Goal: Task Accomplishment & Management: Manage account settings

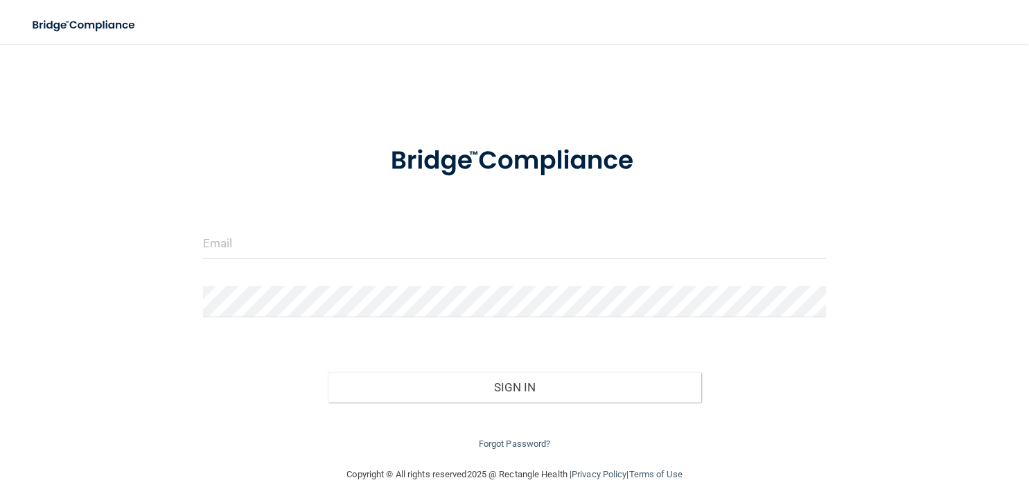
click at [489, 260] on div at bounding box center [515, 249] width 644 height 42
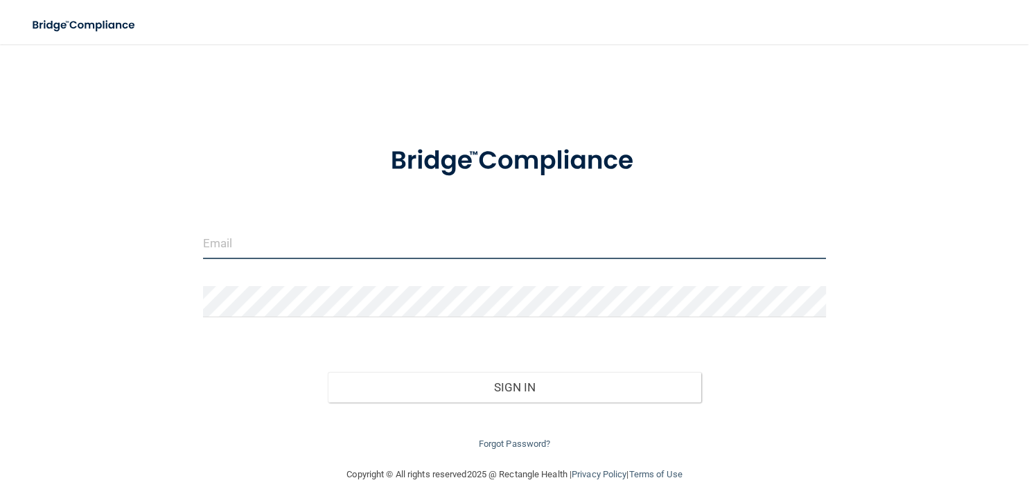
click at [489, 242] on input "email" at bounding box center [514, 243] width 623 height 31
type input "avan@rectanglehealth.com"
click at [328, 372] on button "Sign In" at bounding box center [515, 387] width 374 height 30
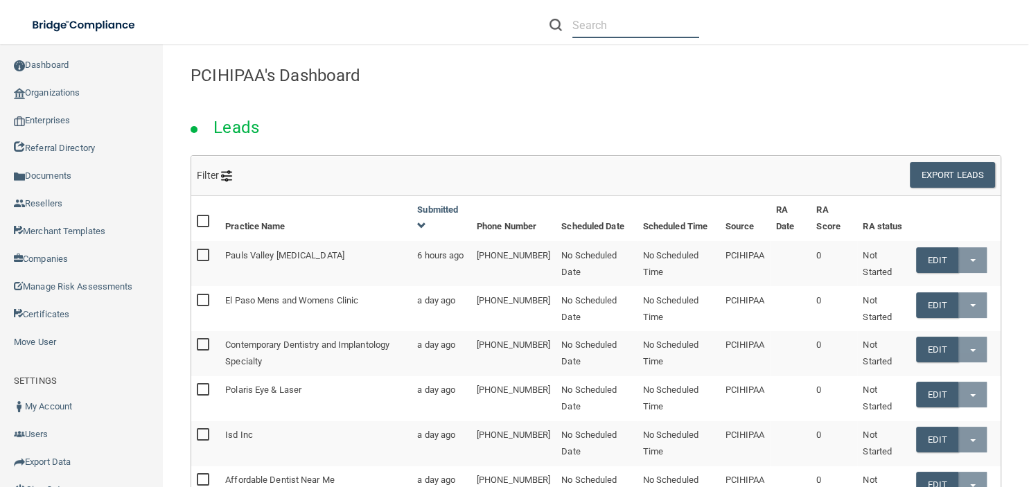
click at [583, 27] on input "text" at bounding box center [635, 25] width 127 height 26
paste input "maugins@imagendentalpartners.com"
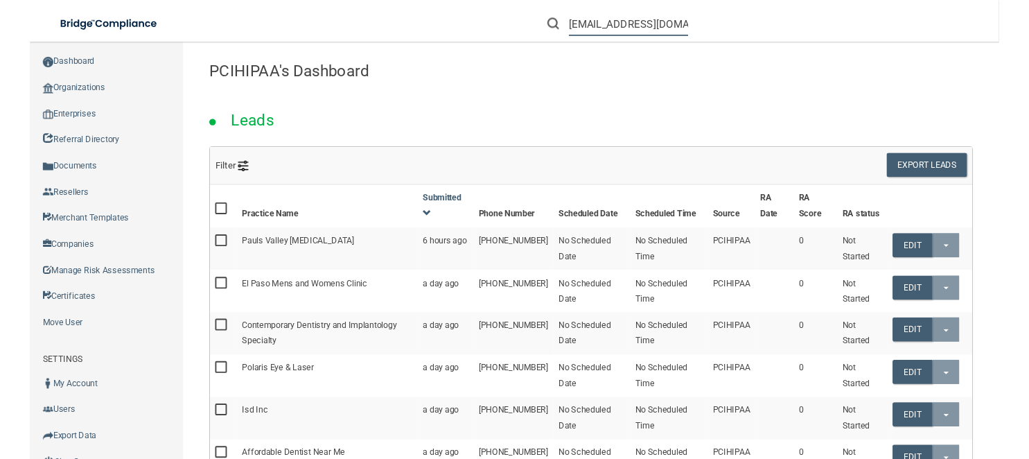
scroll to position [0, 69]
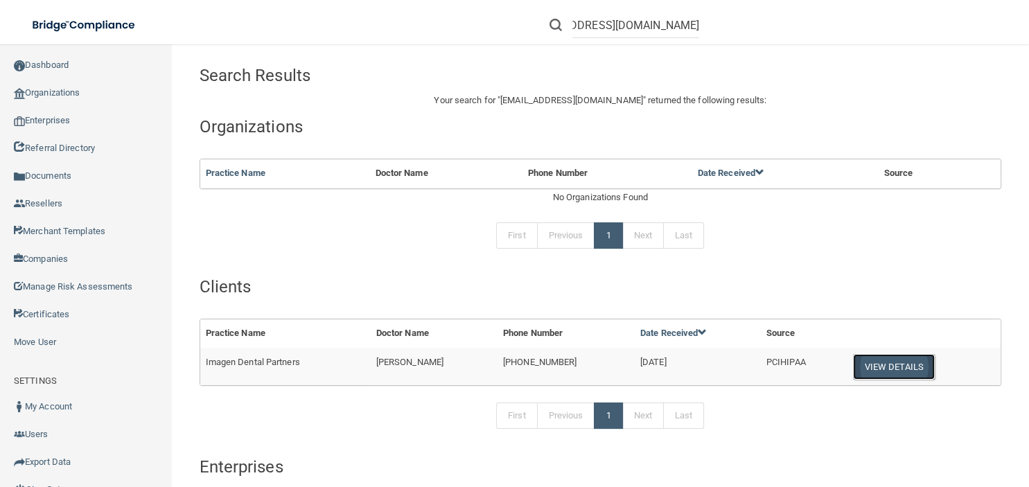
click at [905, 360] on button "View Details" at bounding box center [894, 367] width 82 height 26
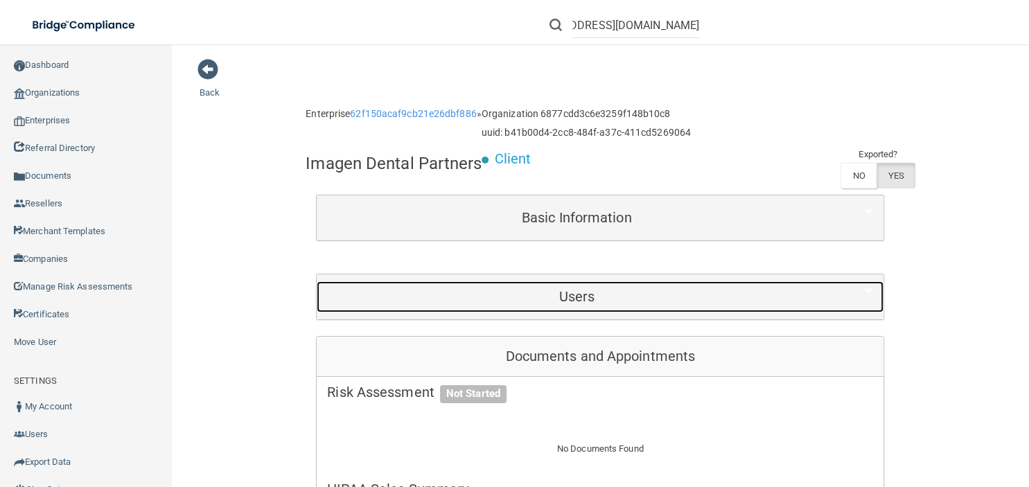
click at [469, 306] on div "Users" at bounding box center [577, 296] width 520 height 31
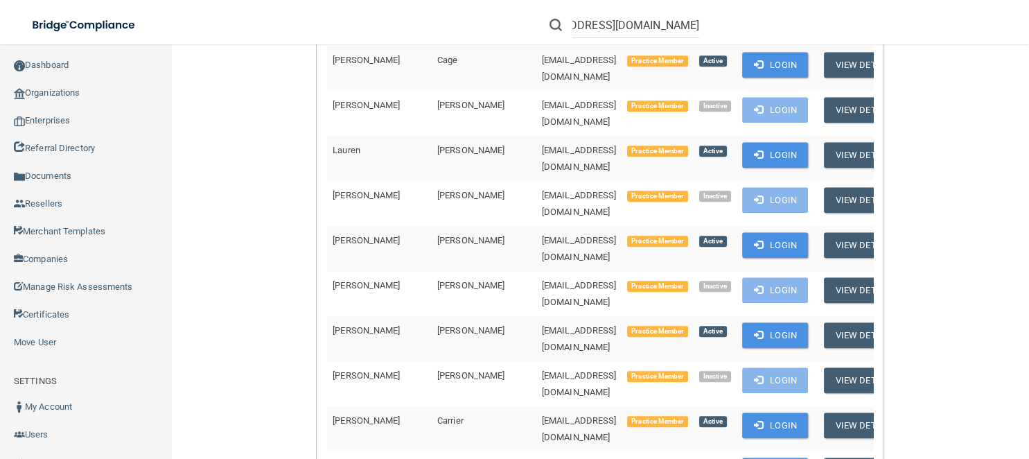
scroll to position [1832, 0]
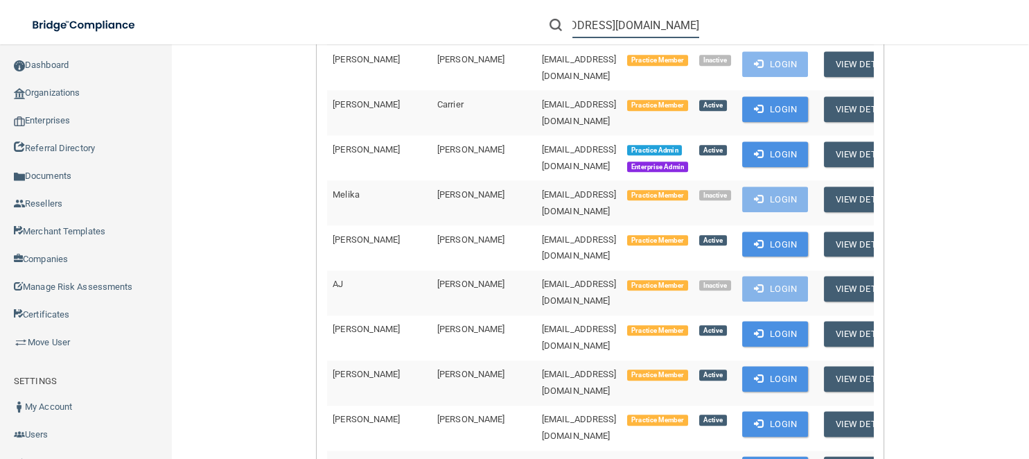
click at [699, 33] on input "[EMAIL_ADDRESS][DOMAIN_NAME]" at bounding box center [635, 25] width 127 height 26
type input "[EMAIL_ADDRESS][DOMAIN_NAME]"
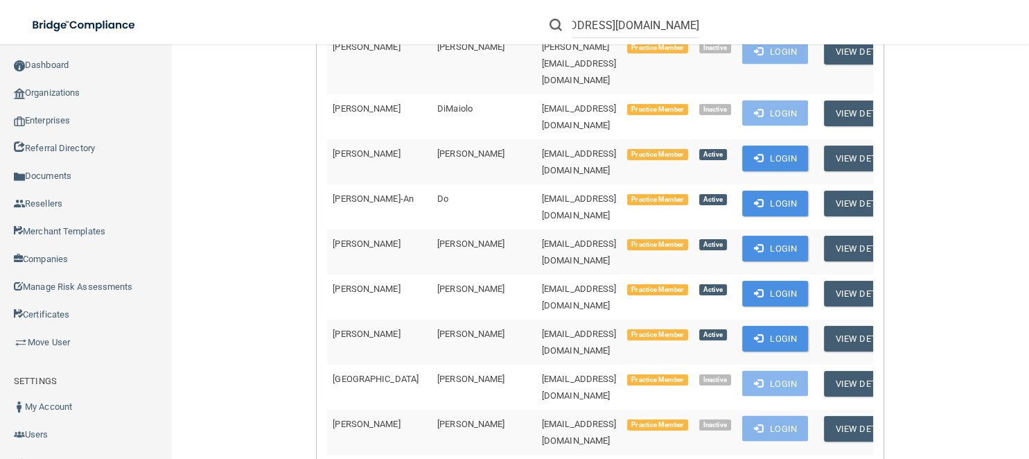
scroll to position [3286, 0]
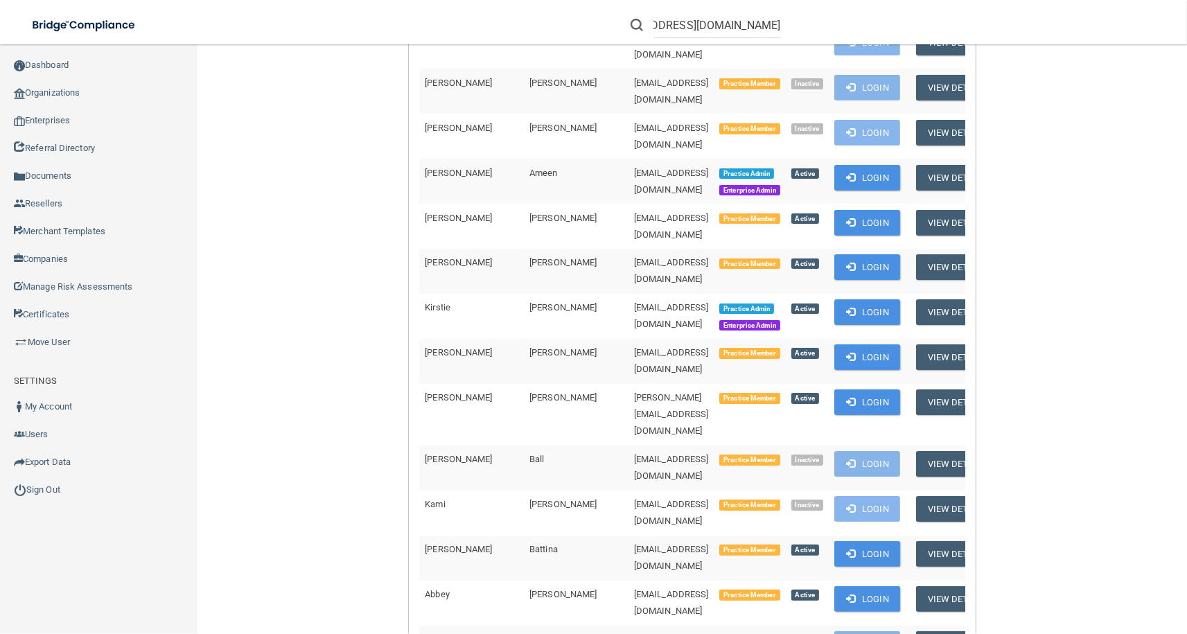
scroll to position [202, 0]
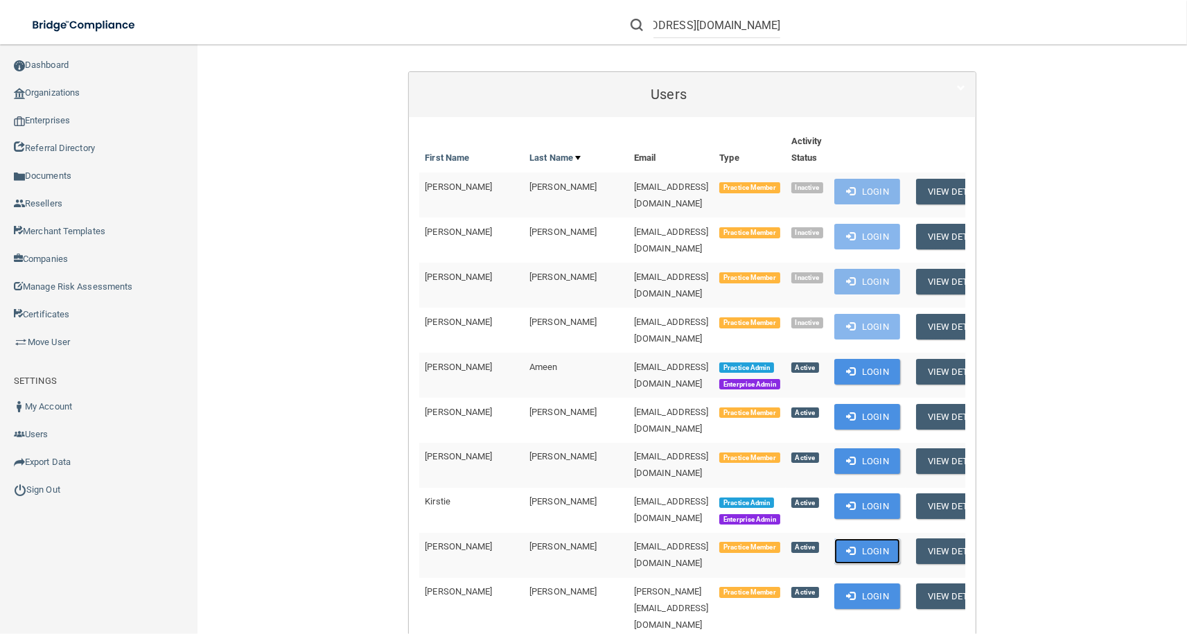
click at [900, 486] on button "Login" at bounding box center [867, 551] width 66 height 26
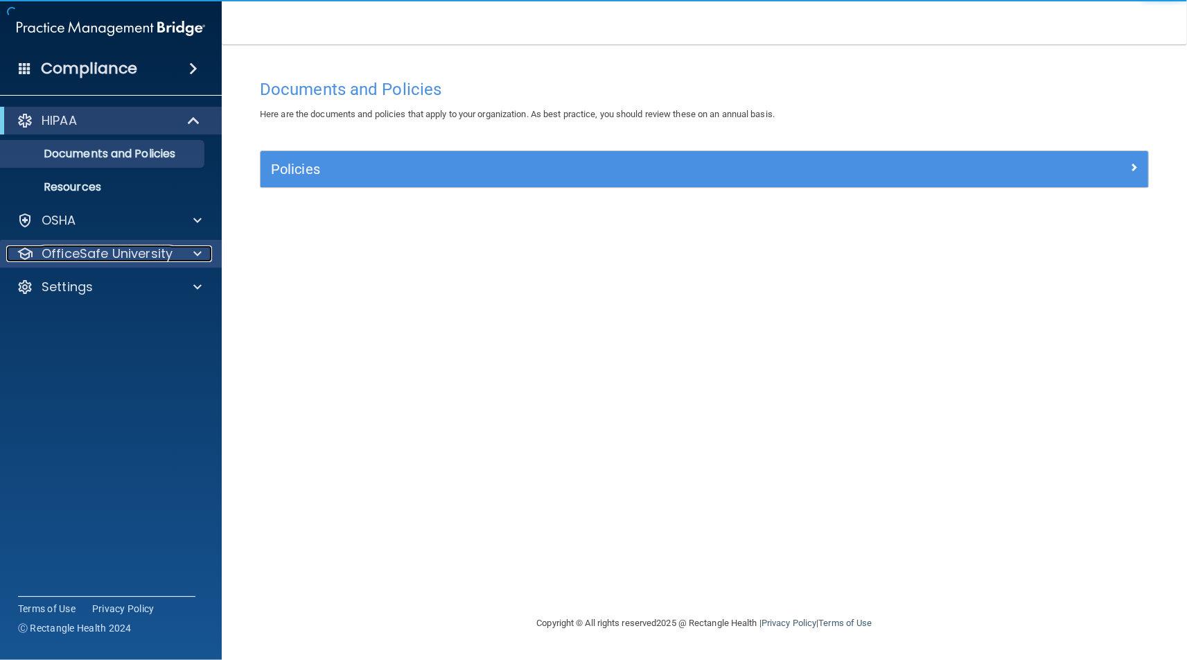
click at [141, 262] on p "OfficeSafe University" at bounding box center [107, 253] width 131 height 17
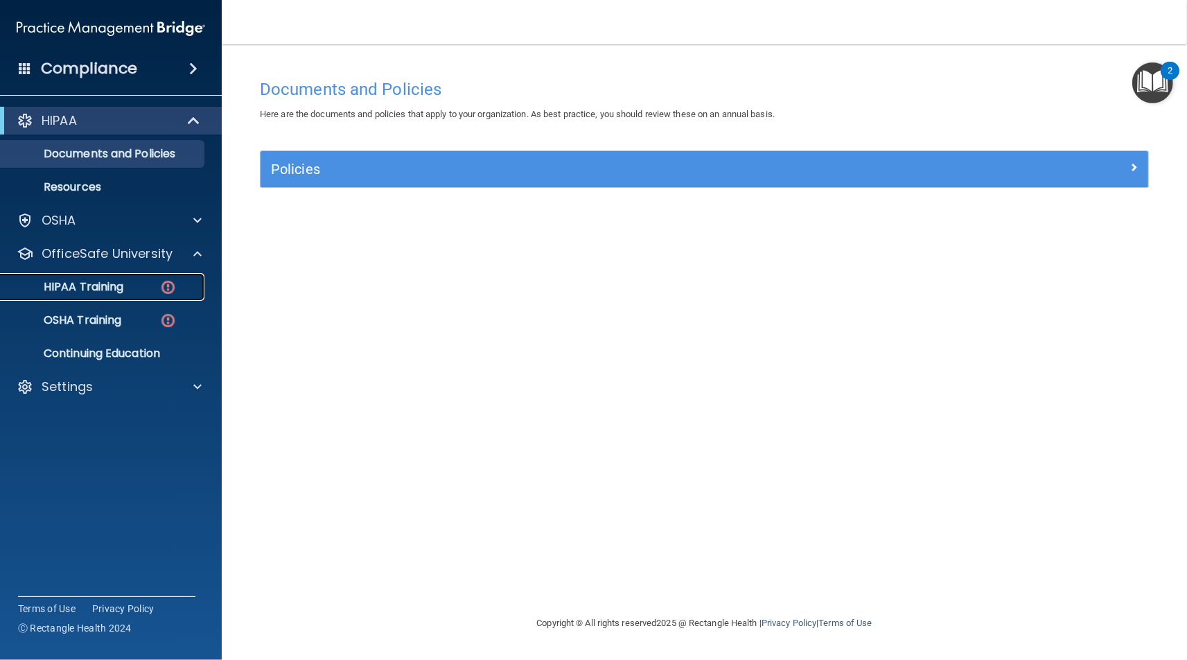
click at [151, 289] on div "HIPAA Training" at bounding box center [103, 287] width 189 height 14
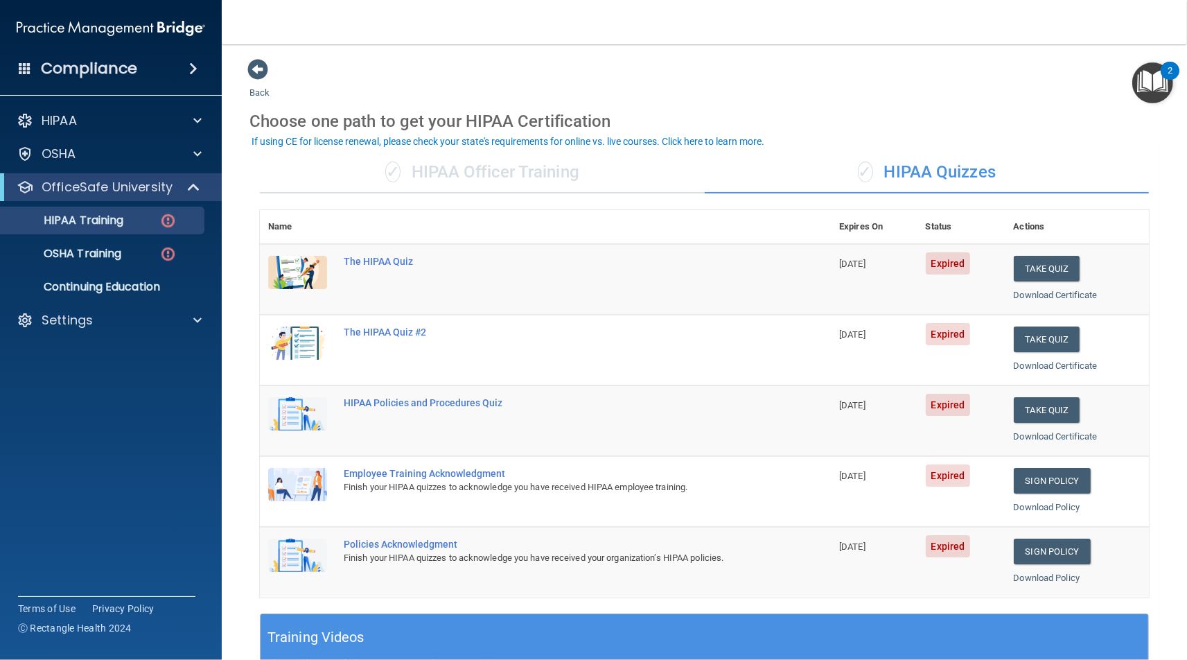
click at [610, 179] on div "✓ HIPAA Officer Training" at bounding box center [482, 173] width 445 height 42
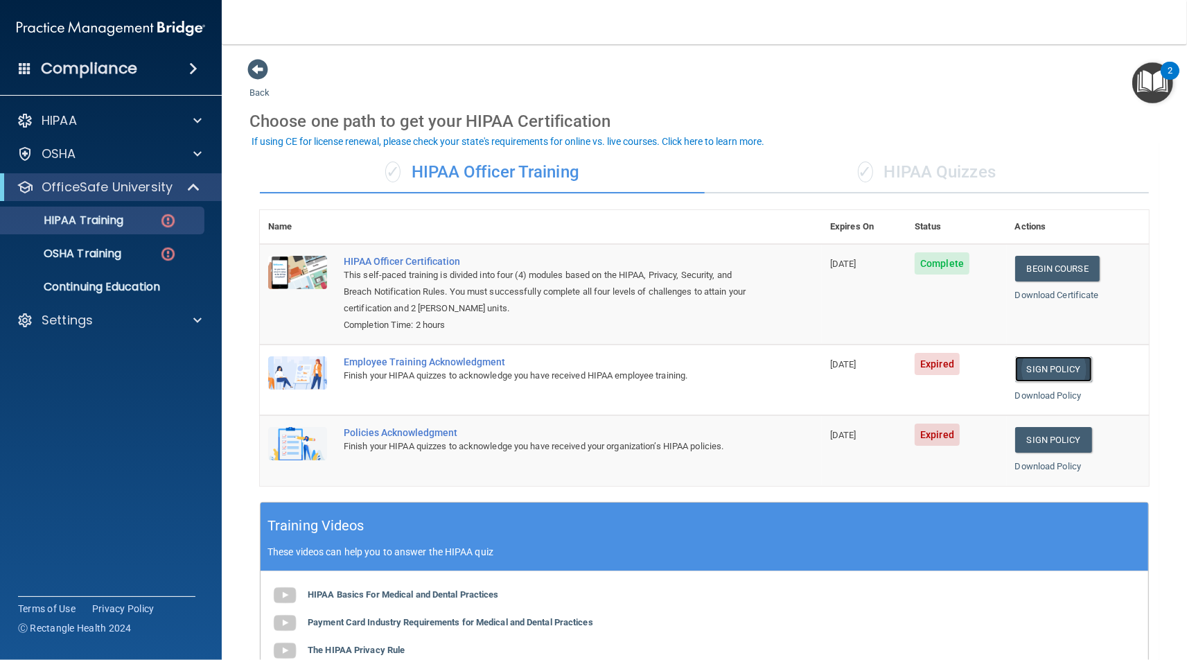
click at [1033, 368] on link "Sign Policy" at bounding box center [1053, 369] width 77 height 26
click at [1026, 434] on link "Sign Policy" at bounding box center [1053, 440] width 77 height 26
click at [135, 211] on link "HIPAA Training" at bounding box center [95, 221] width 218 height 28
click at [145, 249] on div "OSHA Training" at bounding box center [103, 254] width 189 height 14
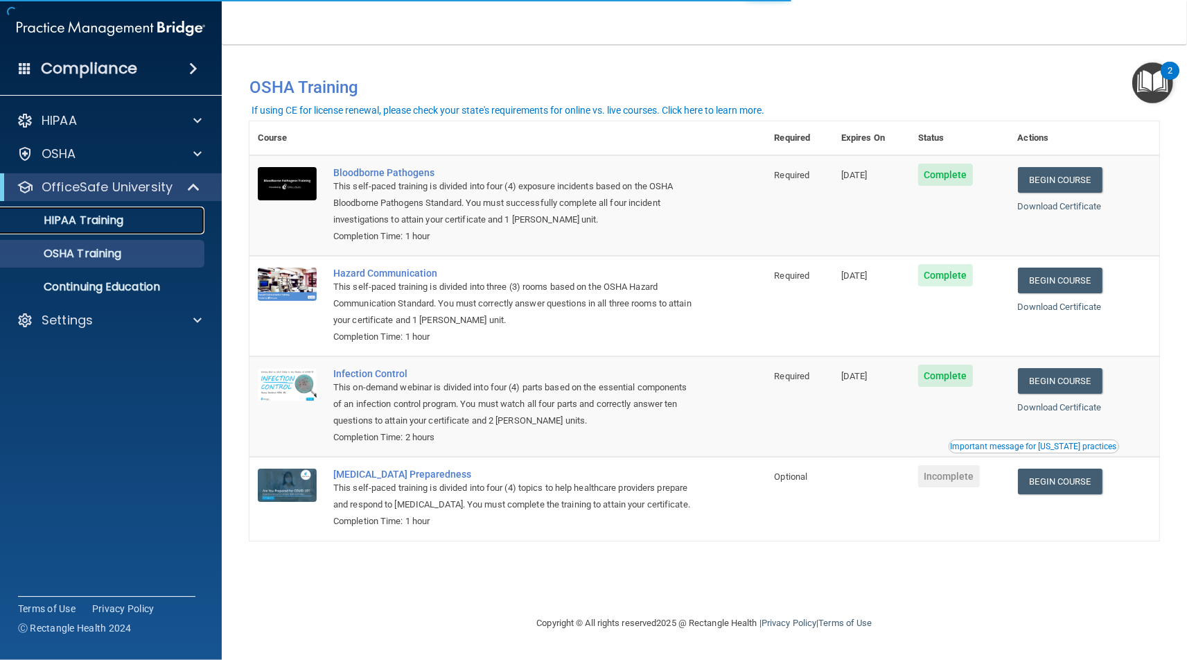
click at [151, 231] on link "HIPAA Training" at bounding box center [95, 221] width 218 height 28
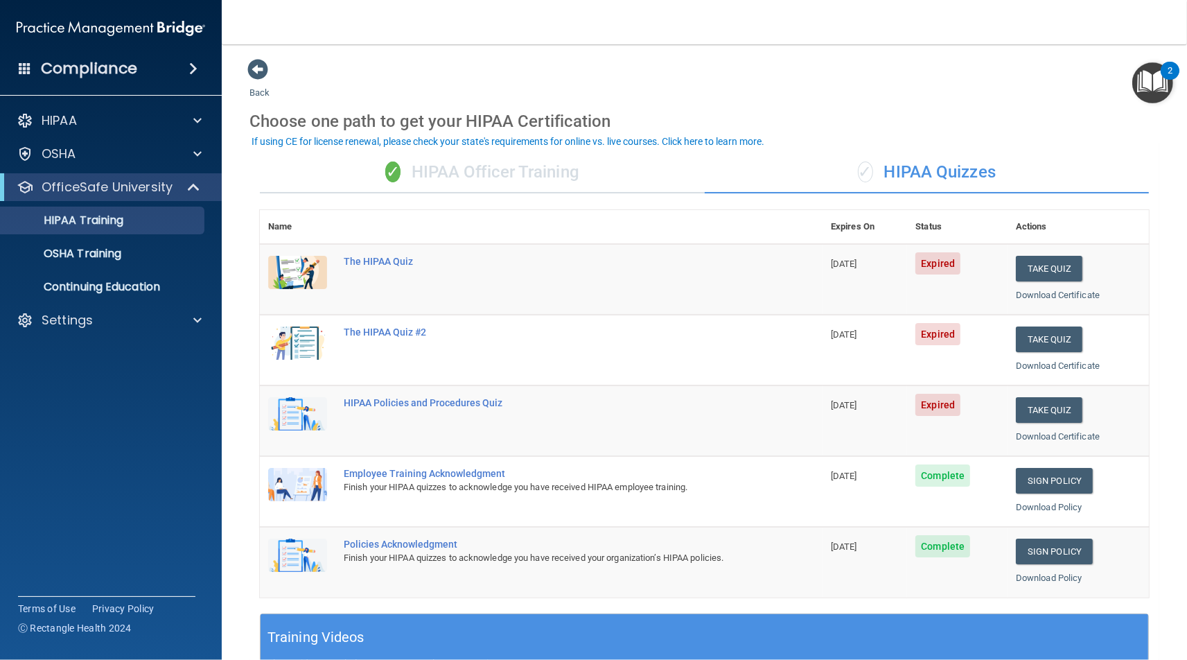
click at [590, 182] on div "✓ HIPAA Officer Training" at bounding box center [482, 173] width 445 height 42
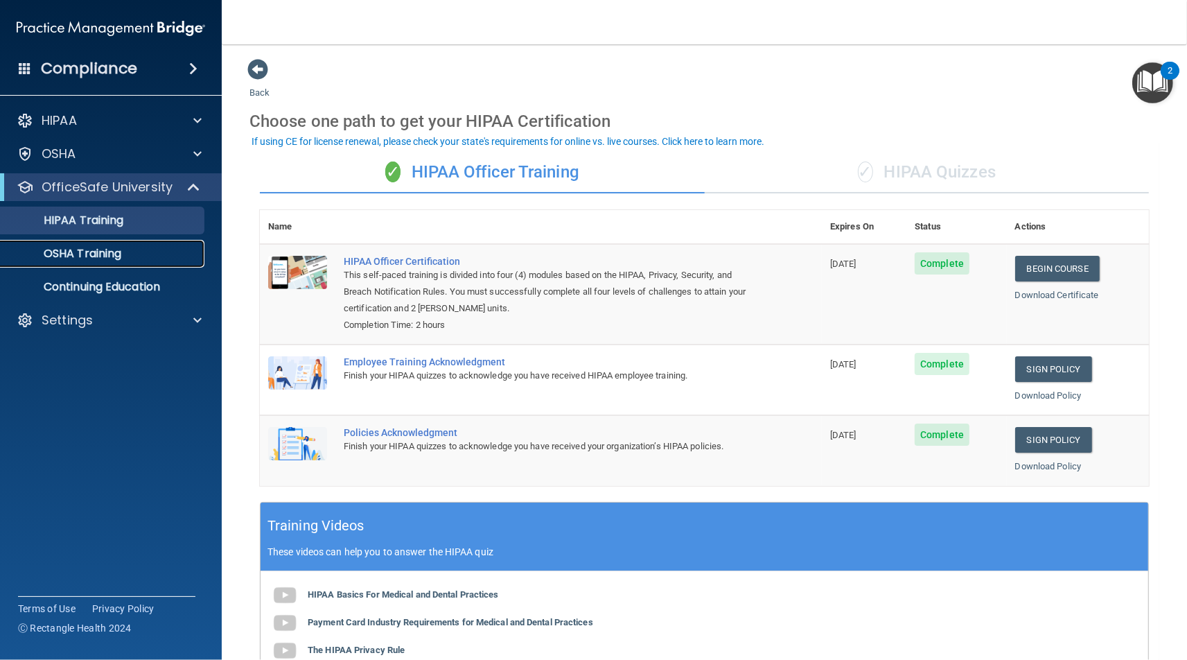
click at [149, 253] on div "OSHA Training" at bounding box center [103, 254] width 189 height 14
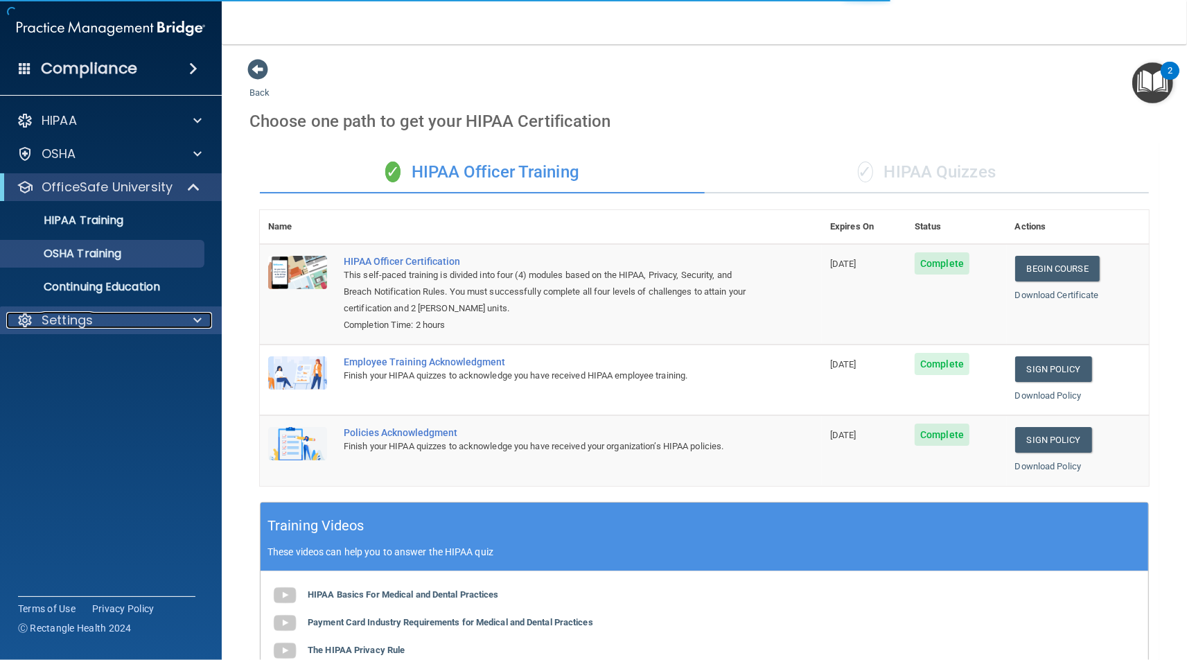
click at [119, 318] on div "Settings" at bounding box center [92, 320] width 172 height 17
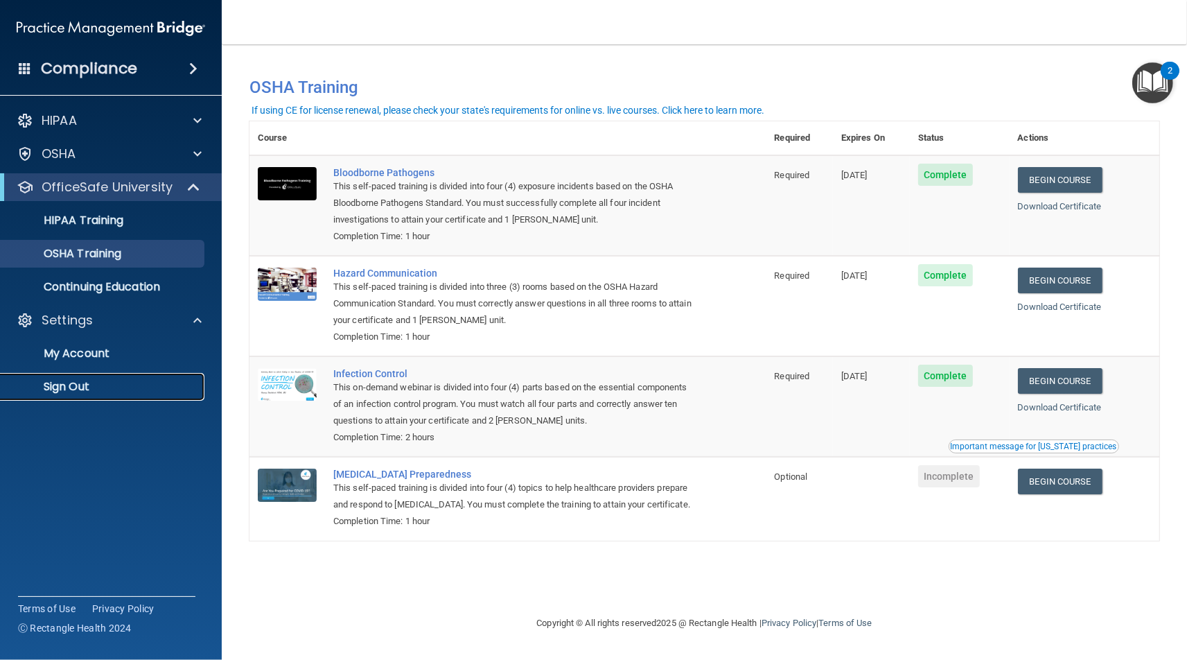
click at [137, 384] on p "Sign Out" at bounding box center [103, 387] width 189 height 14
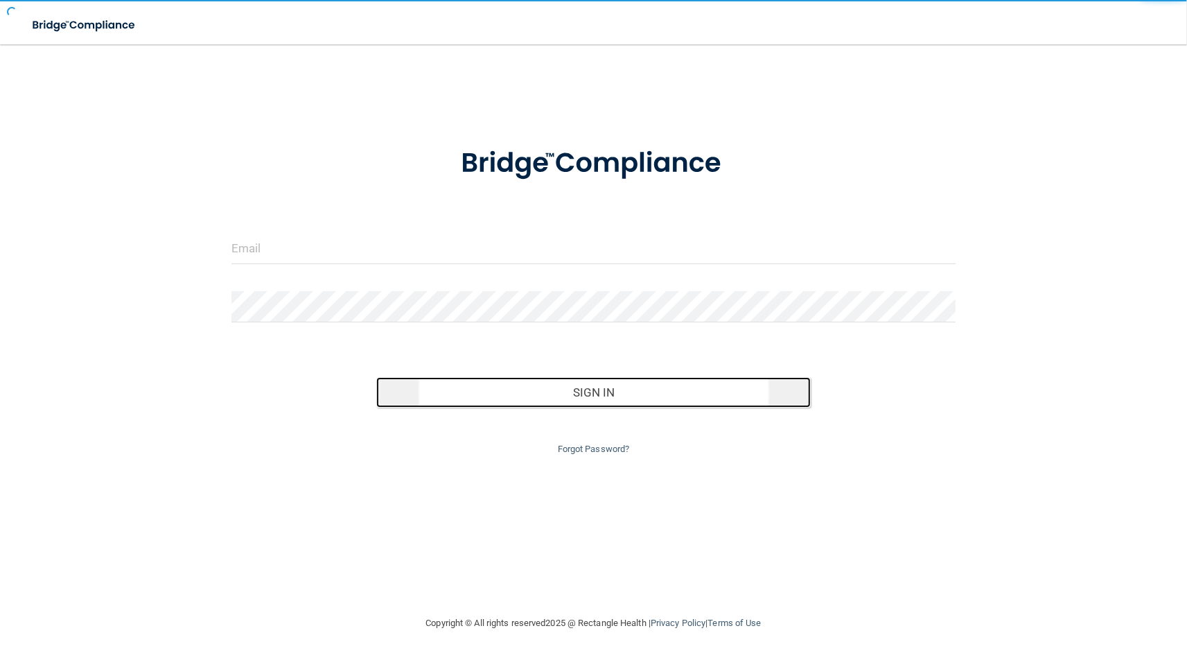
click at [552, 389] on button "Sign In" at bounding box center [593, 392] width 434 height 30
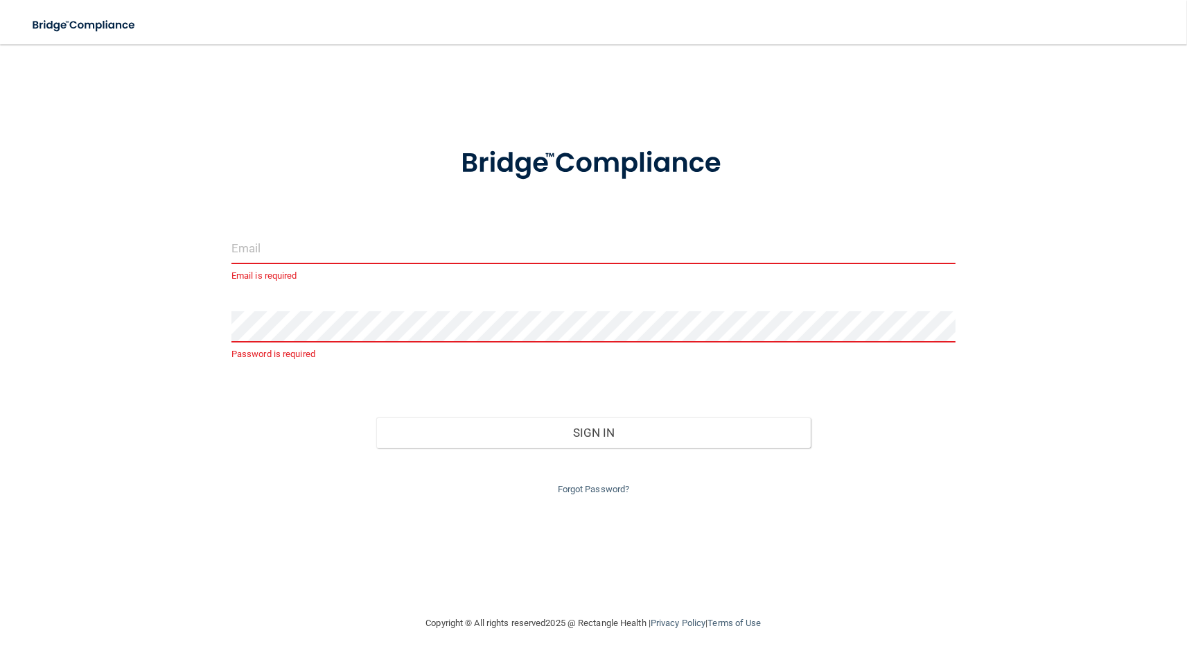
click at [401, 261] on input "email" at bounding box center [593, 248] width 724 height 31
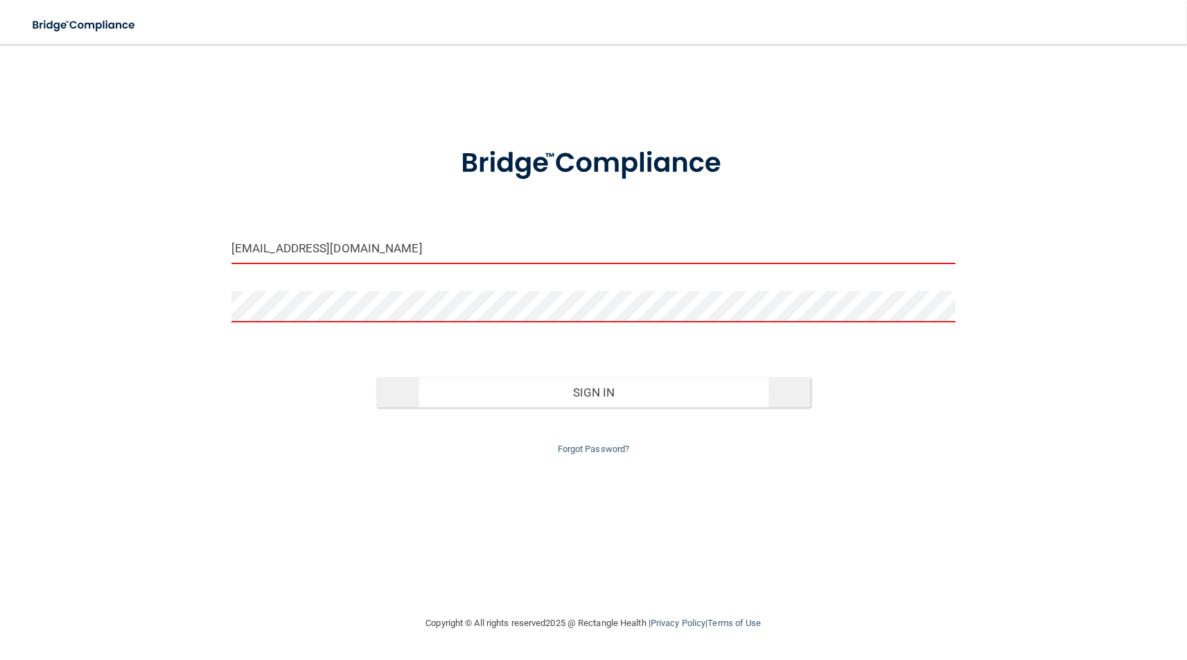
type input "[EMAIL_ADDRESS][DOMAIN_NAME]"
click at [441, 400] on button "Sign In" at bounding box center [593, 392] width 434 height 30
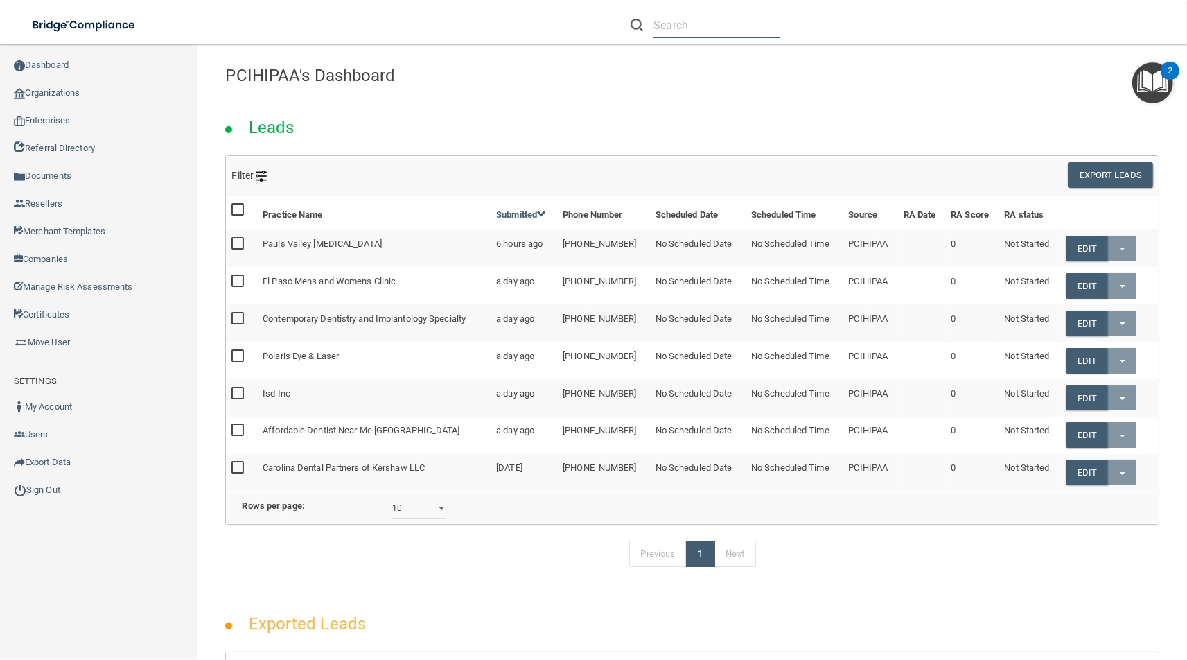
click at [723, 30] on input "text" at bounding box center [716, 25] width 127 height 26
paste input "[PERSON_NAME][EMAIL_ADDRESS][DOMAIN_NAME]"
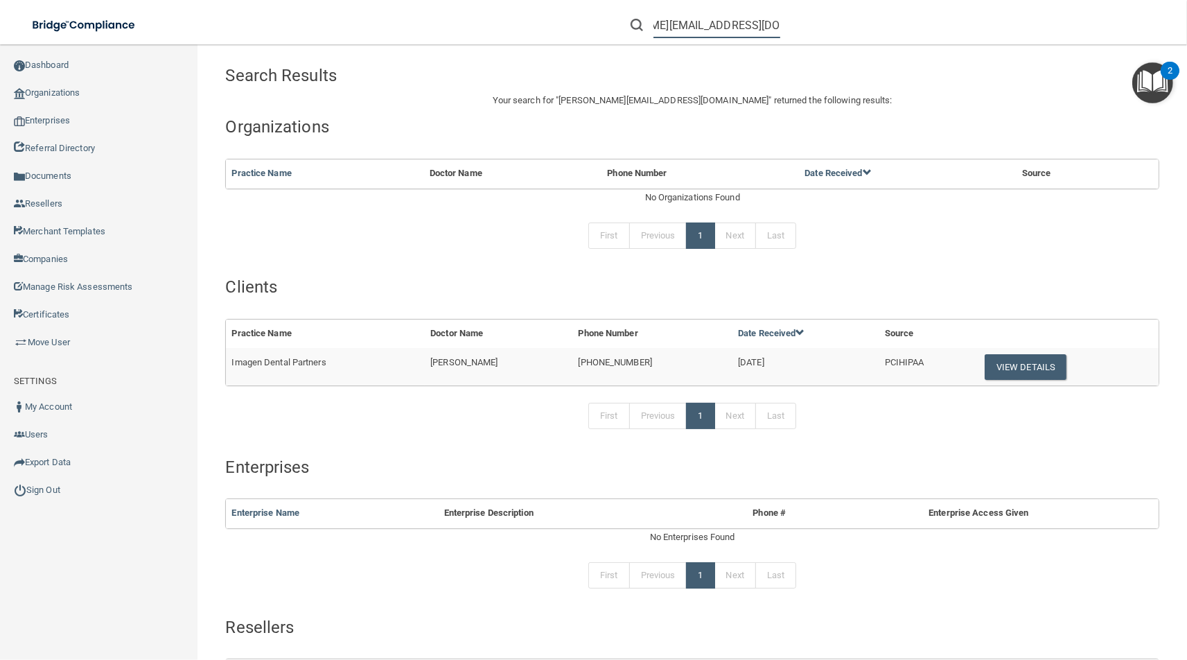
type input "[PERSON_NAME][EMAIL_ADDRESS][DOMAIN_NAME]"
click at [1060, 371] on td "View Details" at bounding box center [1066, 366] width 184 height 37
click at [1033, 371] on button "View Details" at bounding box center [1026, 367] width 82 height 26
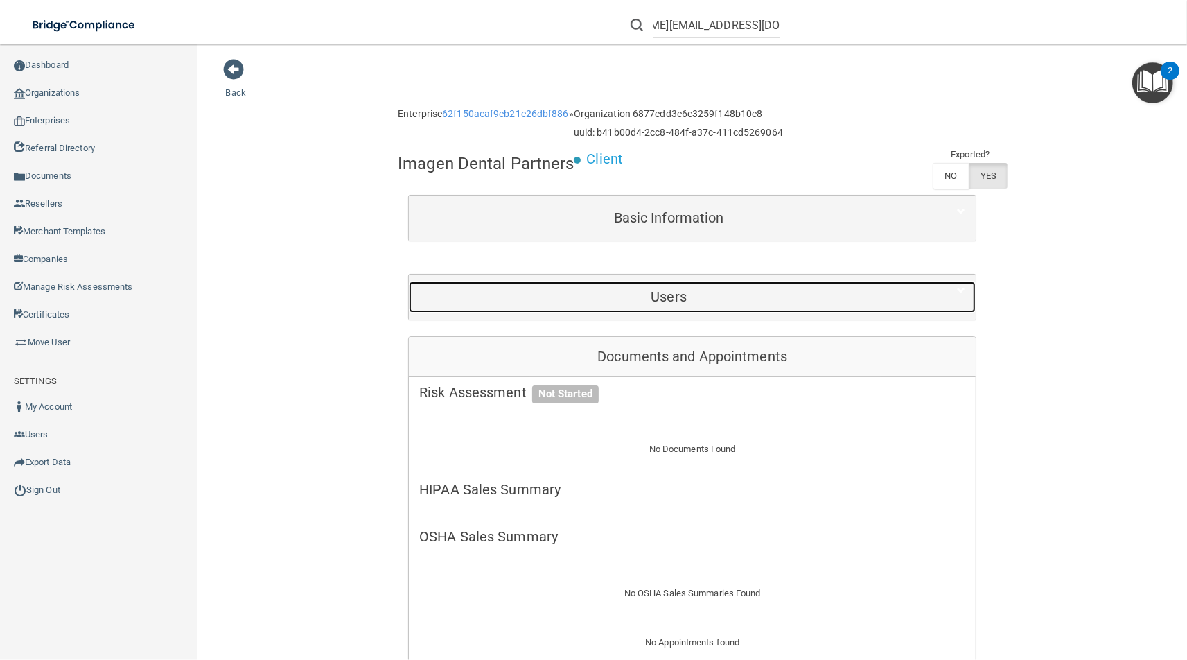
click at [683, 301] on h5 "Users" at bounding box center [668, 296] width 499 height 15
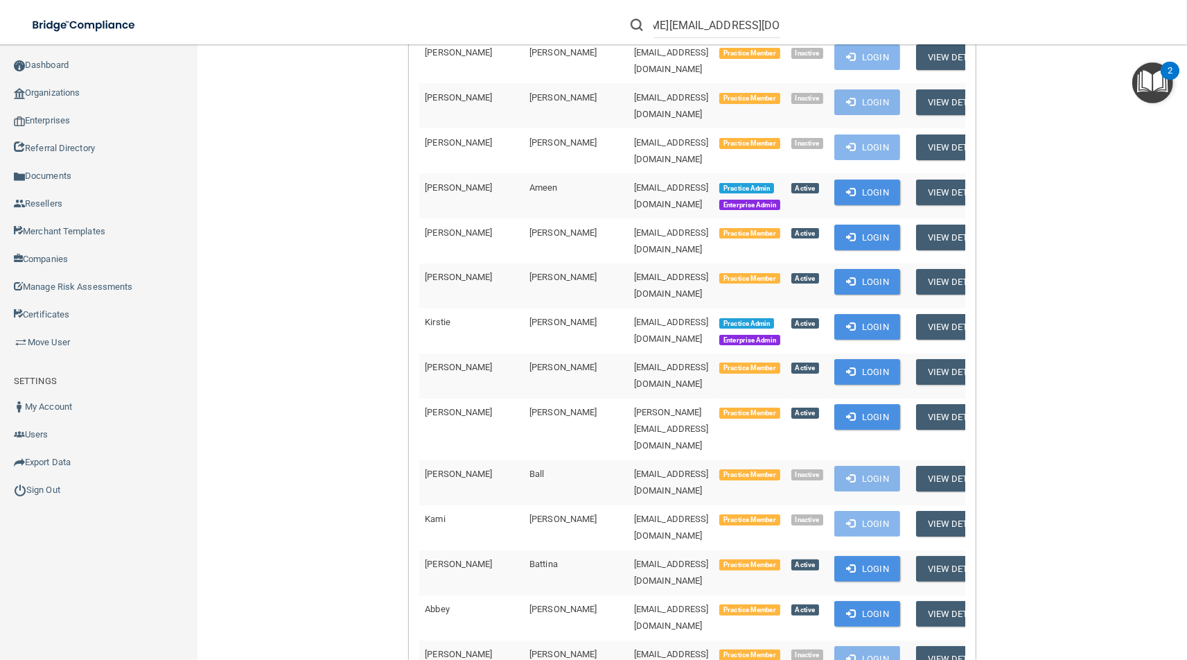
scroll to position [389, 0]
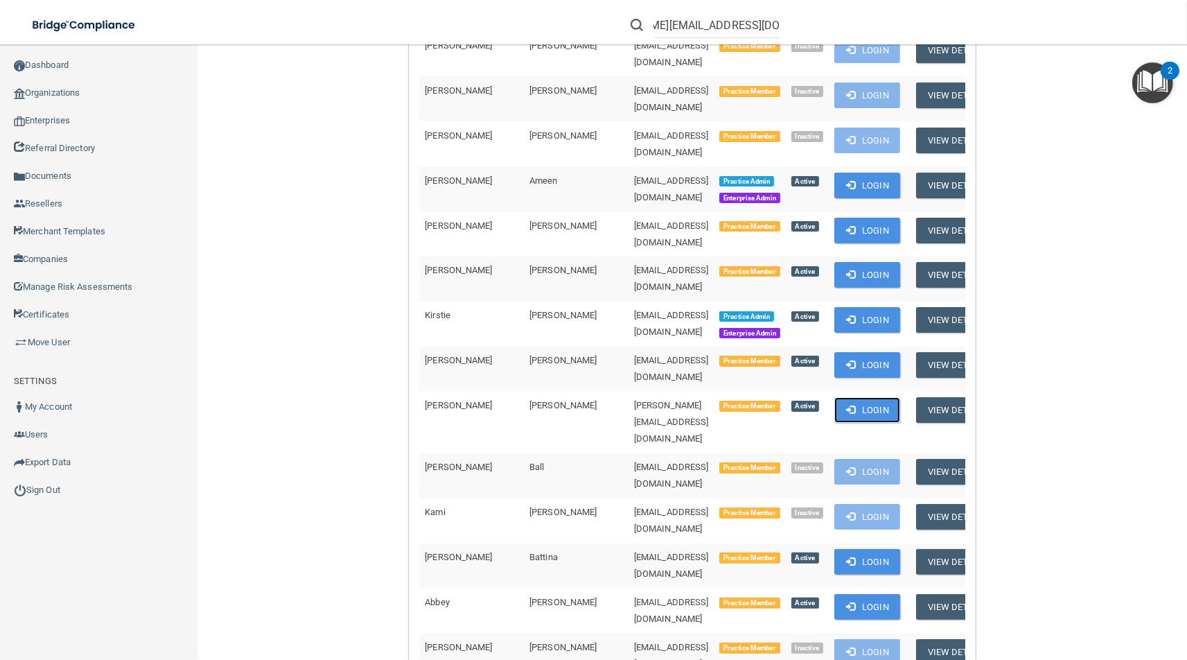
click at [884, 397] on button "Login" at bounding box center [867, 410] width 66 height 26
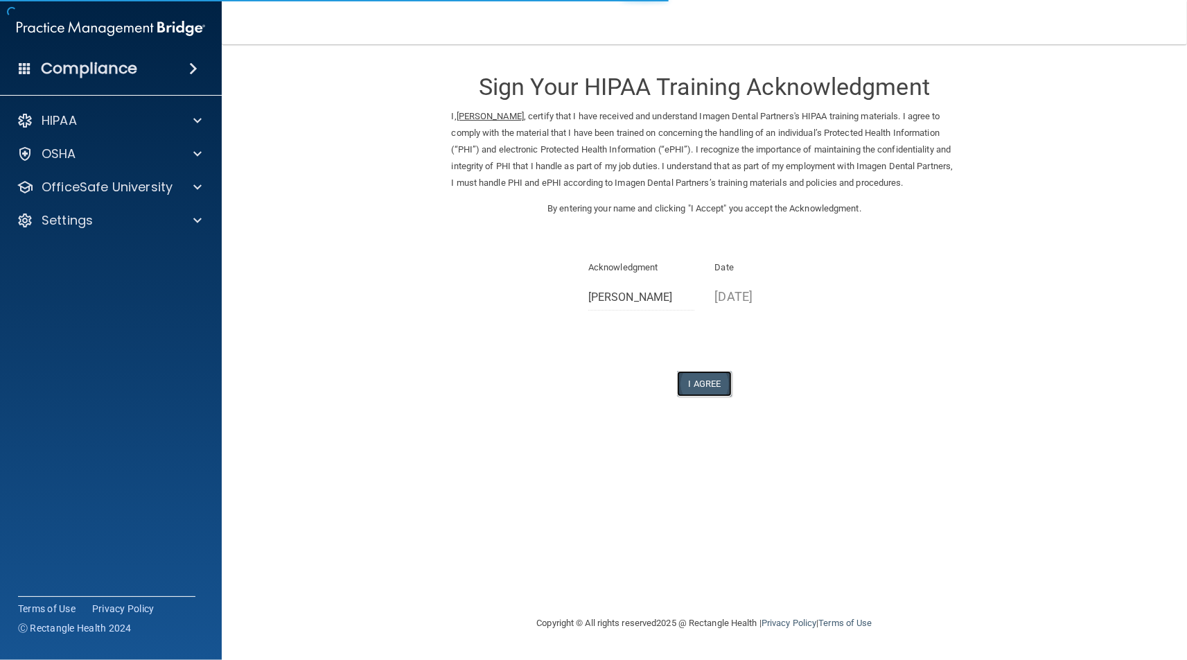
click at [718, 385] on button "I Agree" at bounding box center [704, 384] width 55 height 26
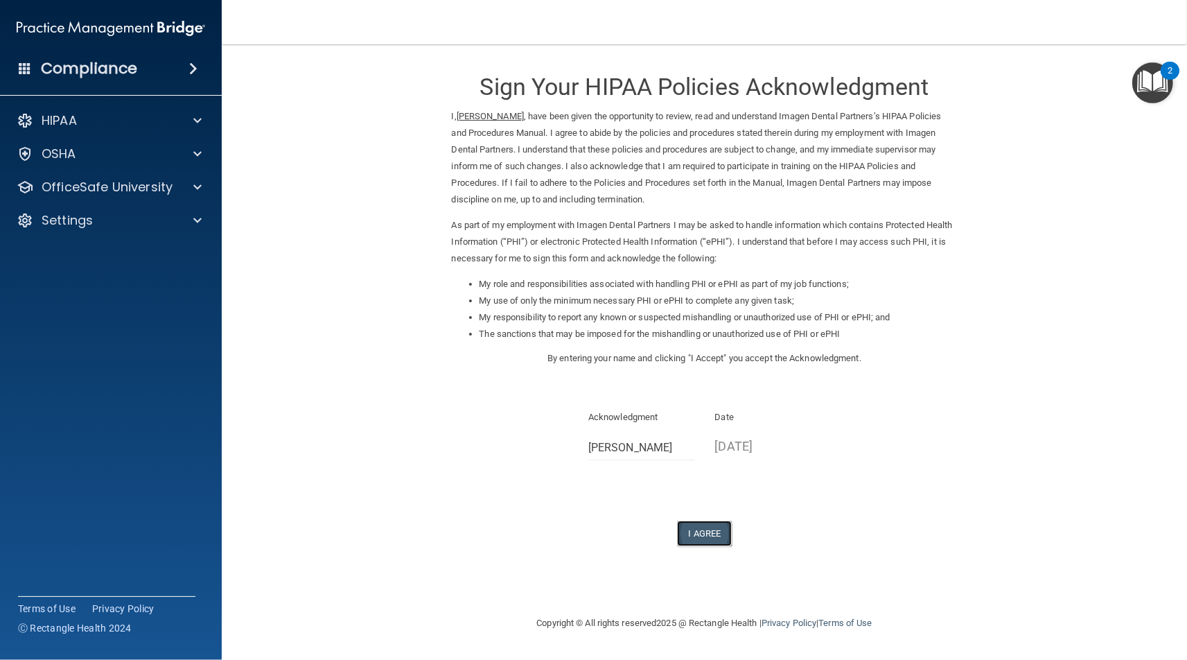
click at [721, 543] on button "I Agree" at bounding box center [704, 533] width 55 height 26
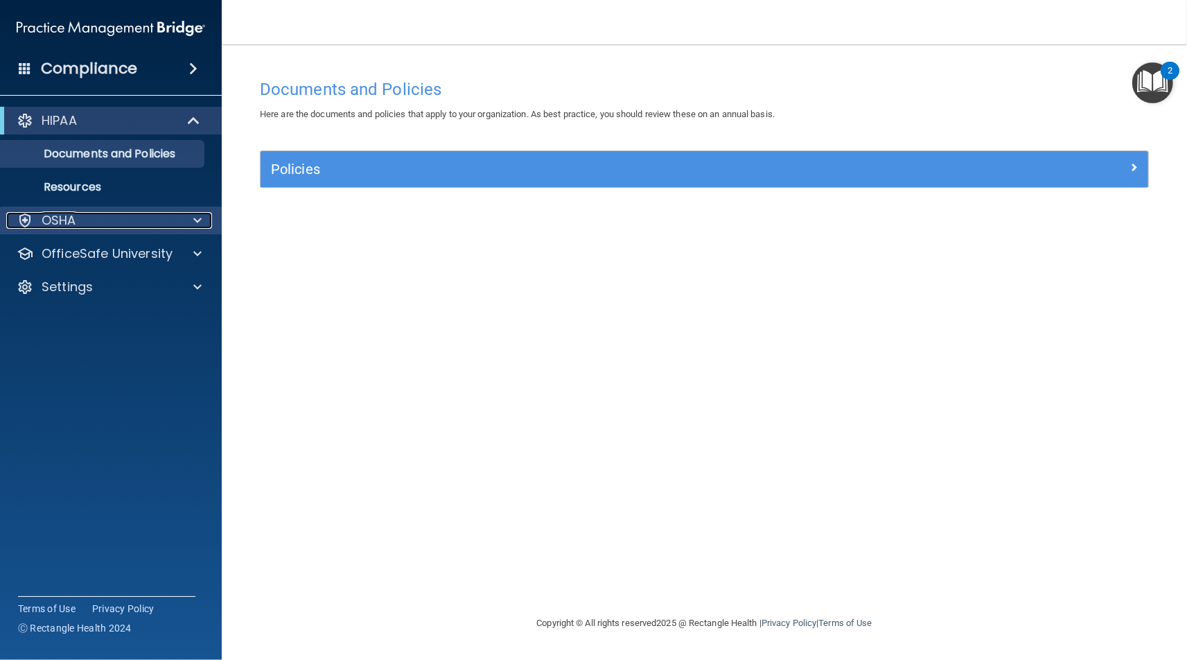
click at [170, 223] on div "OSHA" at bounding box center [92, 220] width 172 height 17
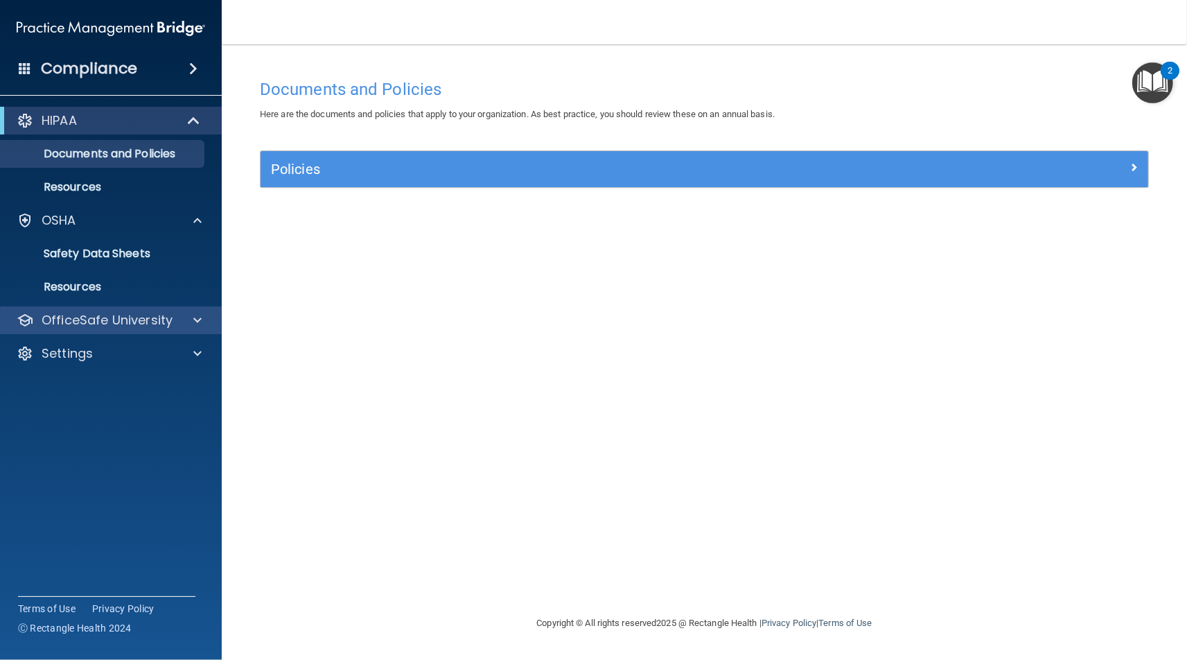
click at [168, 308] on div "OfficeSafe University" at bounding box center [111, 320] width 222 height 28
click at [119, 332] on div "OfficeSafe University" at bounding box center [111, 320] width 222 height 28
click at [136, 324] on p "OfficeSafe University" at bounding box center [107, 320] width 131 height 17
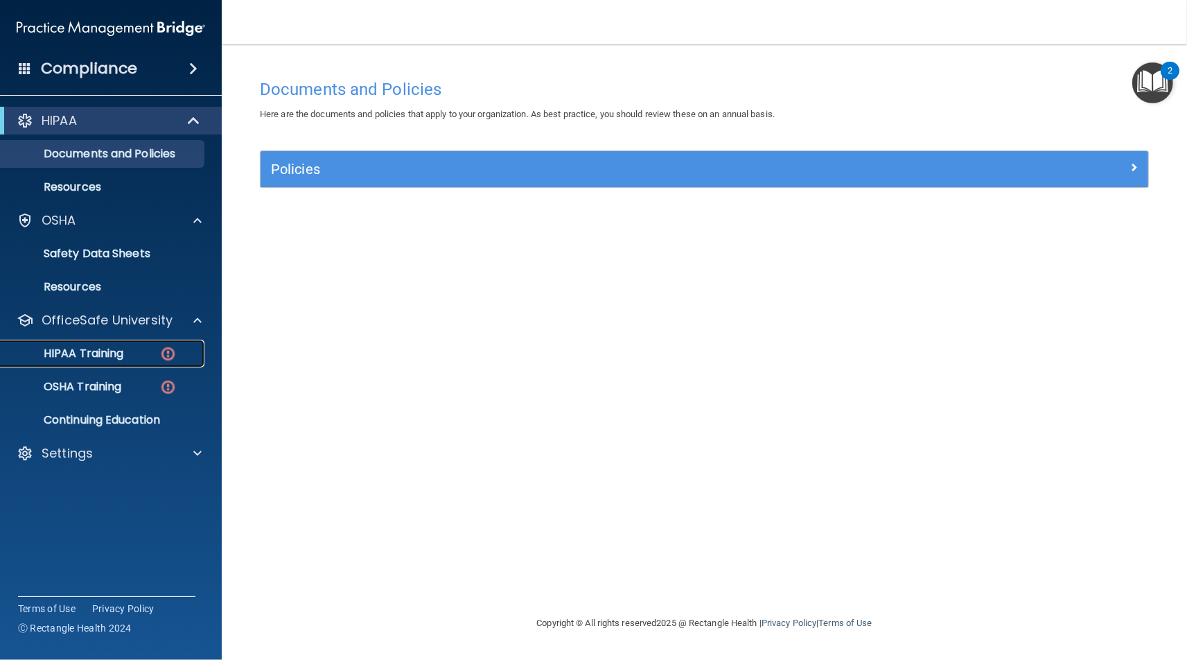
click at [161, 362] on img at bounding box center [167, 353] width 17 height 17
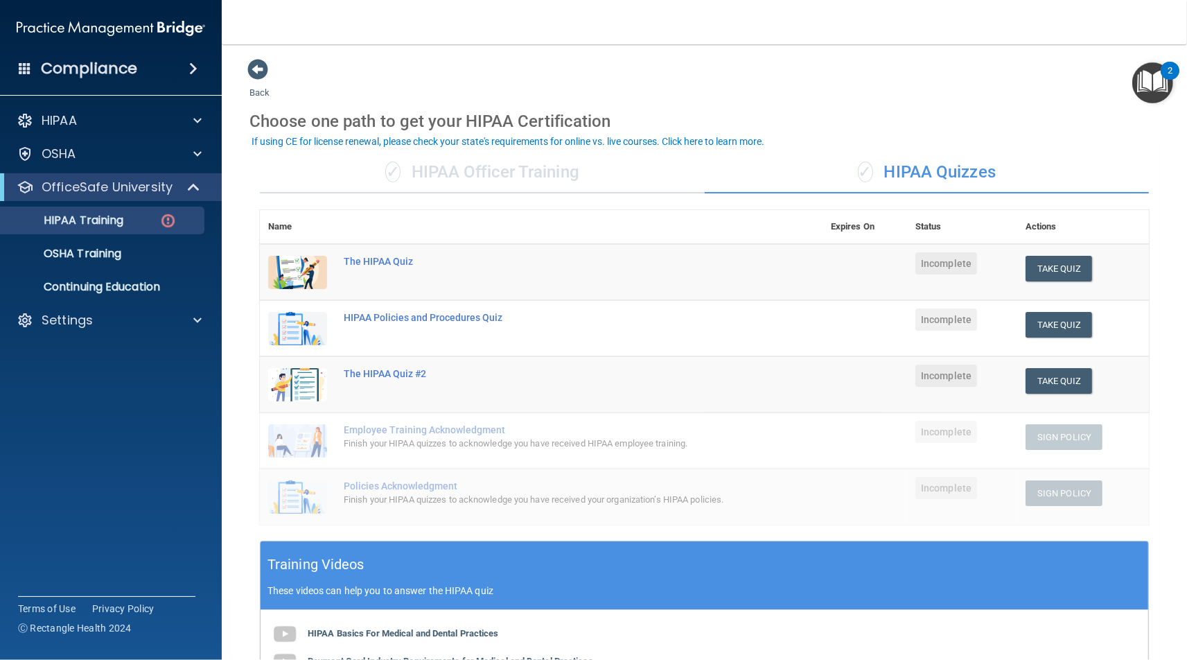
click at [464, 175] on div "✓ HIPAA Officer Training" at bounding box center [482, 173] width 445 height 42
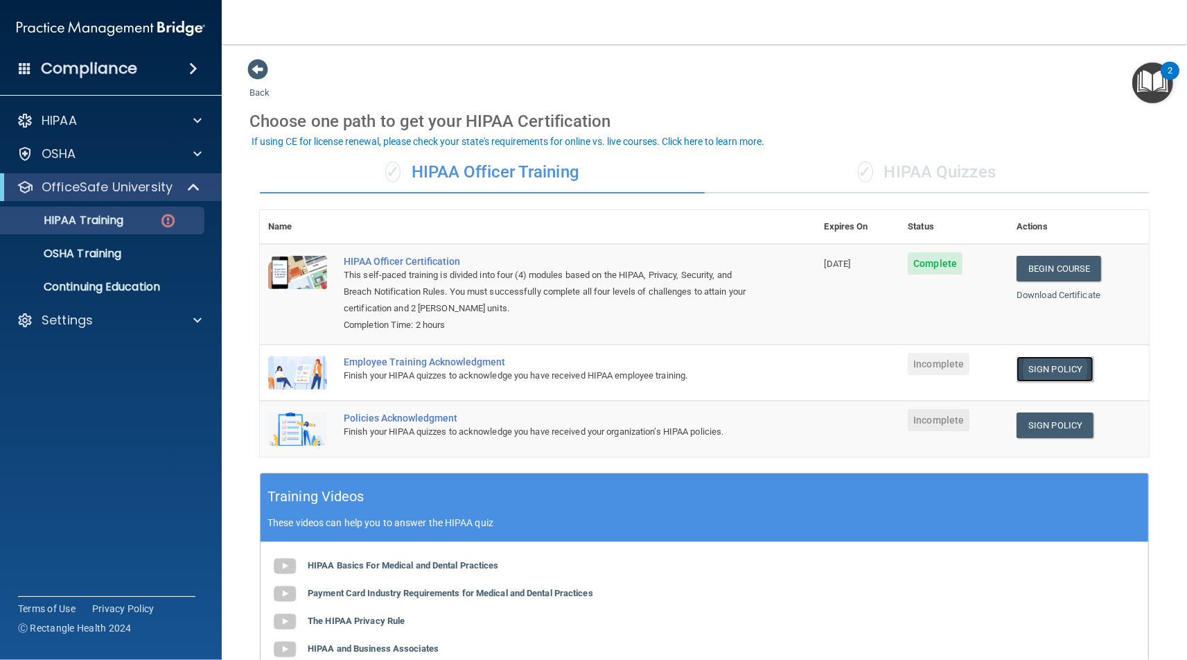
click at [1078, 372] on link "Sign Policy" at bounding box center [1055, 369] width 77 height 26
click at [1065, 432] on link "Sign Policy" at bounding box center [1055, 425] width 77 height 26
click at [195, 266] on link "OSHA Training" at bounding box center [95, 254] width 218 height 28
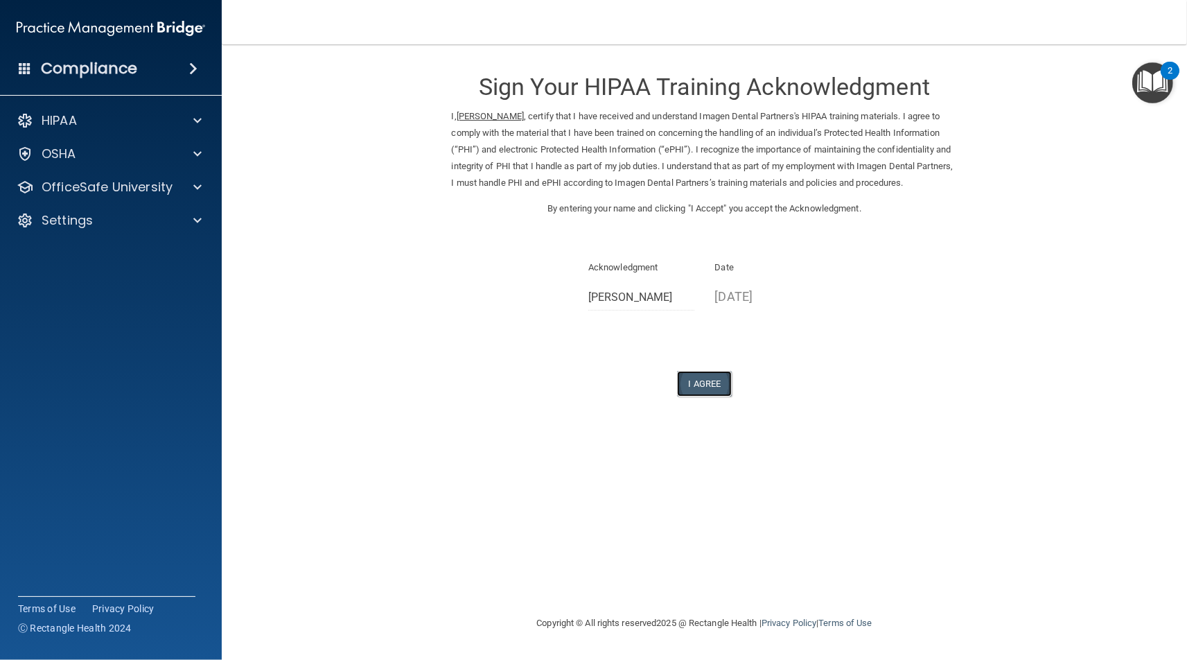
click at [704, 372] on button "I Agree" at bounding box center [704, 384] width 55 height 26
click at [707, 385] on button "I Agree" at bounding box center [704, 384] width 55 height 26
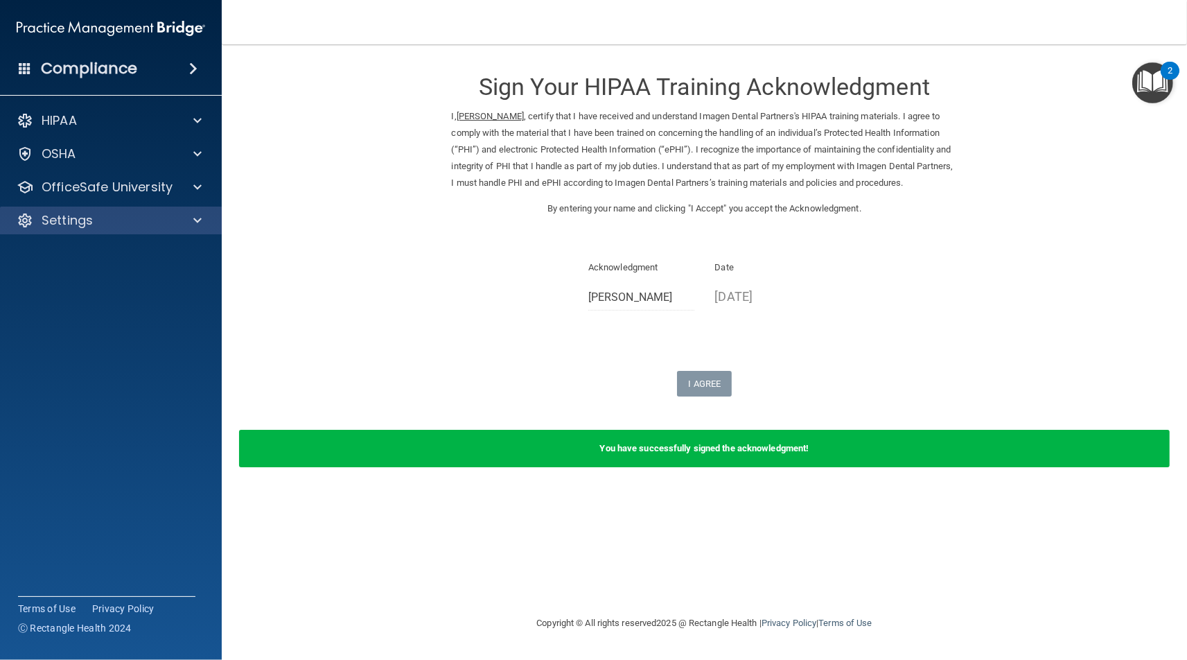
click at [108, 230] on div "Settings" at bounding box center [111, 221] width 222 height 28
click at [121, 218] on div "Settings" at bounding box center [92, 220] width 172 height 17
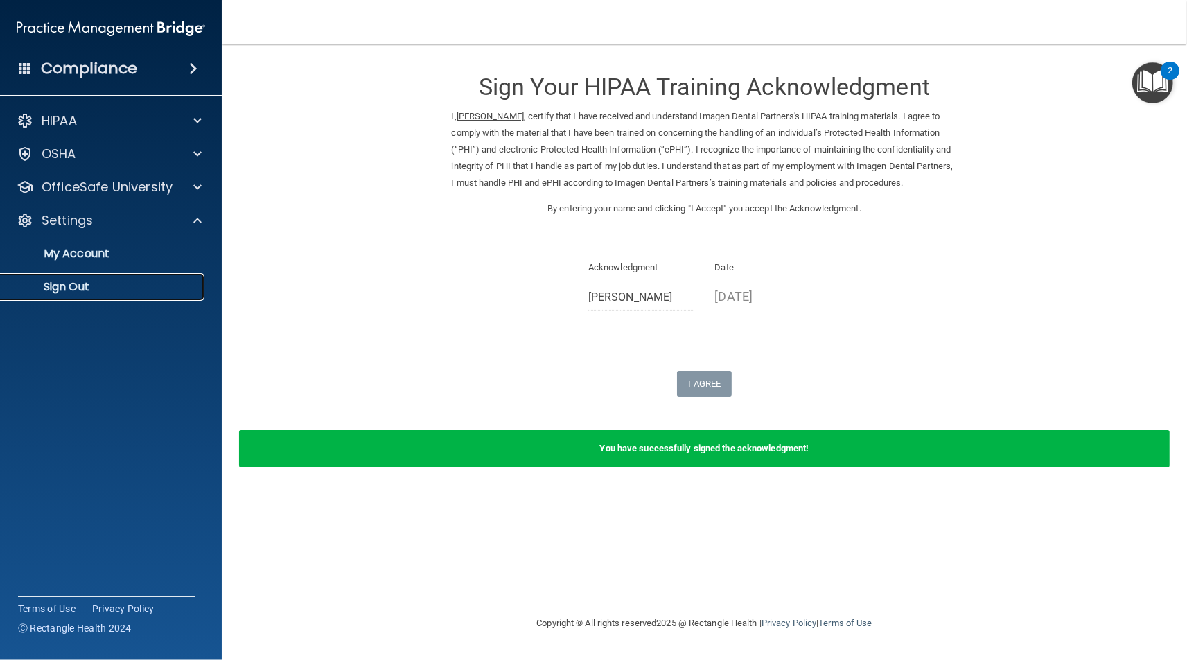
click at [146, 292] on p "Sign Out" at bounding box center [103, 287] width 189 height 14
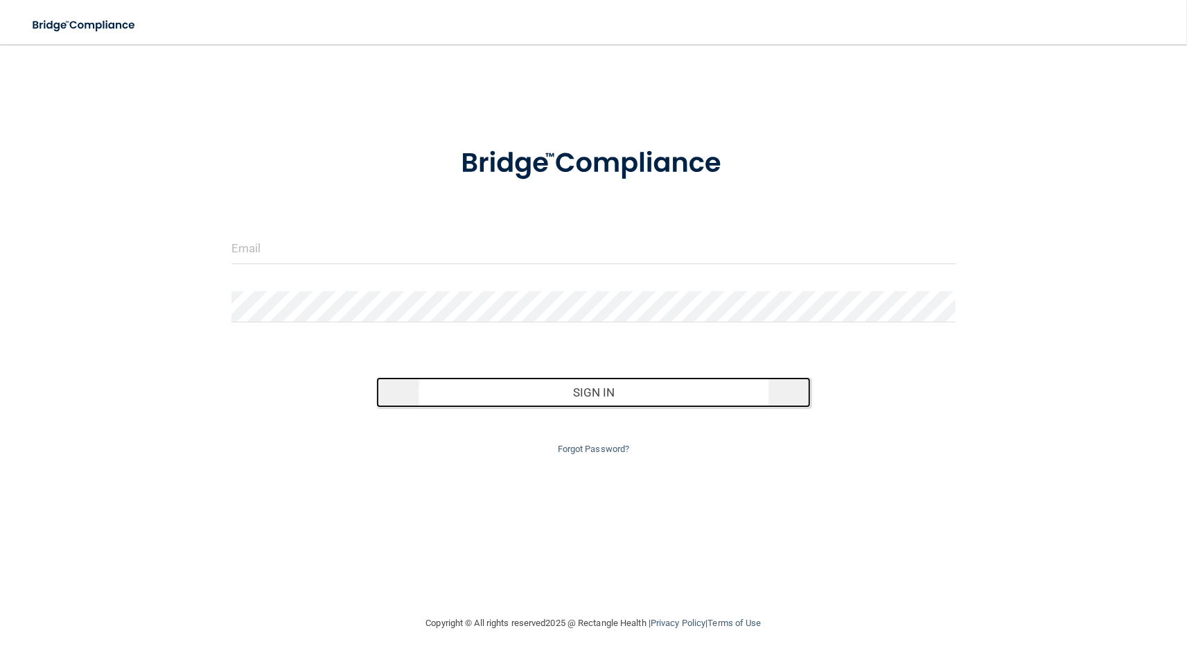
click at [617, 401] on button "Sign In" at bounding box center [593, 392] width 434 height 30
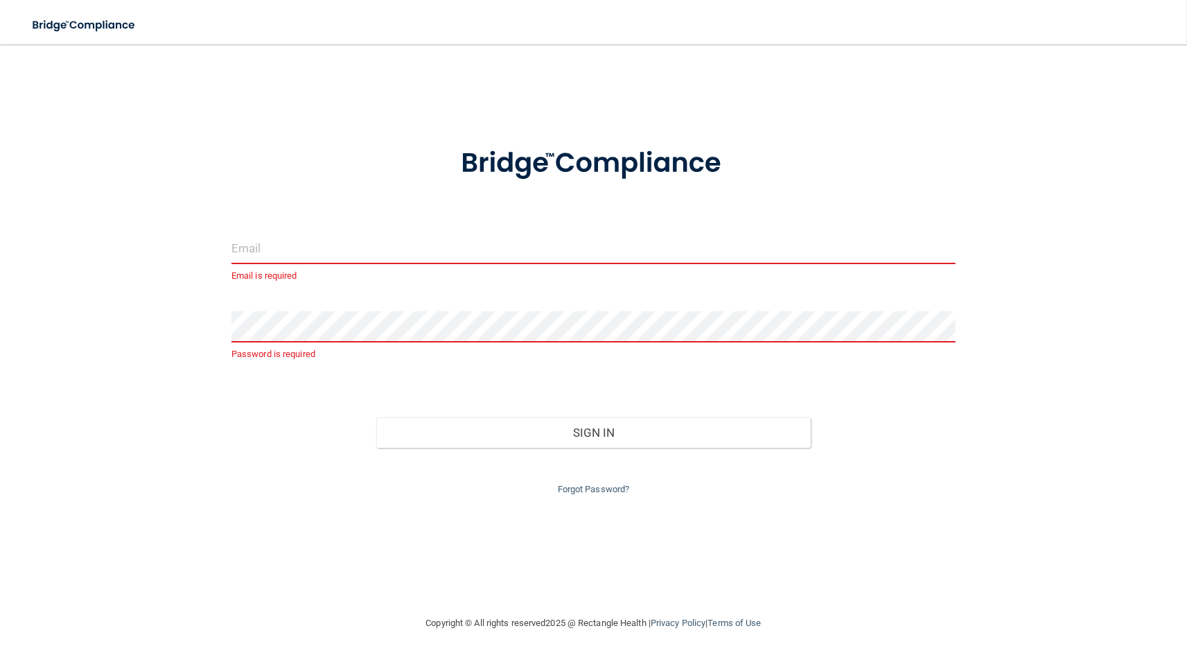
click at [347, 247] on input "email" at bounding box center [593, 248] width 724 height 31
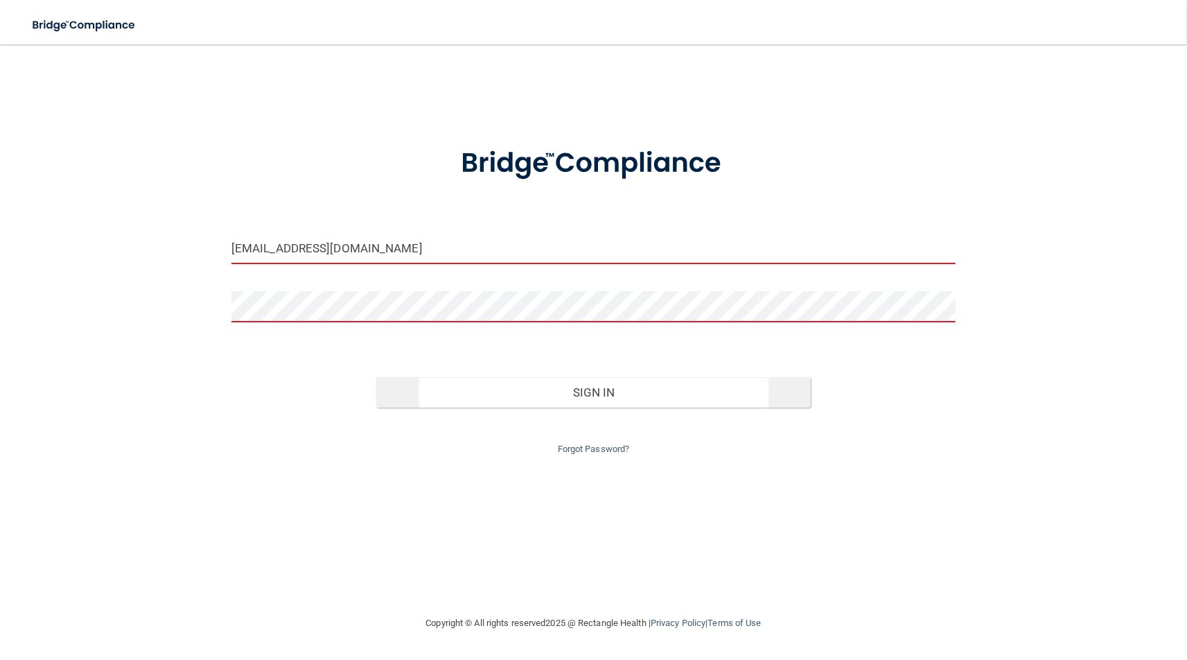
type input "[EMAIL_ADDRESS][DOMAIN_NAME]"
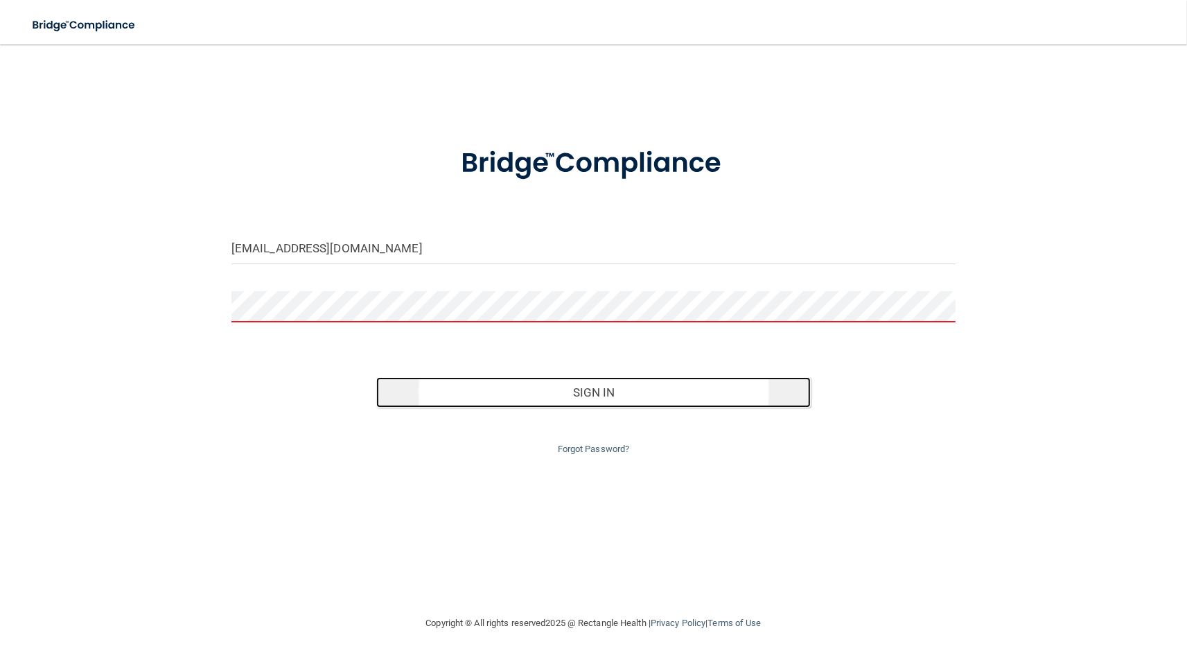
click at [415, 386] on button "Sign In" at bounding box center [593, 392] width 434 height 30
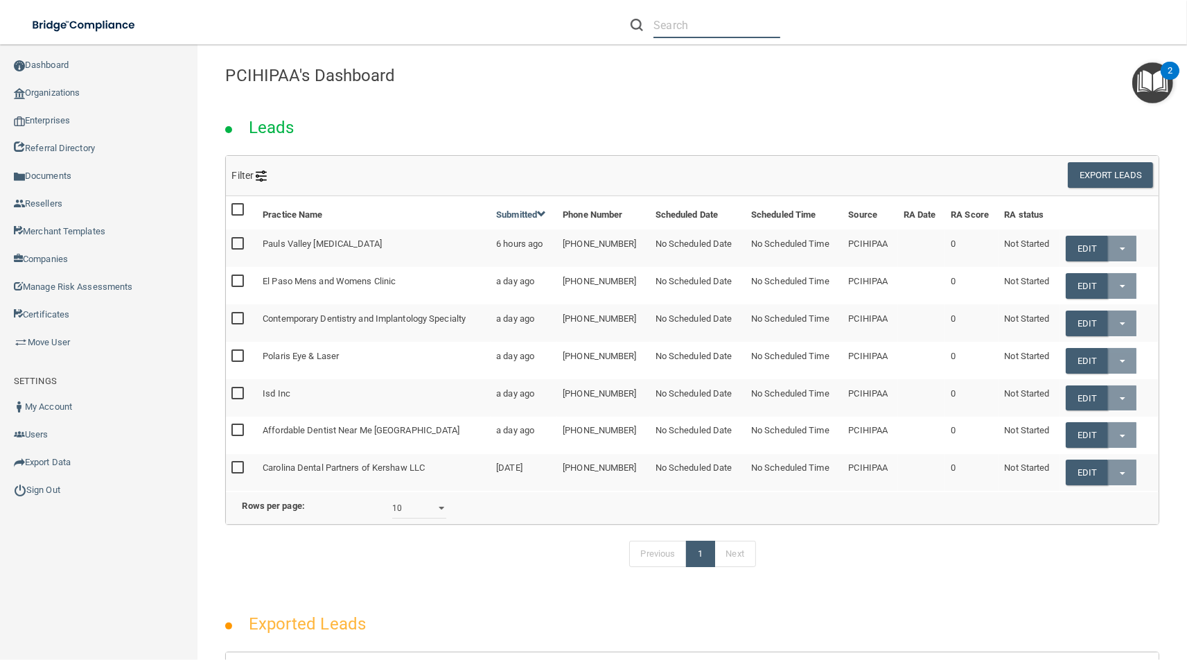
click at [701, 34] on input "text" at bounding box center [716, 25] width 127 height 26
paste input "kbattina@imagendentalpartners.com"
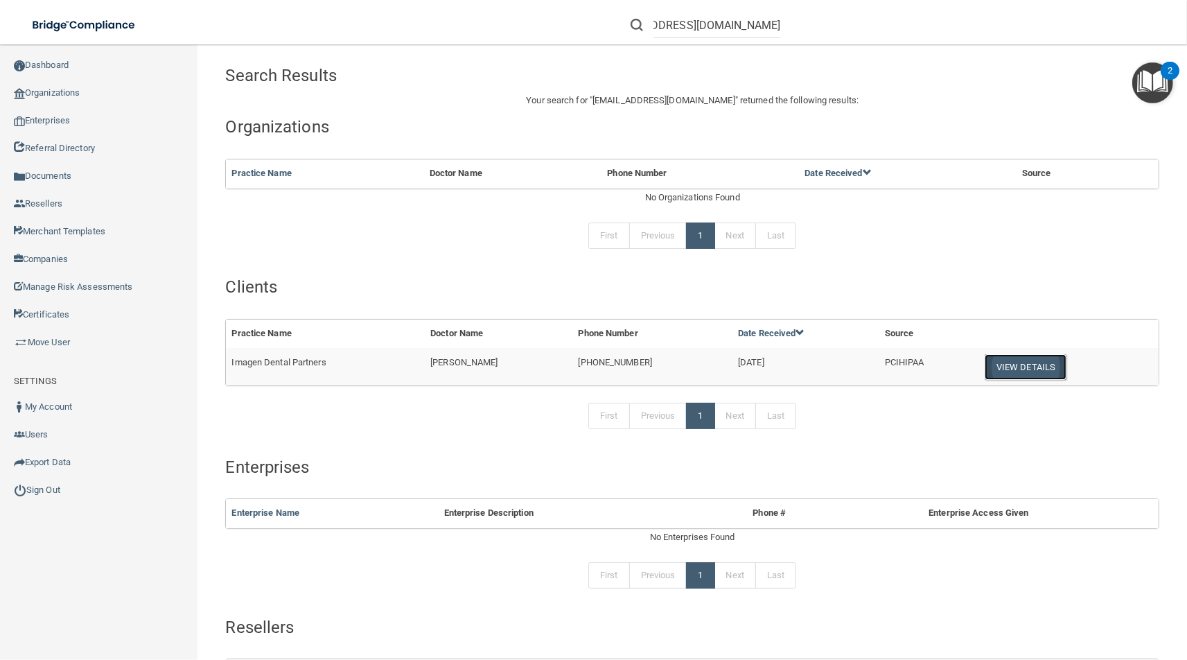
click at [1041, 364] on button "View Details" at bounding box center [1026, 367] width 82 height 26
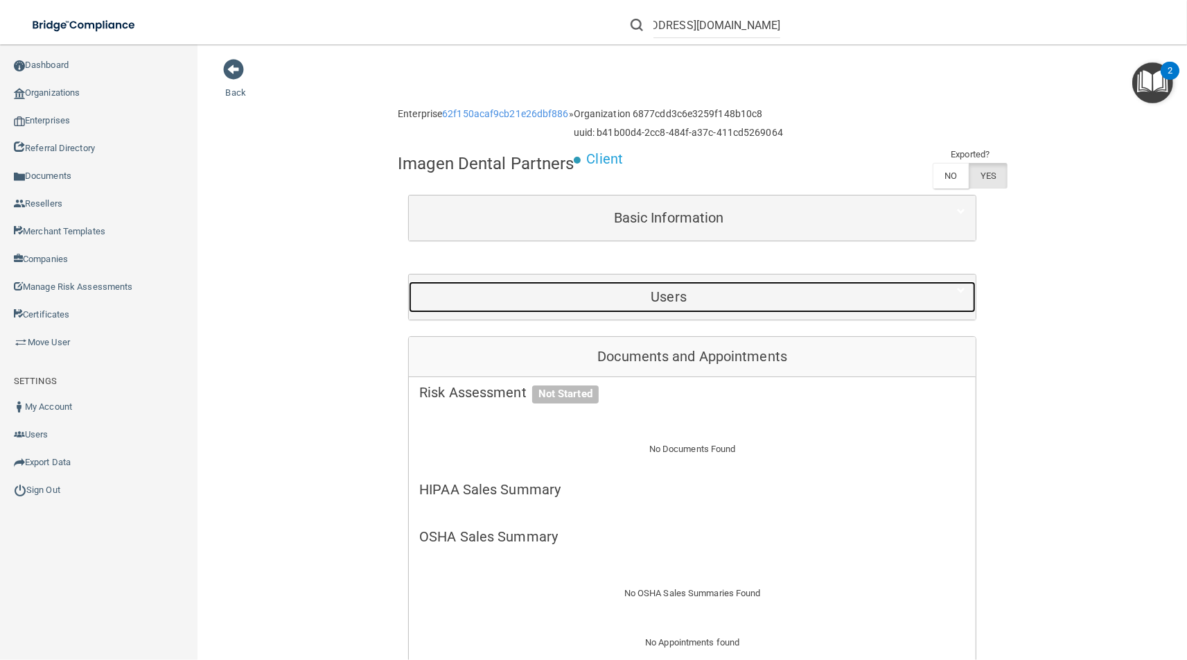
click at [764, 304] on div "Users" at bounding box center [669, 296] width 520 height 31
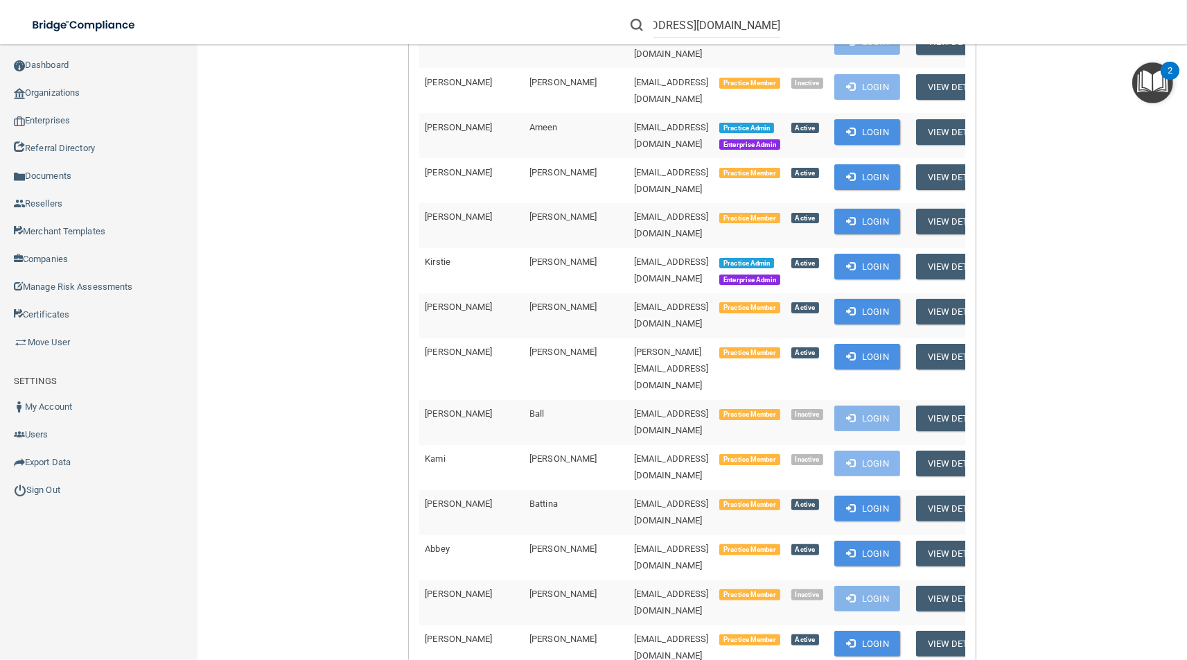
scroll to position [518, 0]
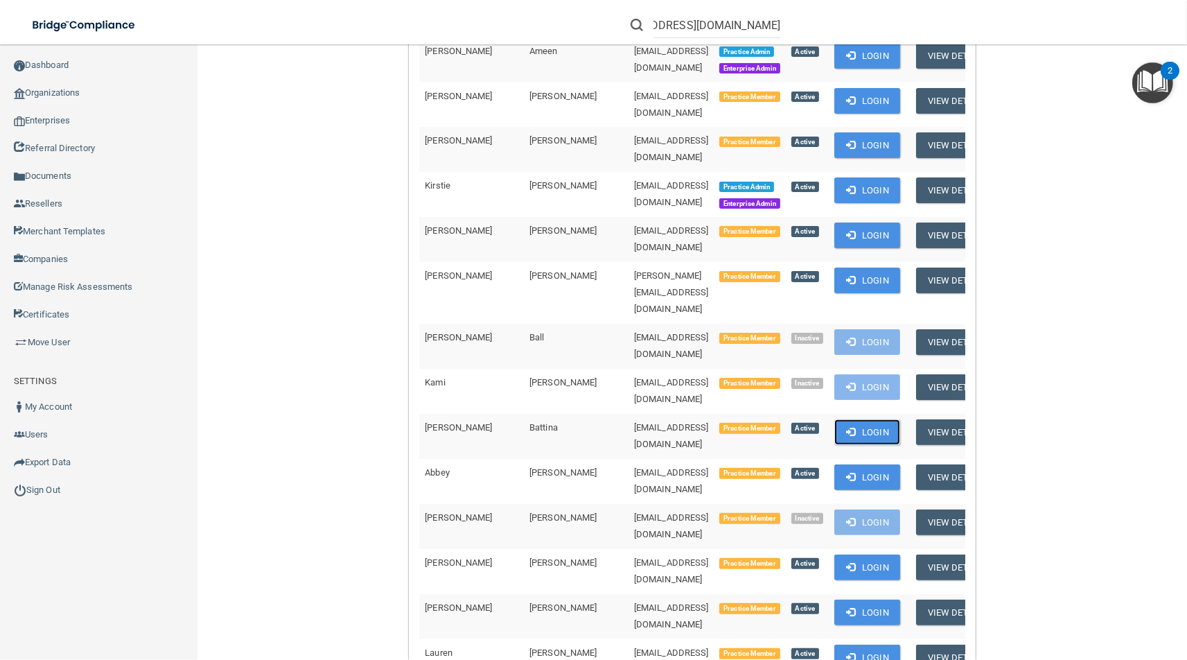
click at [900, 419] on button "Login" at bounding box center [867, 432] width 66 height 26
click at [680, 38] on li "[EMAIL_ADDRESS][DOMAIN_NAME]" at bounding box center [705, 25] width 170 height 50
click at [680, 37] on input "[EMAIL_ADDRESS][DOMAIN_NAME]" at bounding box center [716, 25] width 127 height 26
click at [680, 37] on input "kbattina@imagendentalpartners.com" at bounding box center [716, 25] width 127 height 26
paste input "dbranham"
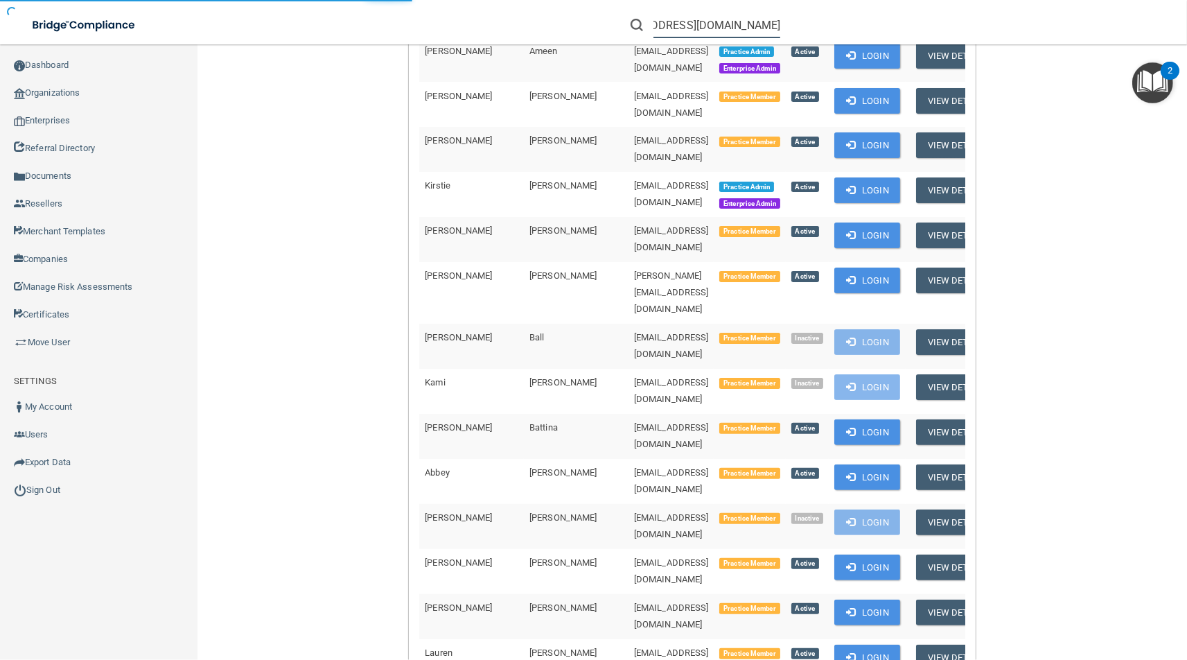
scroll to position [164, 0]
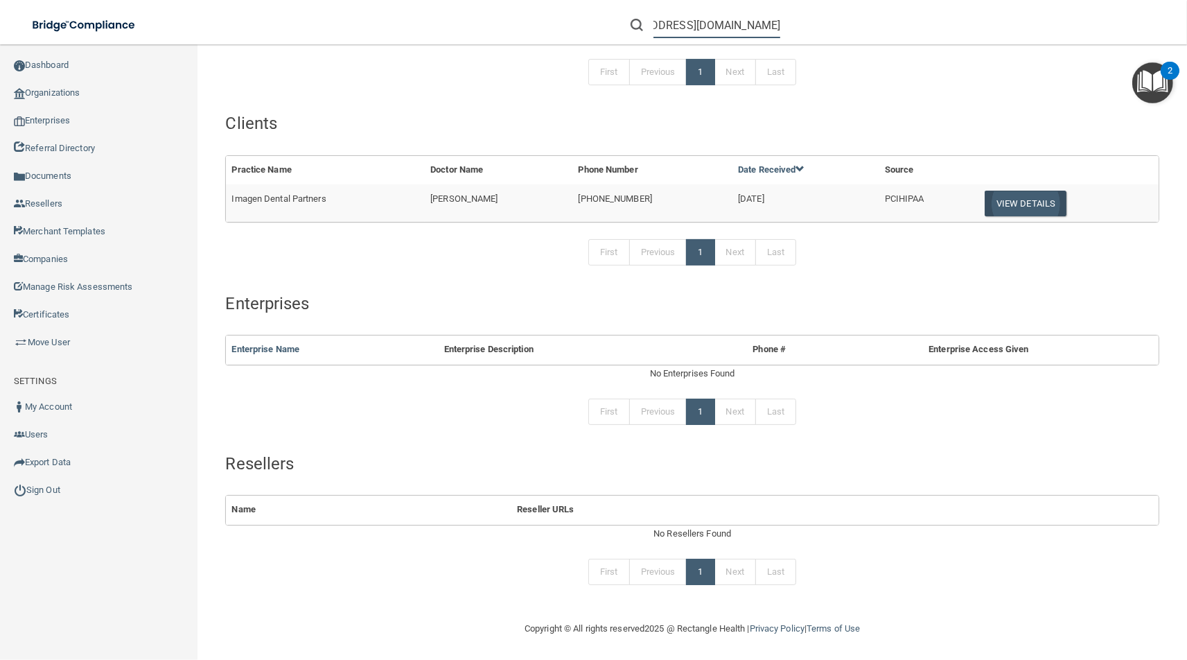
type input "dbranham@imagendentalpartners.com"
click at [1019, 202] on button "View Details" at bounding box center [1026, 204] width 82 height 26
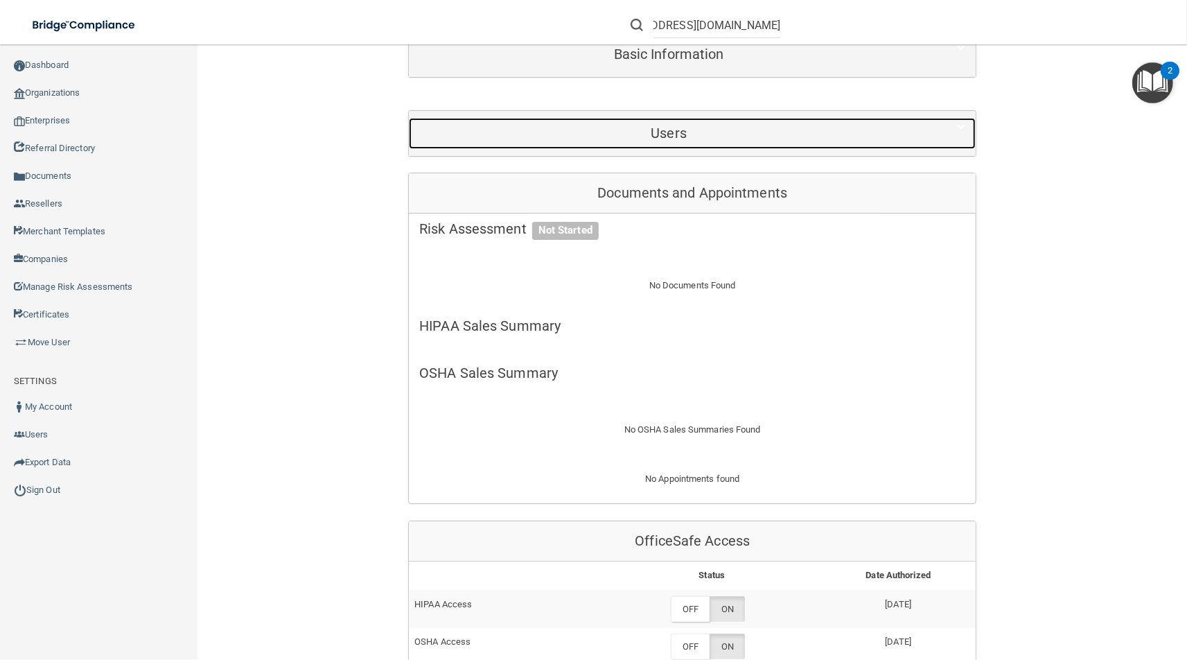
click at [668, 139] on h5 "Users" at bounding box center [668, 132] width 499 height 15
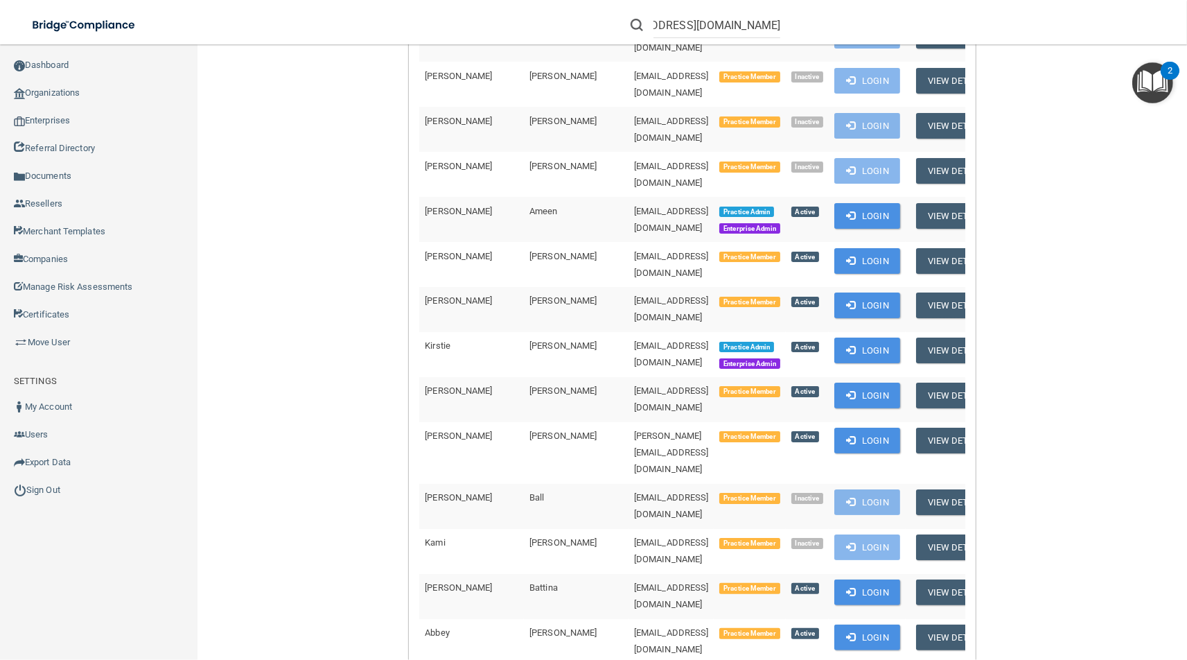
scroll to position [423, 0]
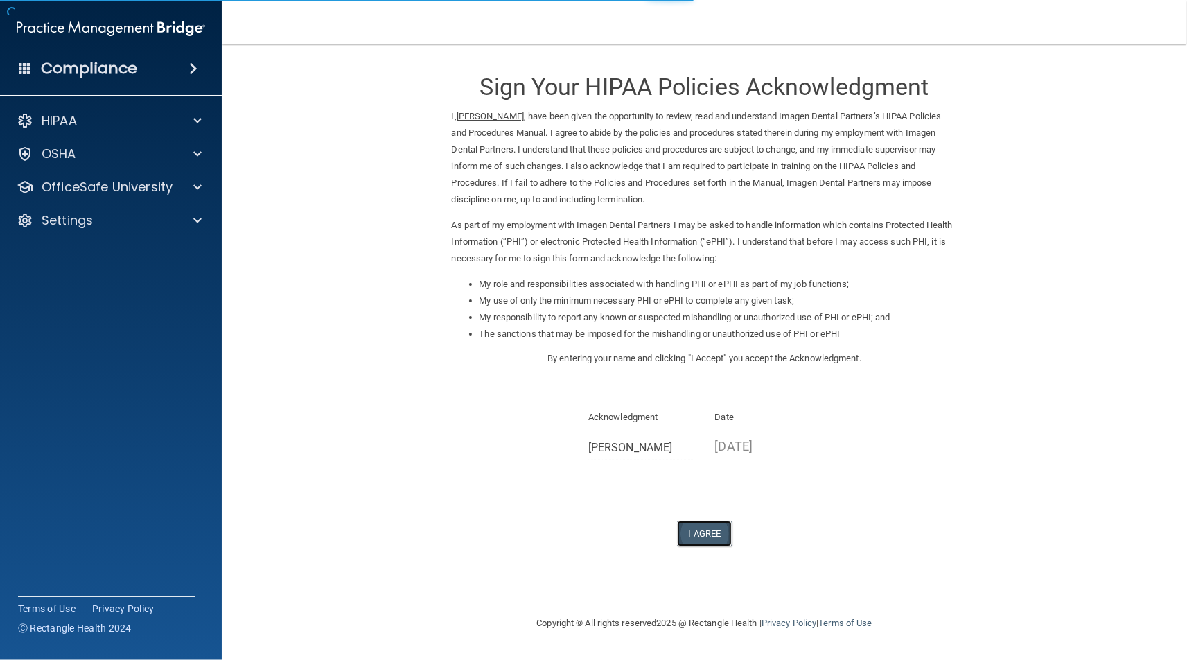
click at [719, 532] on button "I Agree" at bounding box center [704, 533] width 55 height 26
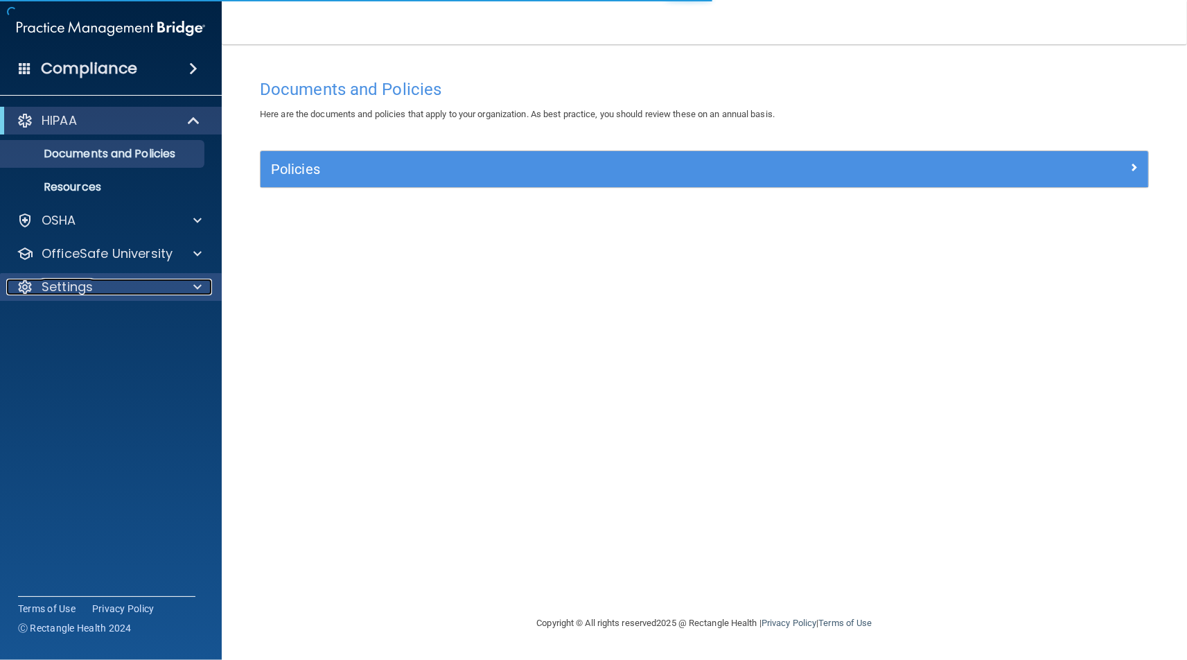
click at [173, 286] on div "Settings" at bounding box center [92, 287] width 172 height 17
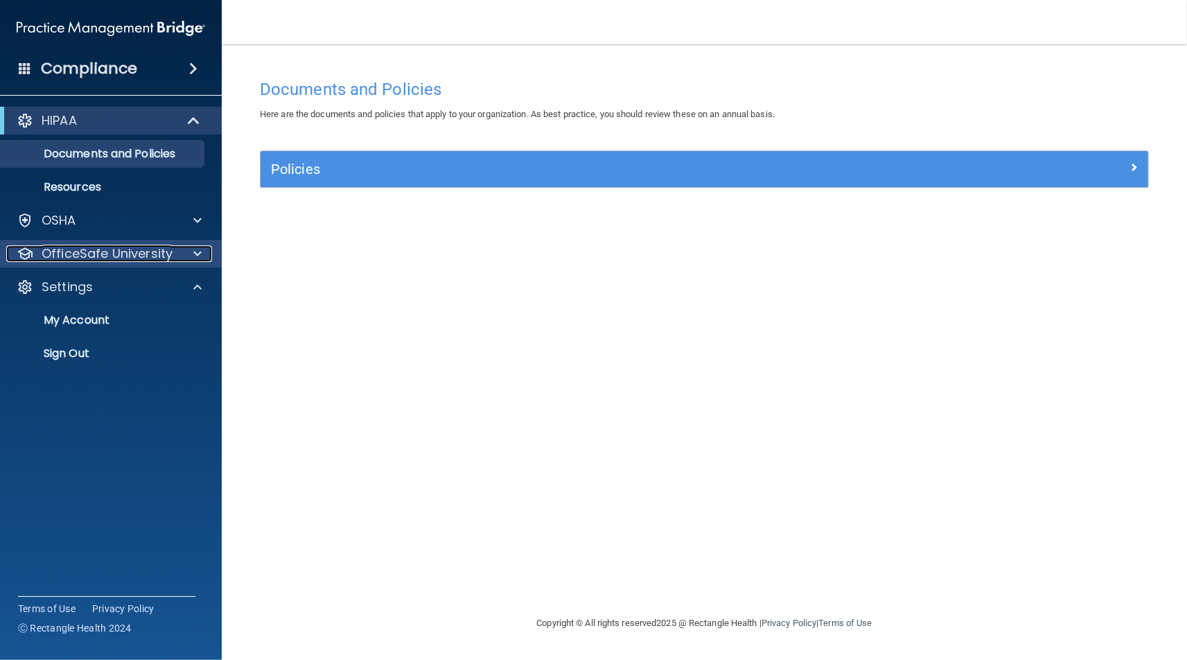
click at [155, 256] on p "OfficeSafe University" at bounding box center [107, 253] width 131 height 17
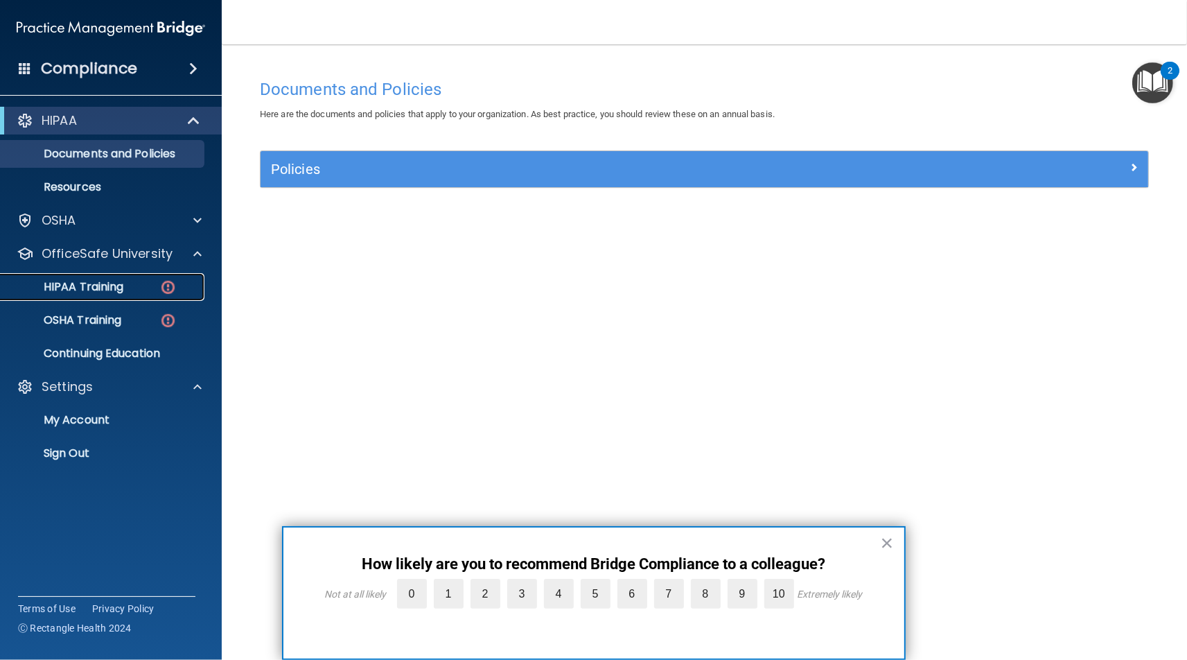
click at [151, 297] on link "HIPAA Training" at bounding box center [95, 287] width 218 height 28
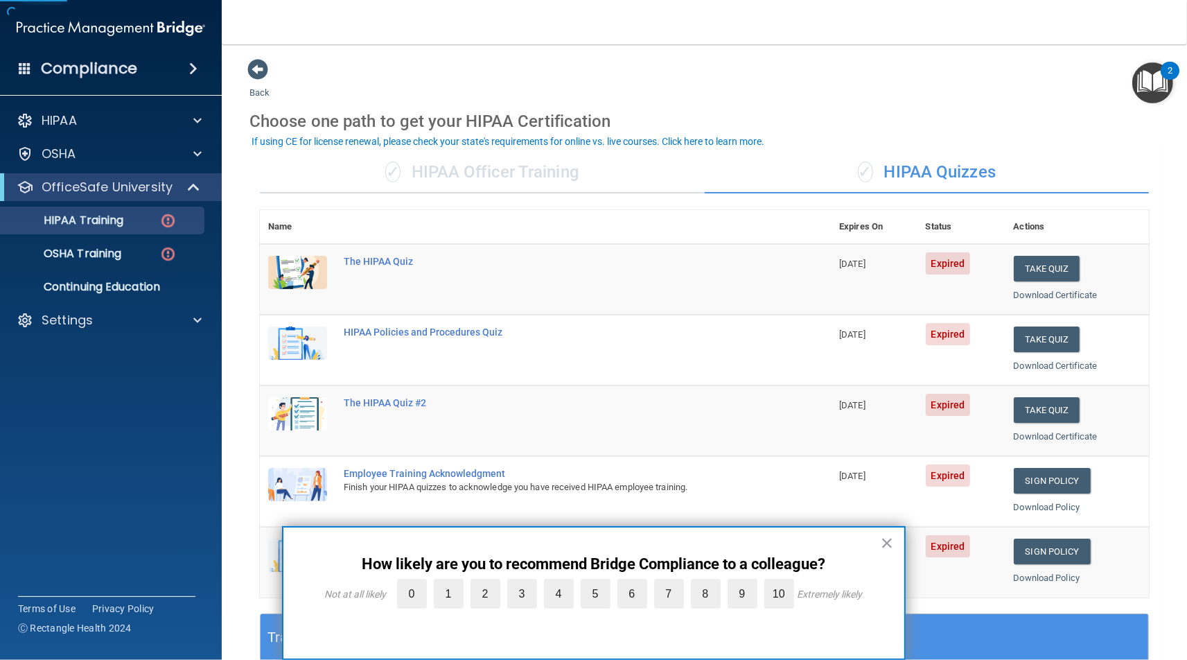
click at [399, 167] on span "✓" at bounding box center [392, 171] width 15 height 21
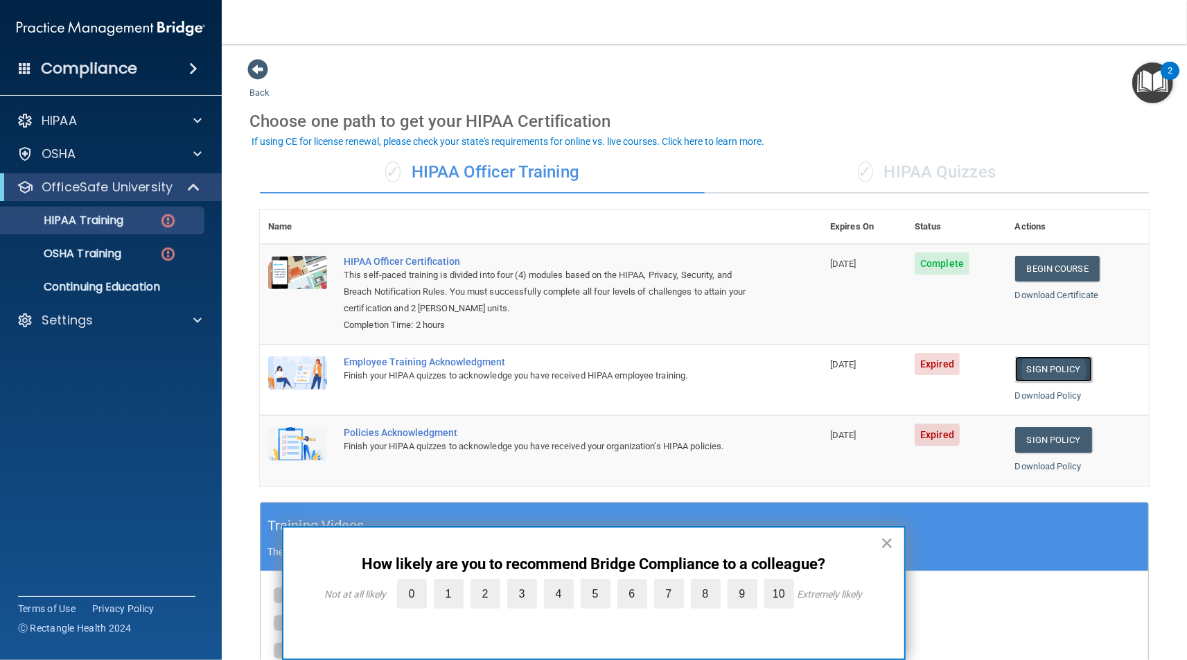
click at [1034, 378] on link "Sign Policy" at bounding box center [1053, 369] width 77 height 26
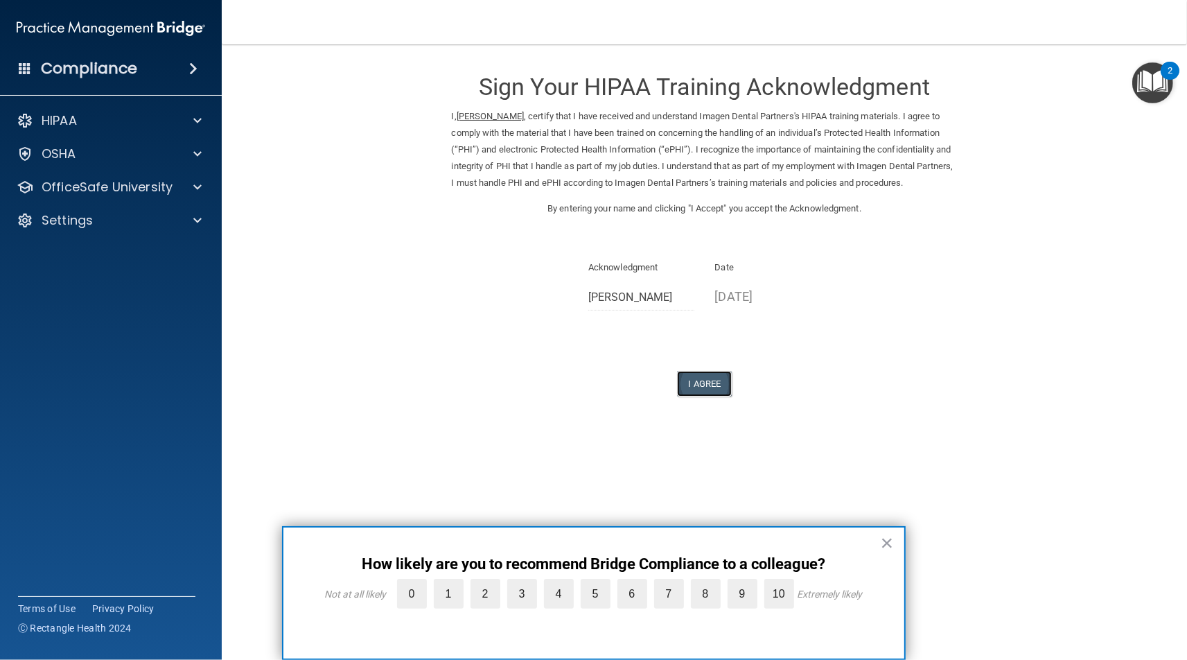
click at [705, 383] on button "I Agree" at bounding box center [704, 384] width 55 height 26
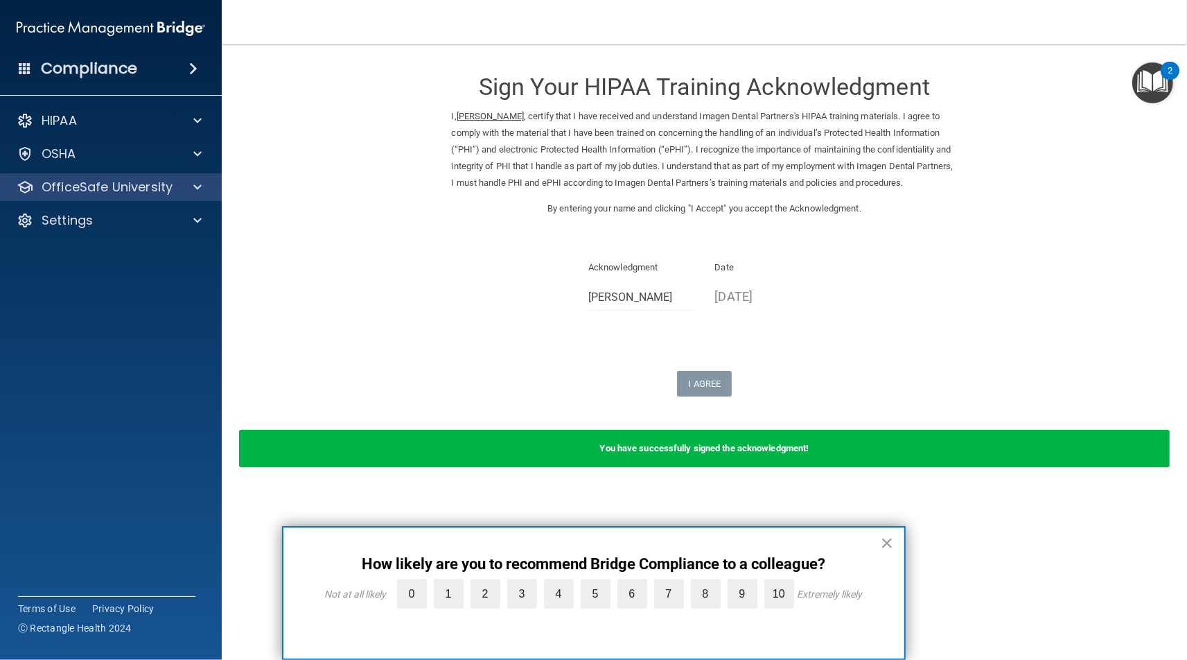
click at [182, 178] on div "OfficeSafe University" at bounding box center [111, 187] width 222 height 28
click at [182, 190] on div at bounding box center [195, 187] width 35 height 17
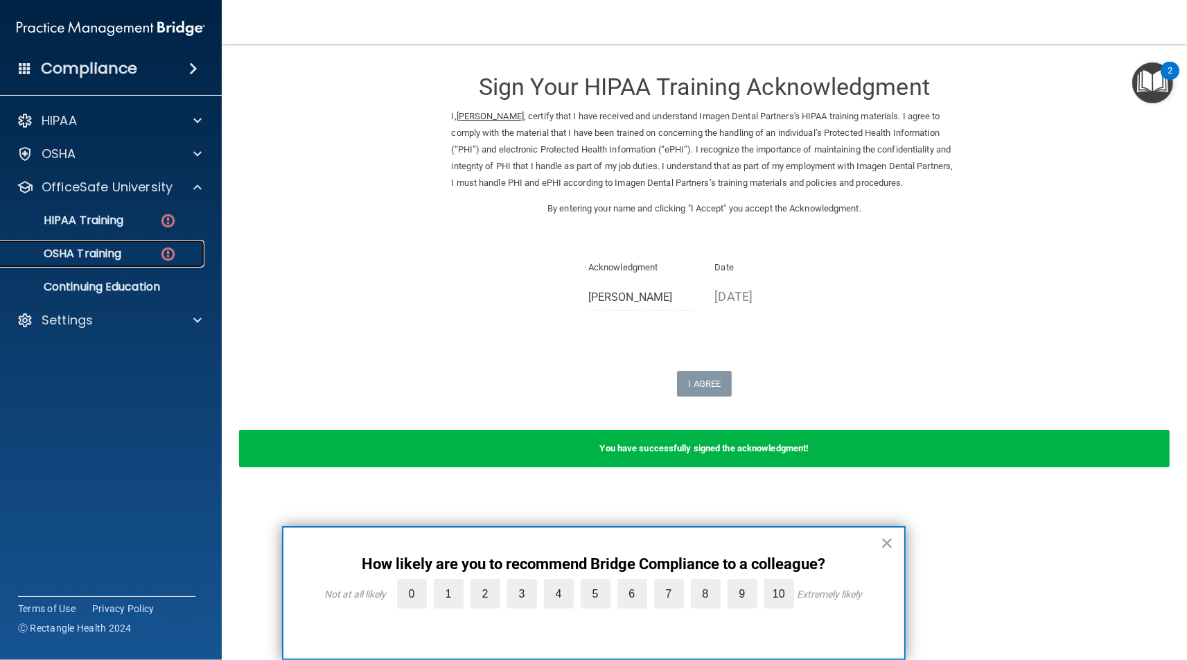
click at [164, 258] on img at bounding box center [167, 253] width 17 height 17
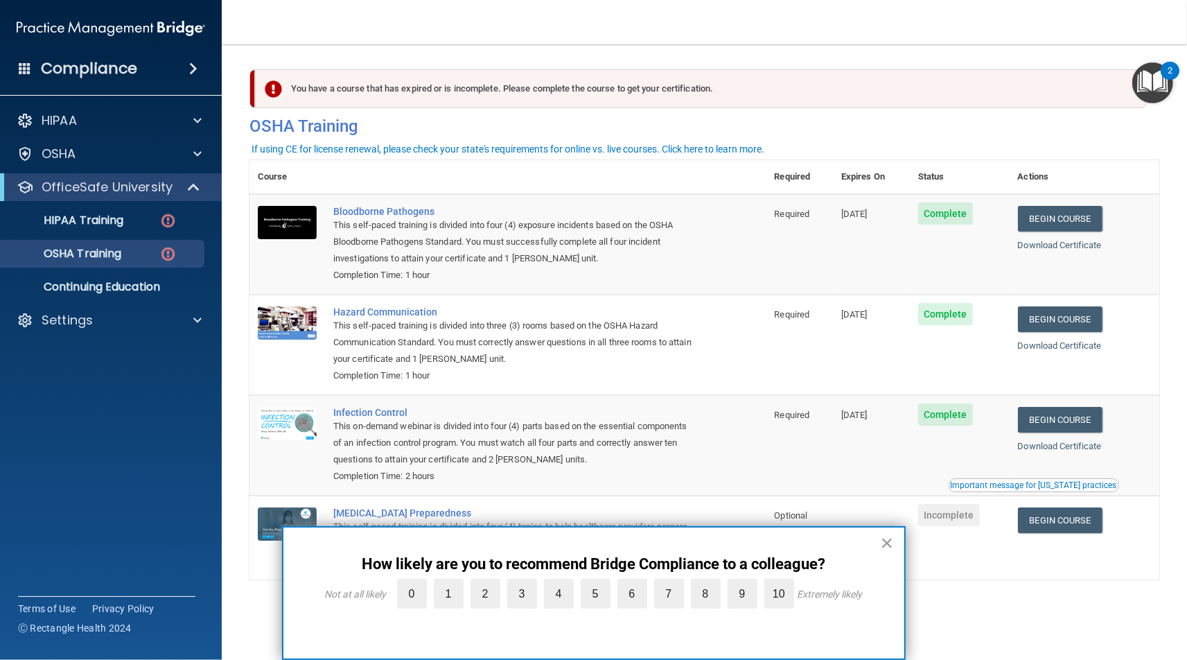
click at [882, 543] on button "×" at bounding box center [887, 543] width 13 height 22
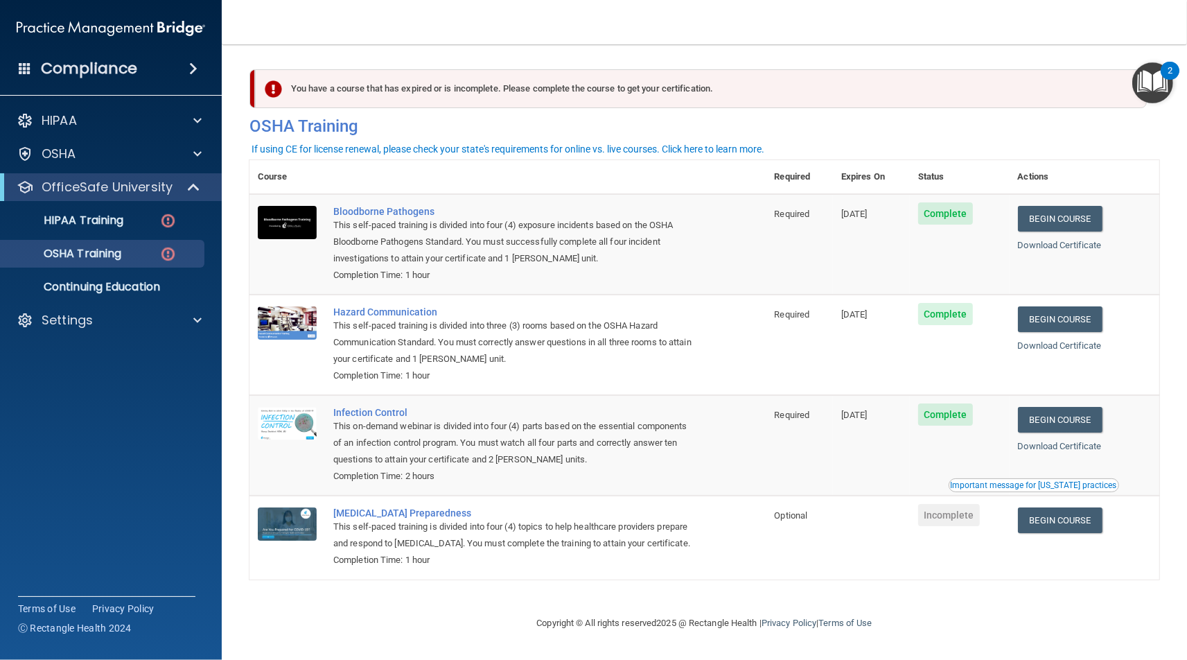
click at [971, 597] on div "You have a course that has expired or is incomplete. Please complete the course…" at bounding box center [704, 329] width 910 height 543
click at [1080, 518] on link "Begin Course" at bounding box center [1060, 520] width 85 height 26
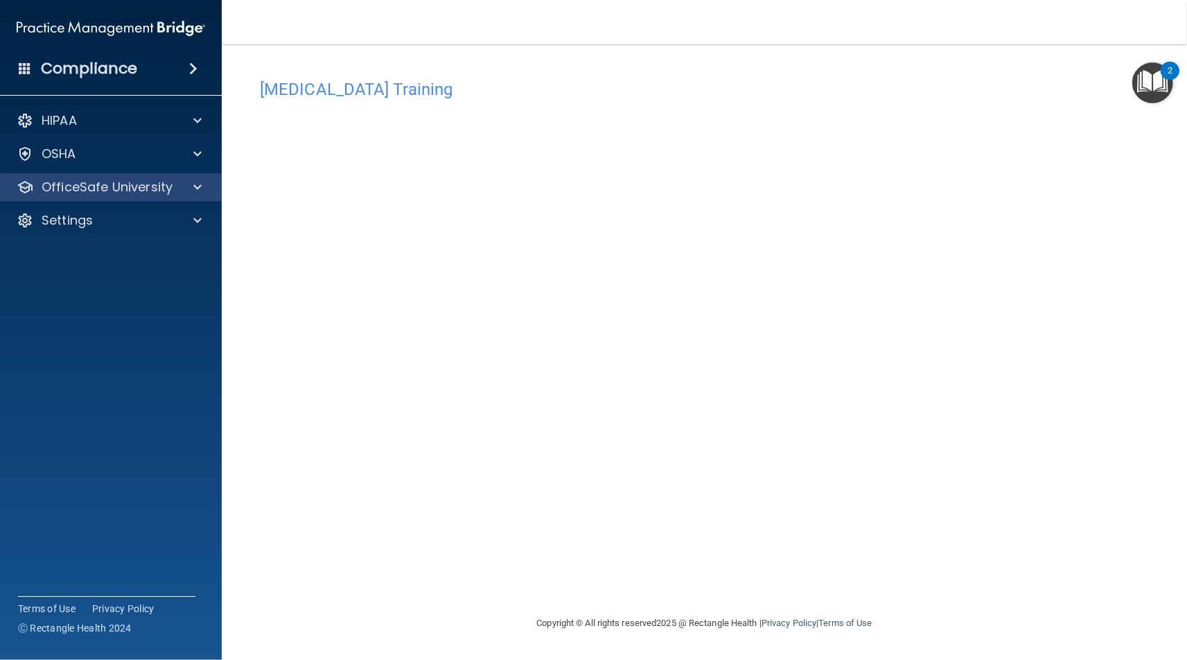
click at [120, 175] on div "OfficeSafe University" at bounding box center [111, 187] width 222 height 28
click at [123, 198] on div "OfficeSafe University" at bounding box center [111, 187] width 222 height 28
click at [156, 182] on p "OfficeSafe University" at bounding box center [107, 187] width 131 height 17
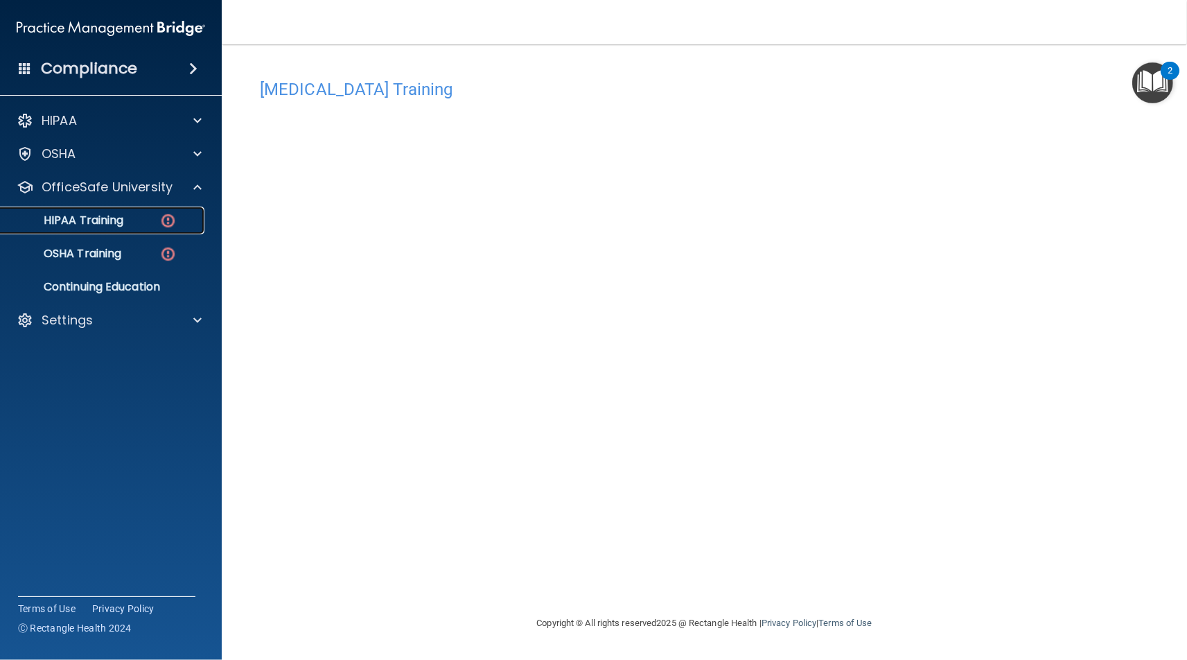
click at [157, 216] on div "HIPAA Training" at bounding box center [103, 220] width 189 height 14
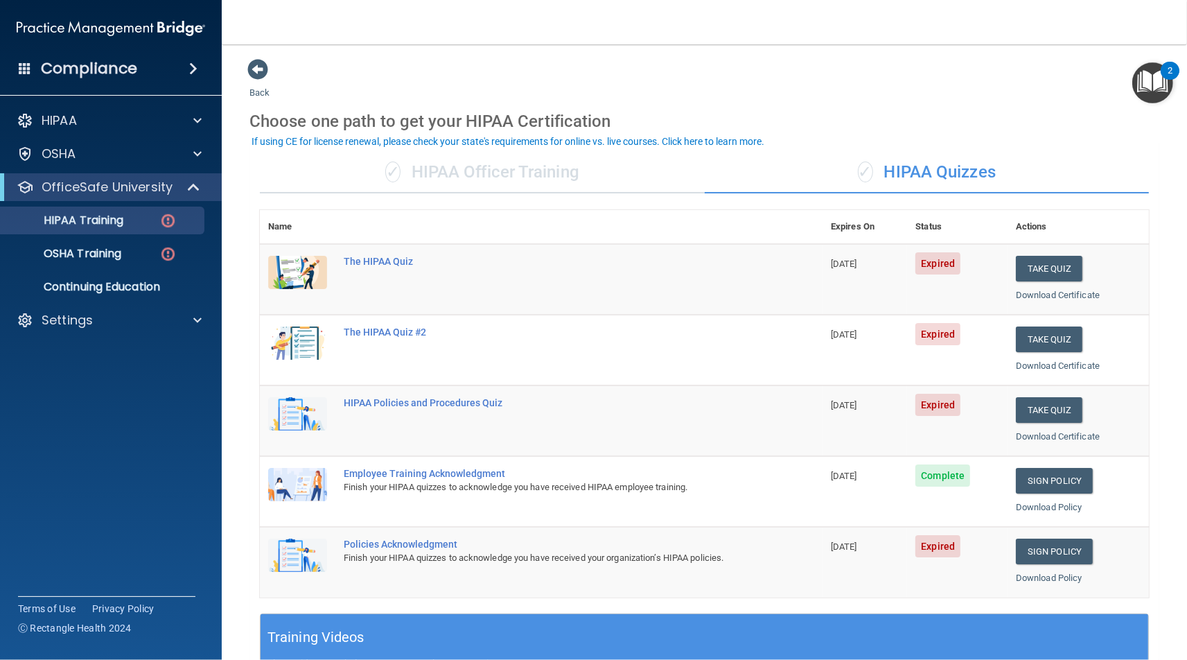
click at [504, 162] on div "✓ HIPAA Officer Training" at bounding box center [482, 173] width 445 height 42
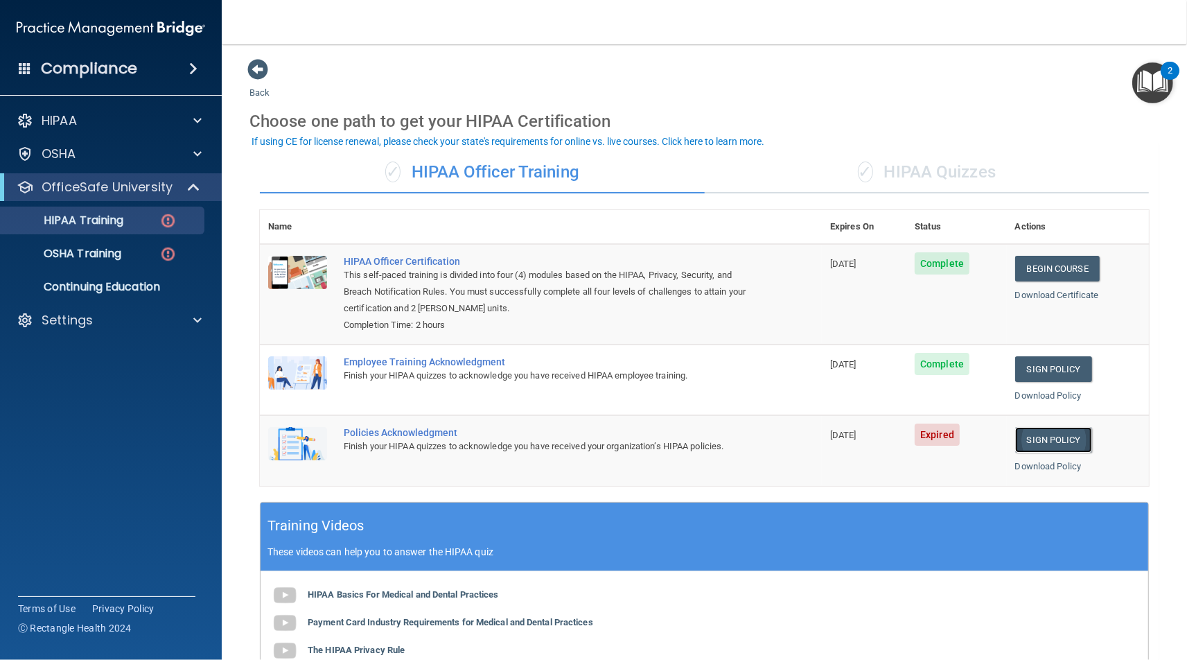
click at [1026, 440] on link "Sign Policy" at bounding box center [1053, 440] width 77 height 26
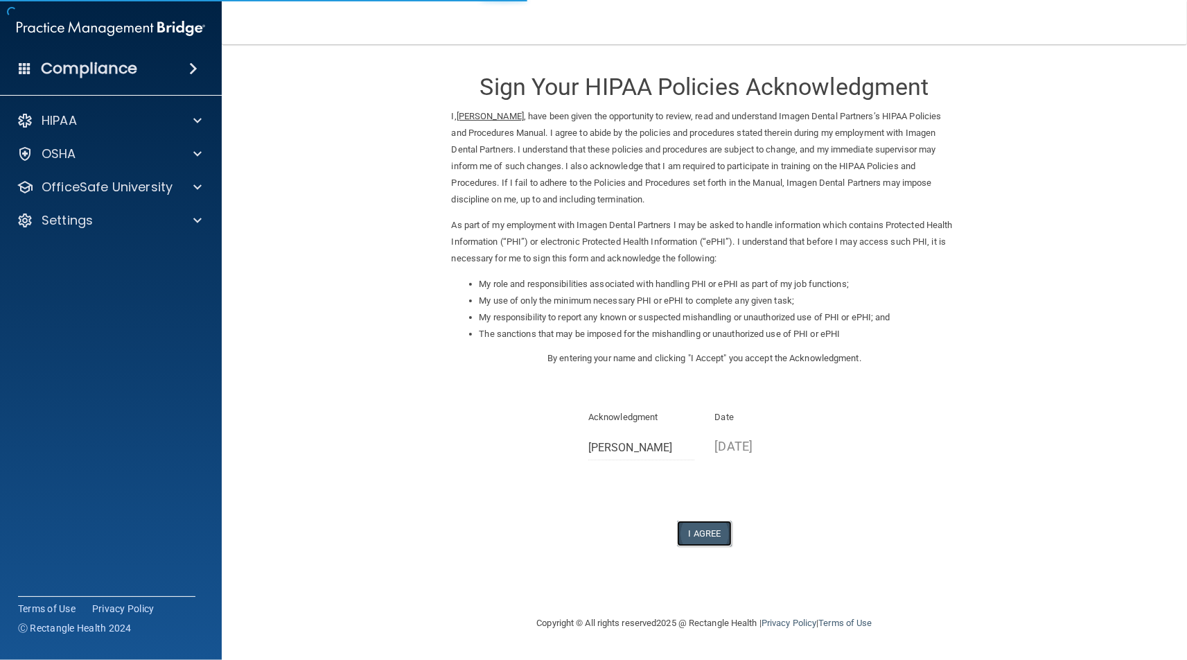
click at [708, 539] on button "I Agree" at bounding box center [704, 533] width 55 height 26
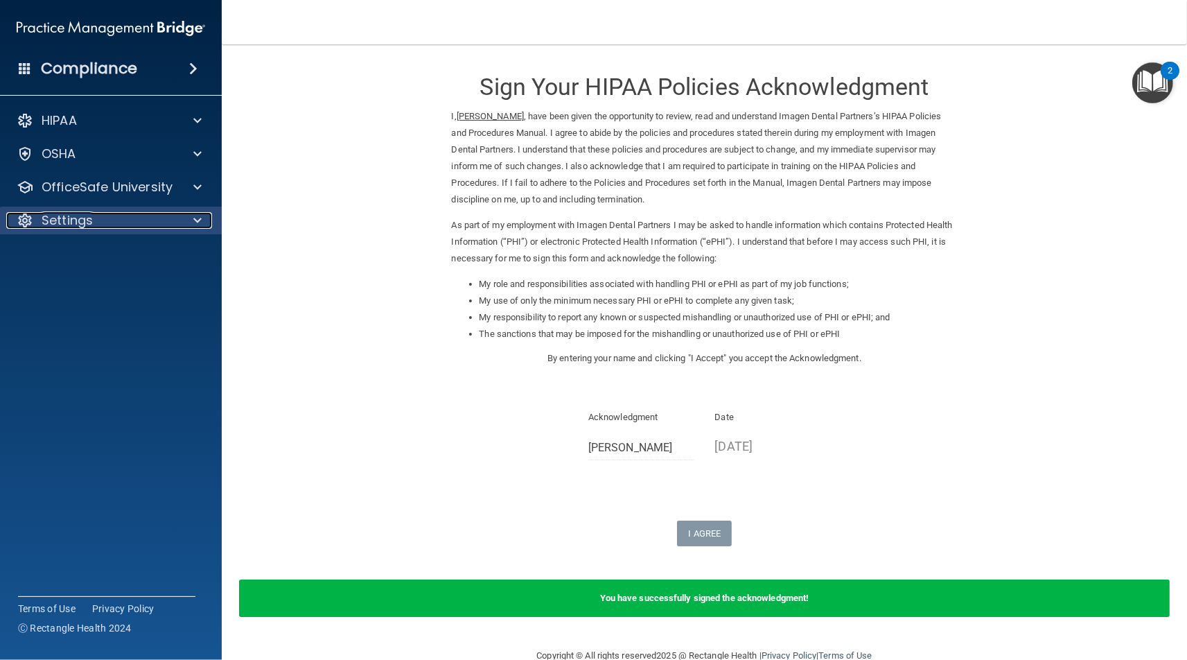
click at [109, 225] on div "Settings" at bounding box center [92, 220] width 172 height 17
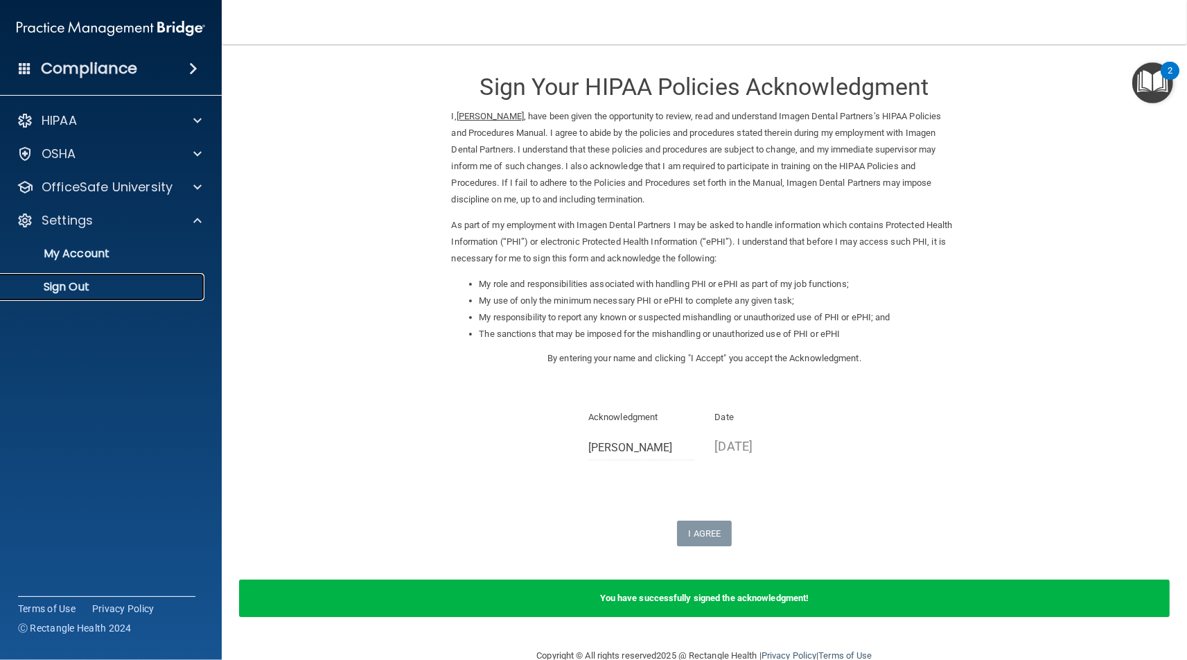
click at [128, 289] on p "Sign Out" at bounding box center [103, 287] width 189 height 14
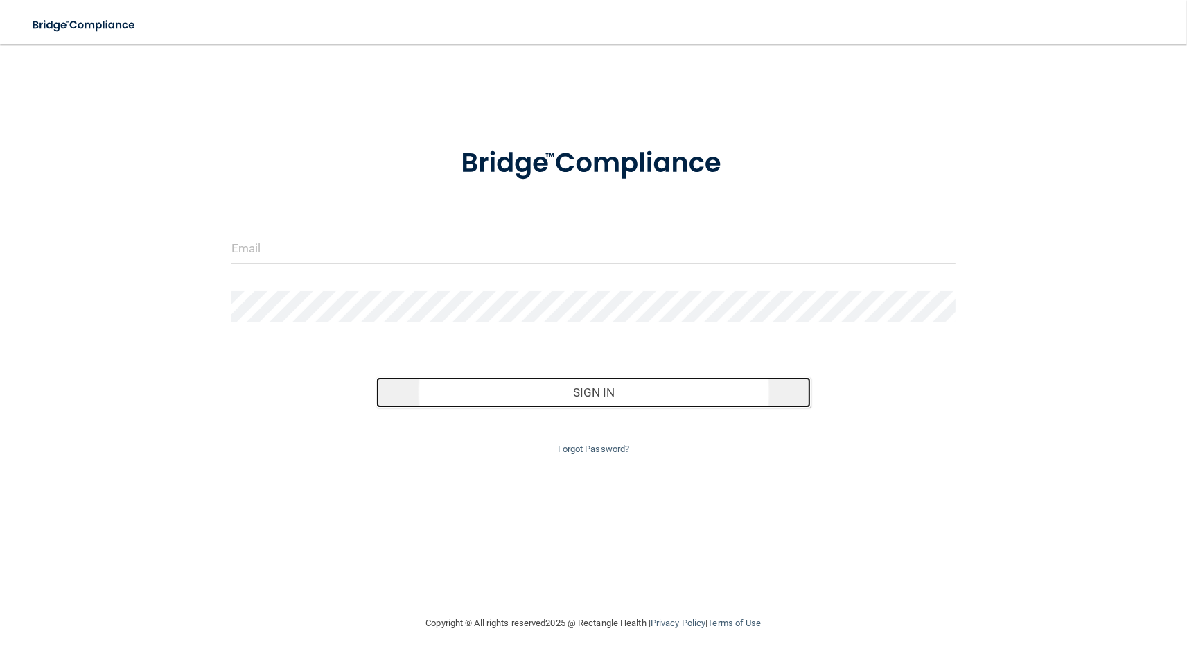
click at [615, 385] on button "Sign In" at bounding box center [593, 392] width 434 height 30
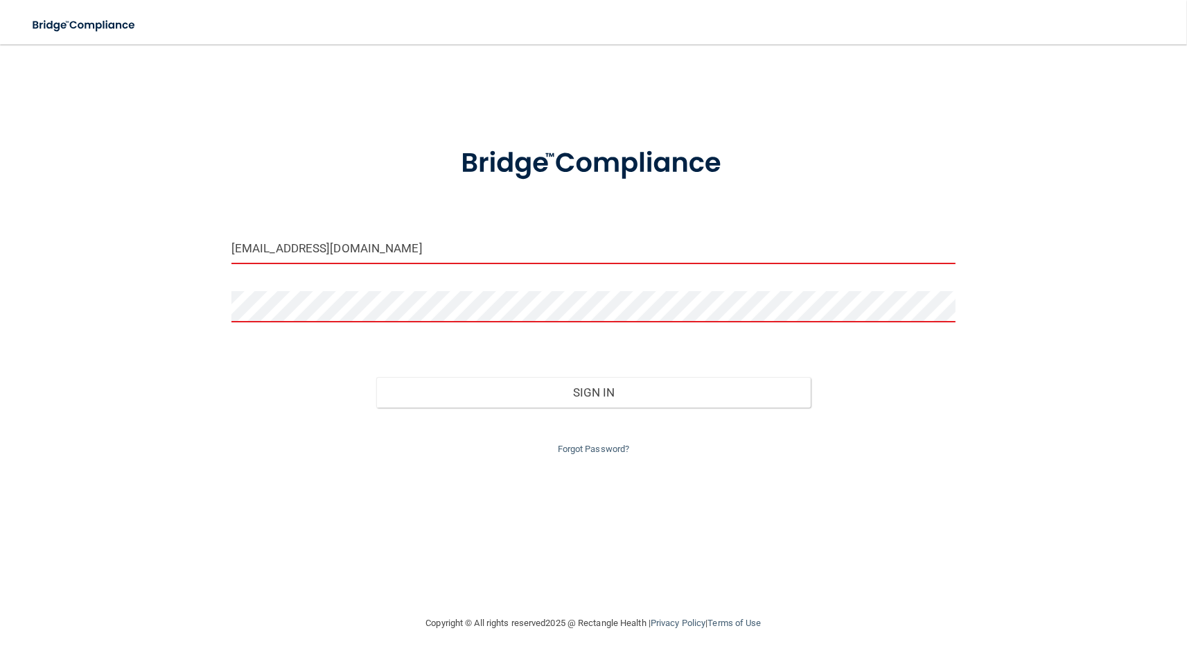
click at [414, 264] on input "avan@rectanglehealth.com" at bounding box center [593, 248] width 724 height 31
type input "avan@rectanglehealth.com"
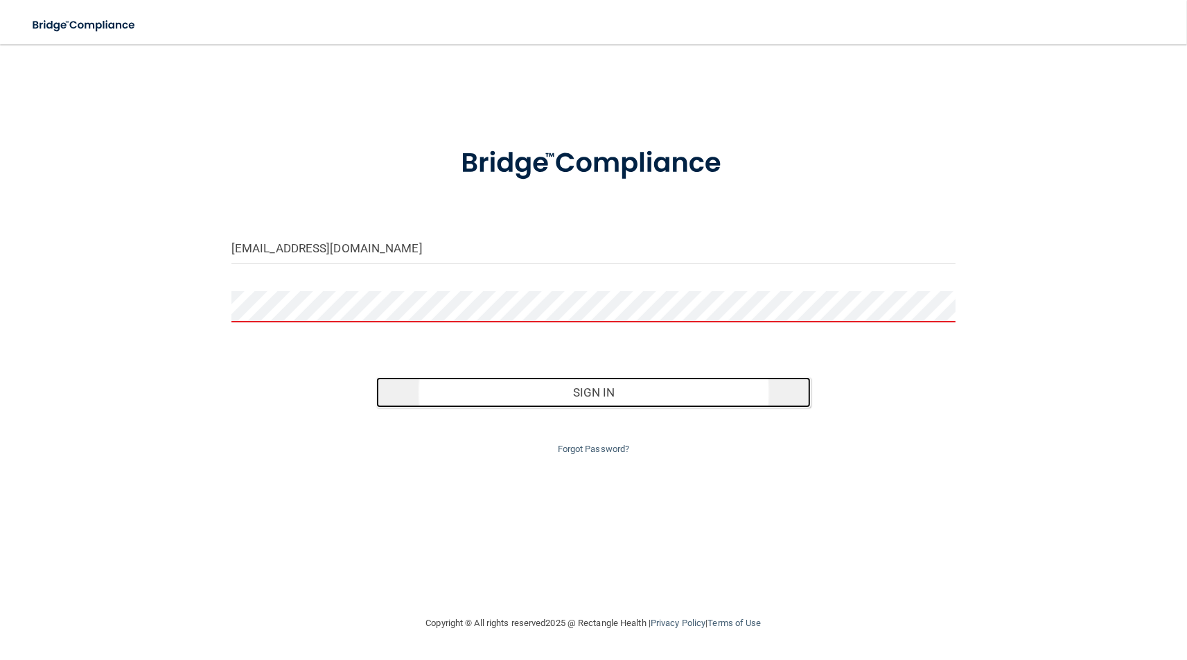
click at [550, 394] on button "Sign In" at bounding box center [593, 392] width 434 height 30
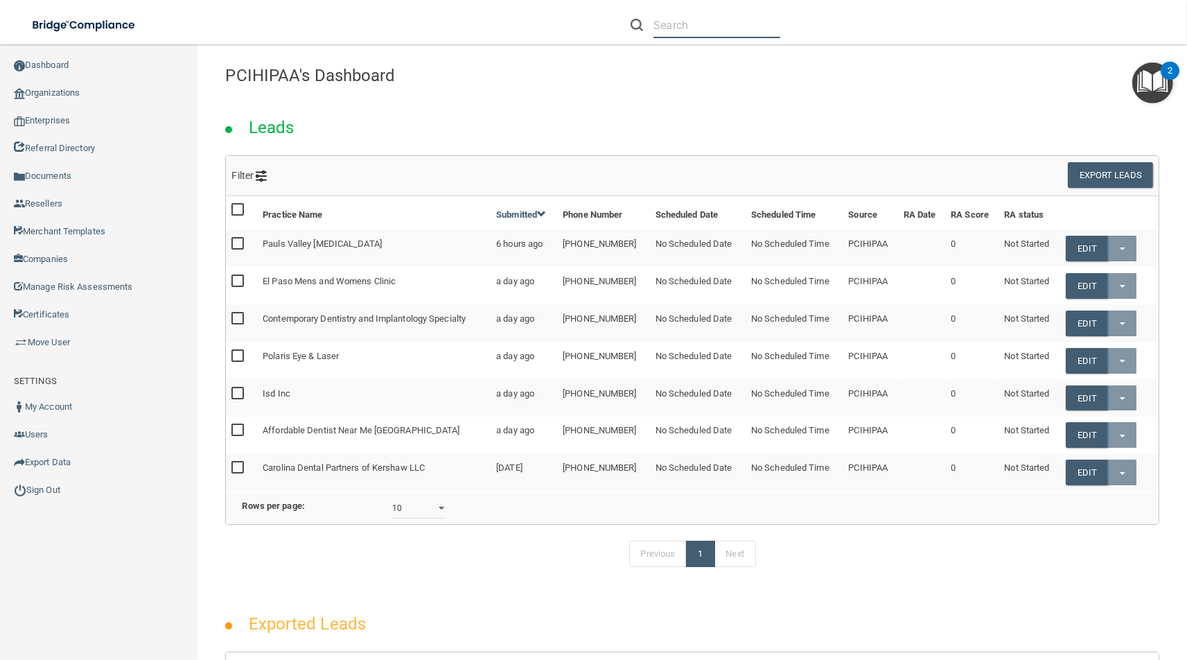
click at [721, 22] on input "text" at bounding box center [716, 25] width 127 height 26
paste input "lborgeson@imagendentalpartners.com"
type input "lborgeson@imagendentalpartners.com"
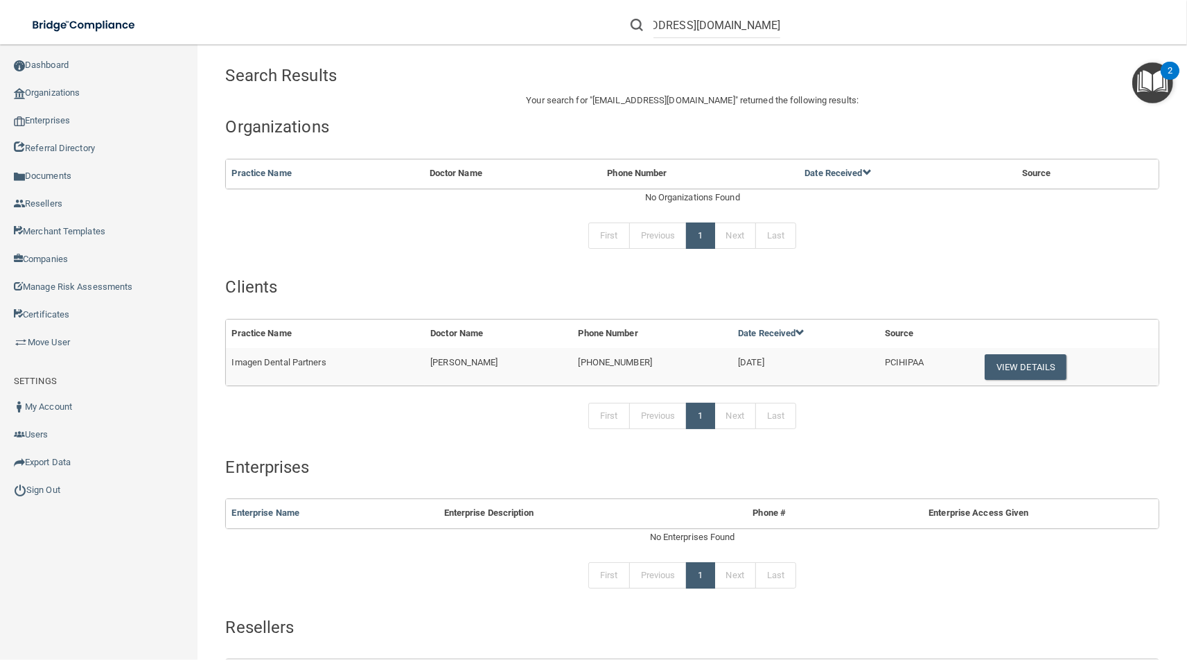
click at [1021, 353] on td "View Details" at bounding box center [1066, 366] width 184 height 37
click at [1020, 360] on button "View Details" at bounding box center [1026, 367] width 82 height 26
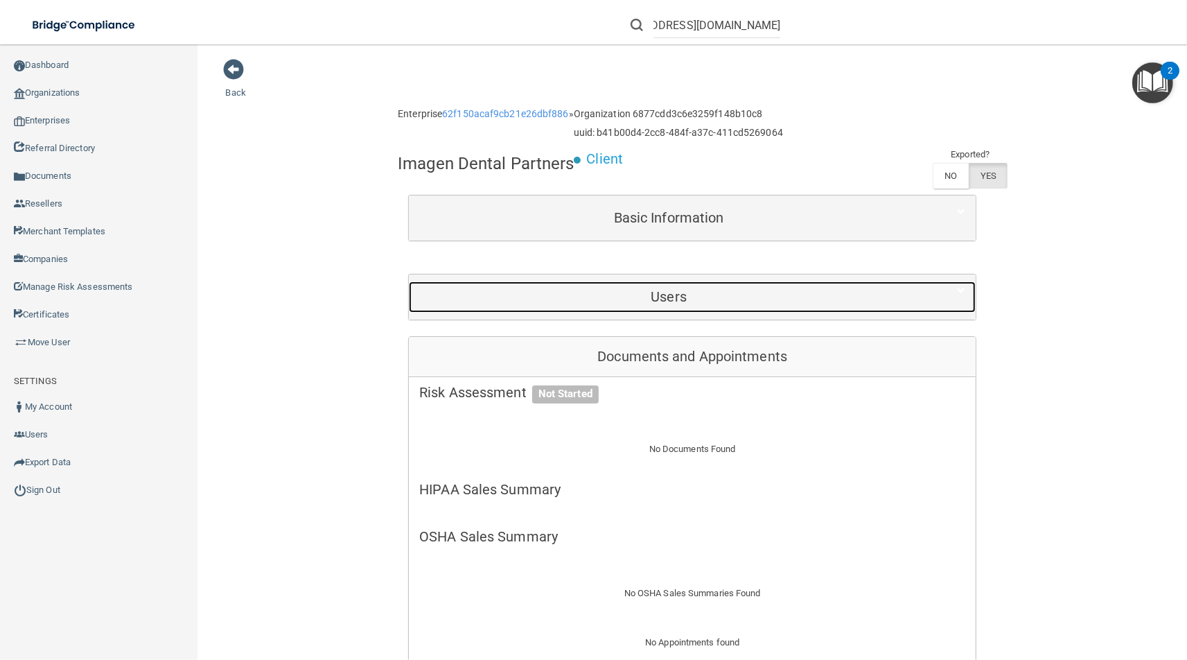
click at [534, 290] on h5 "Users" at bounding box center [668, 296] width 499 height 15
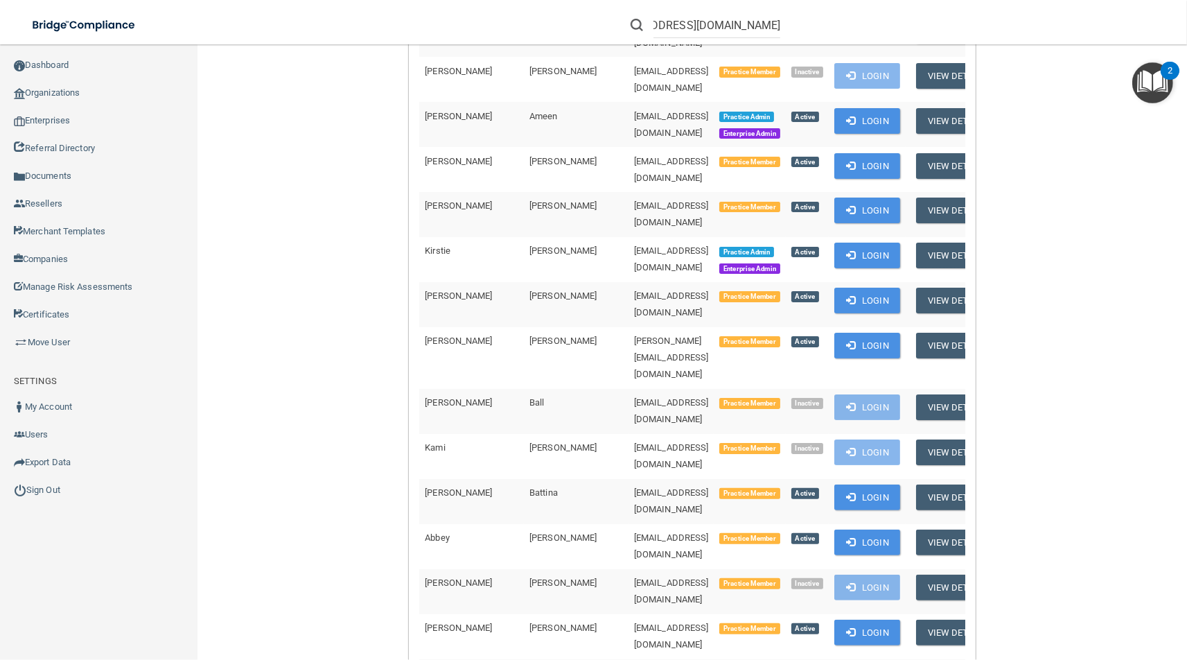
scroll to position [518, 0]
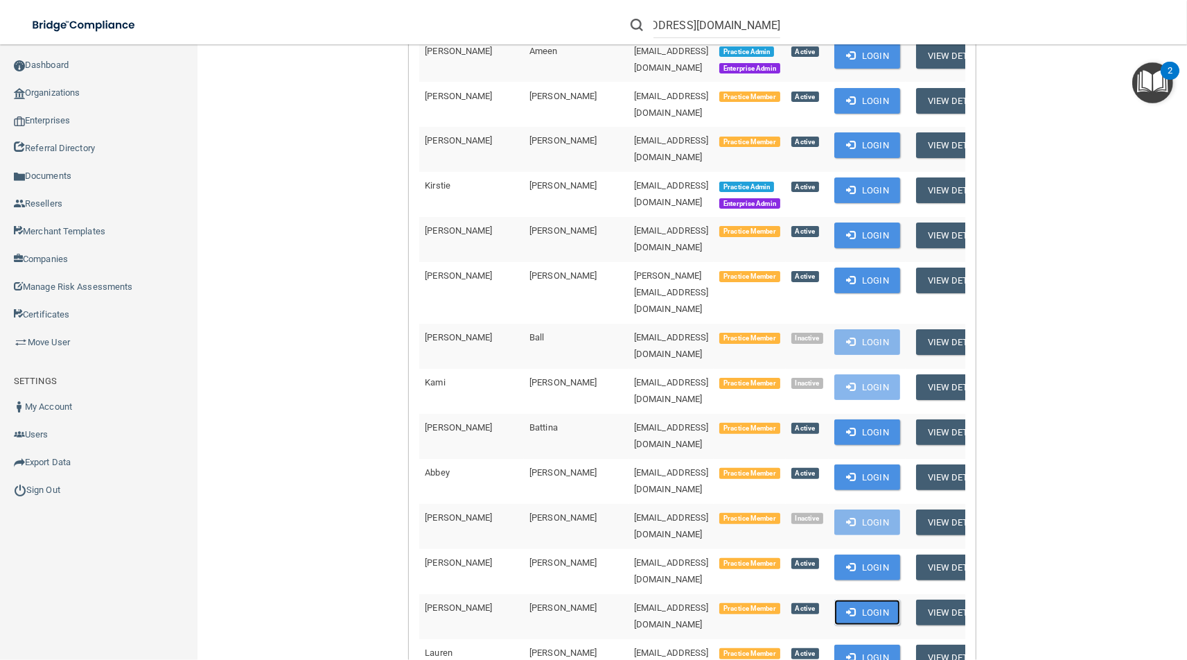
click at [886, 599] on button "Login" at bounding box center [867, 612] width 66 height 26
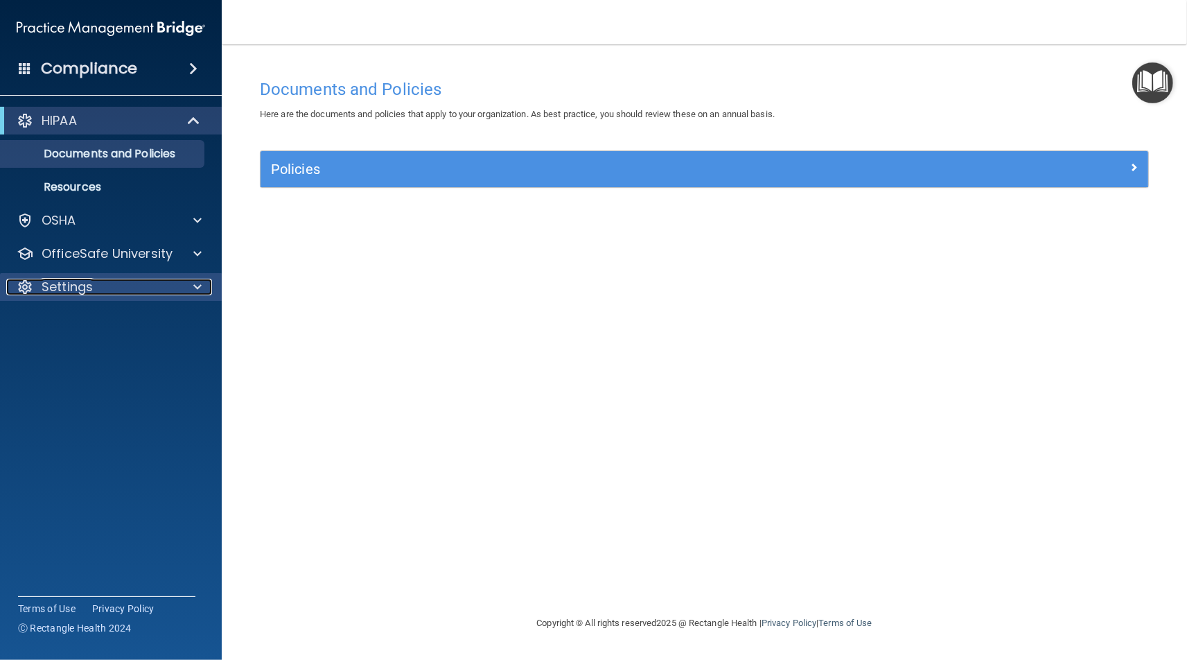
click at [132, 290] on div "Settings" at bounding box center [92, 287] width 172 height 17
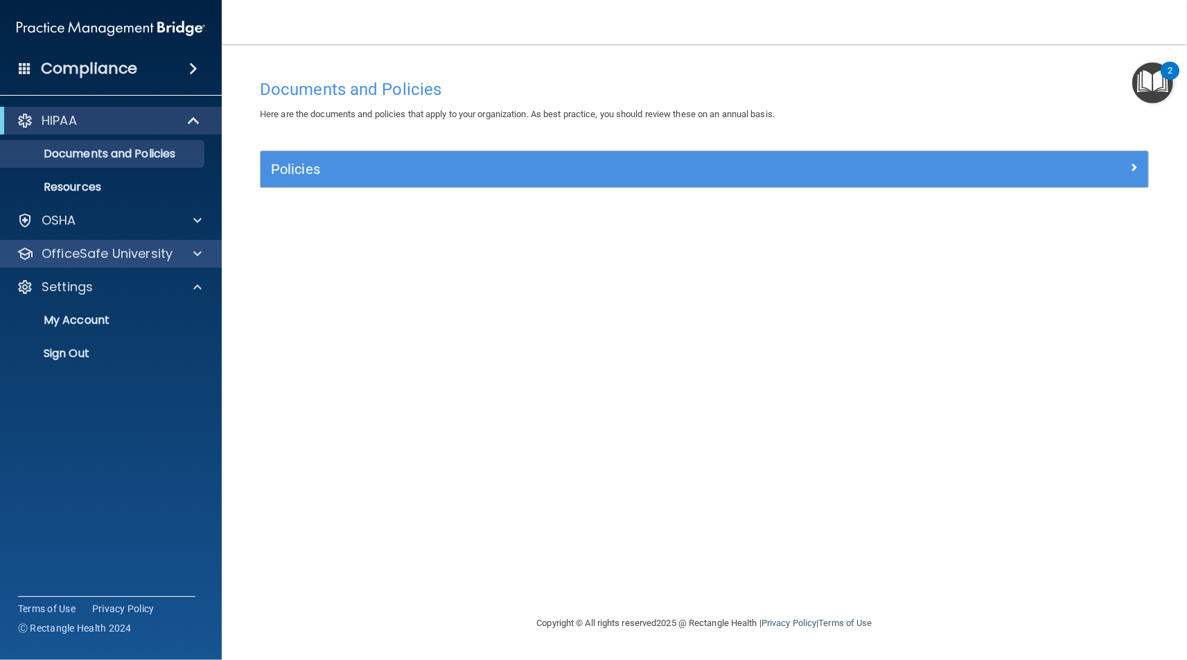
click at [132, 245] on div "OfficeSafe University" at bounding box center [111, 254] width 222 height 28
click at [132, 249] on p "OfficeSafe University" at bounding box center [107, 253] width 131 height 17
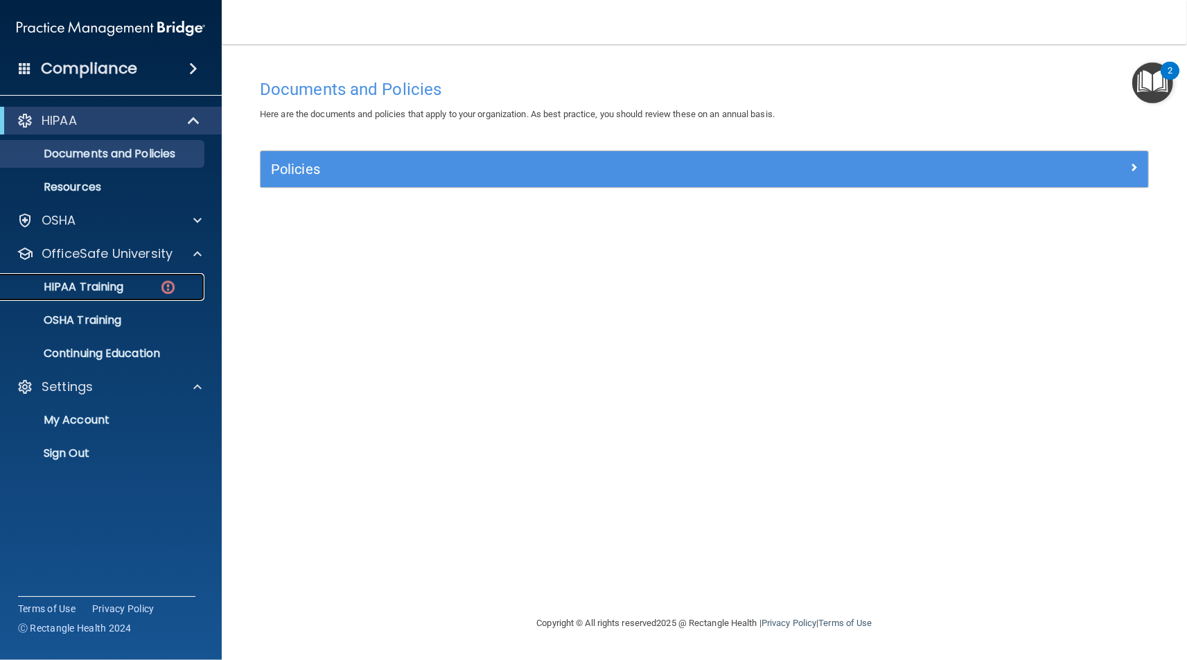
click at [143, 281] on div "HIPAA Training" at bounding box center [103, 287] width 189 height 14
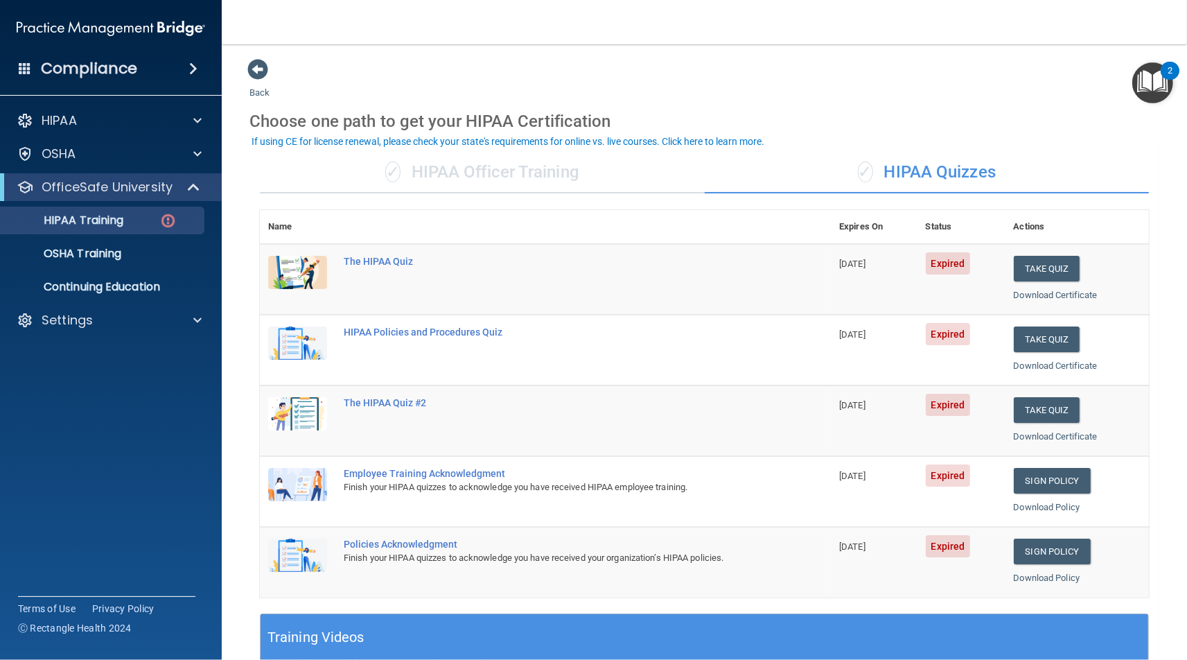
click at [426, 173] on div "✓ HIPAA Officer Training" at bounding box center [482, 173] width 445 height 42
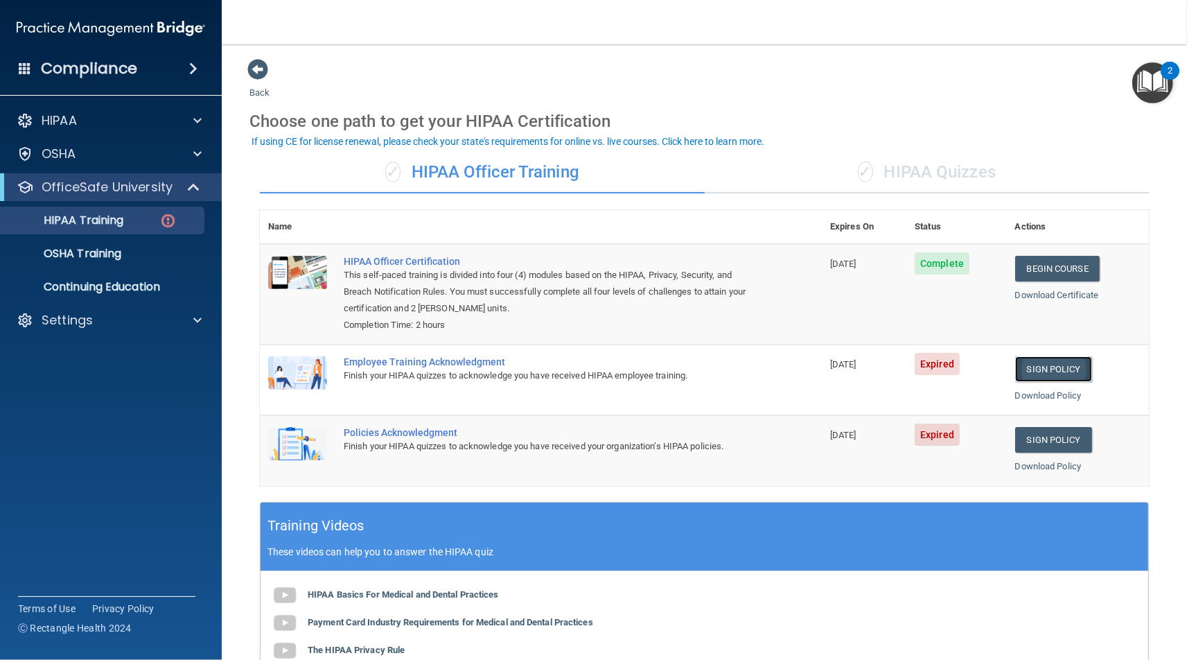
click at [1035, 373] on link "Sign Policy" at bounding box center [1053, 369] width 77 height 26
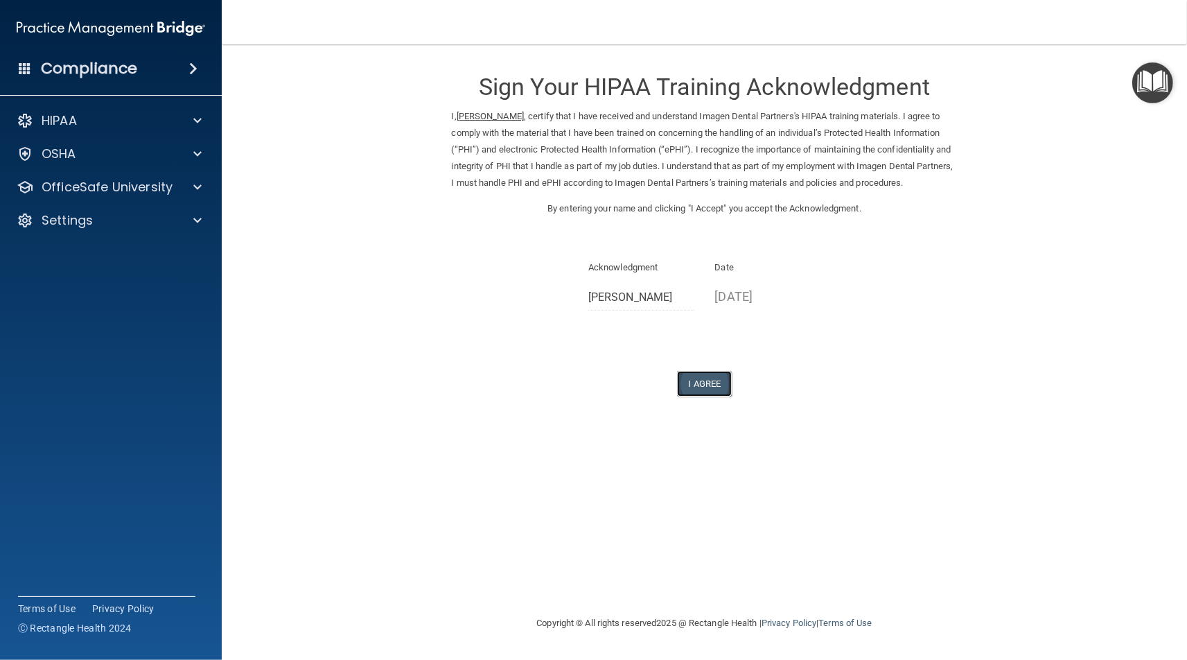
click at [728, 383] on button "I Agree" at bounding box center [704, 384] width 55 height 26
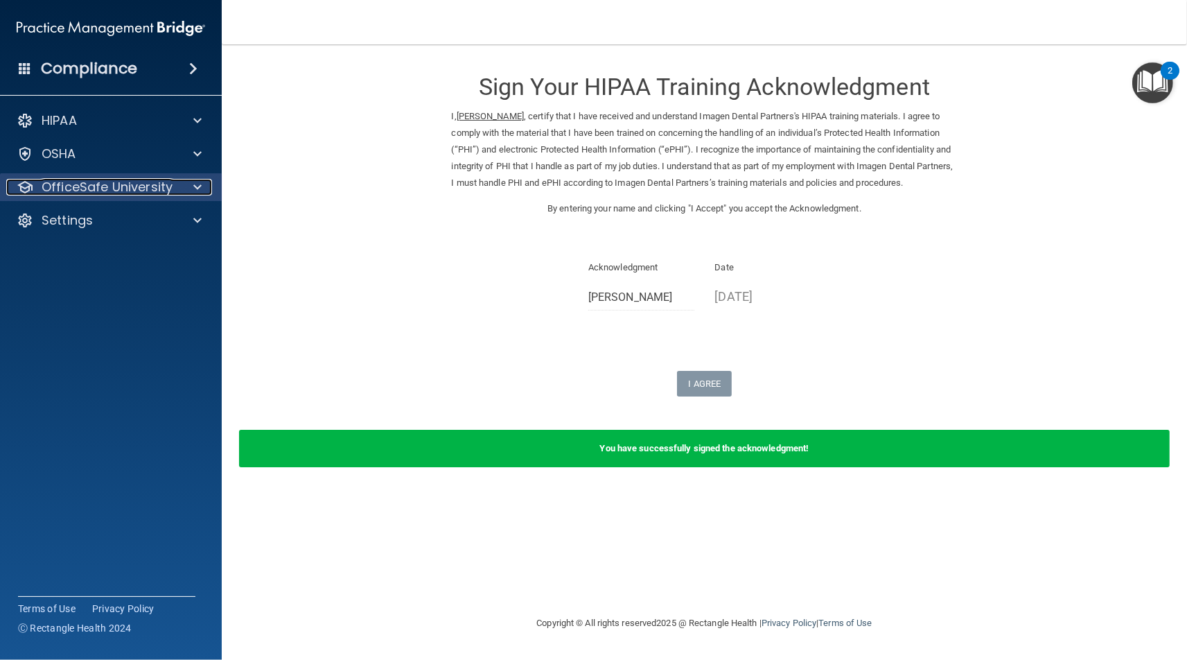
click at [176, 187] on div "OfficeSafe University" at bounding box center [92, 187] width 172 height 17
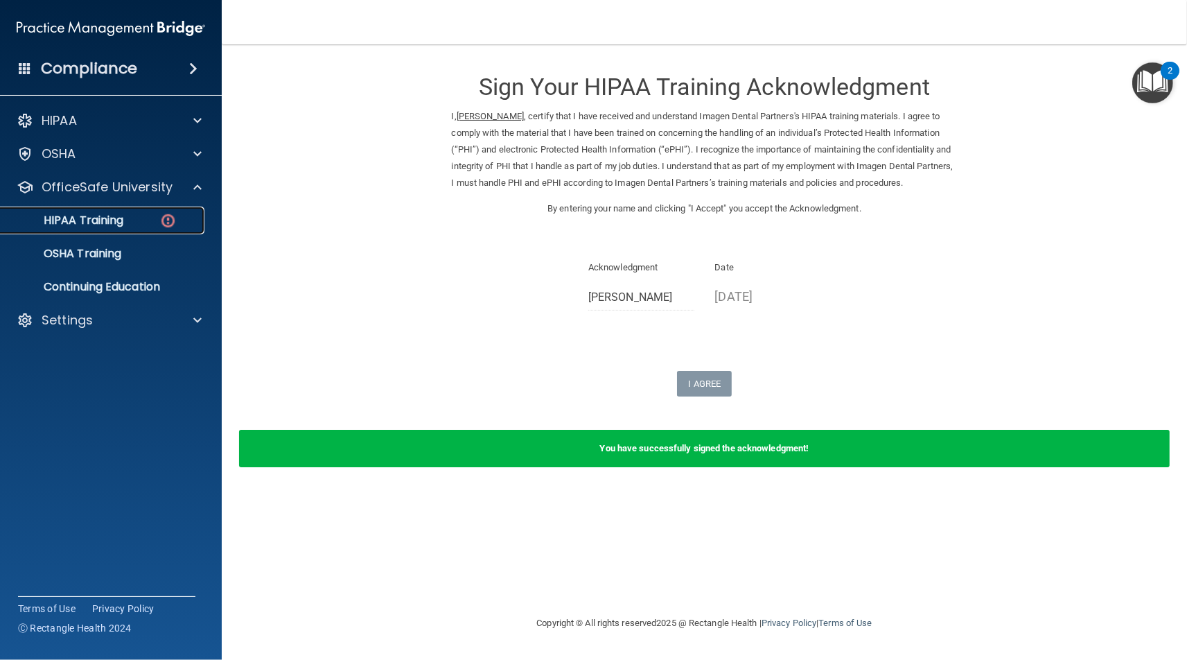
click at [177, 209] on link "HIPAA Training" at bounding box center [95, 221] width 218 height 28
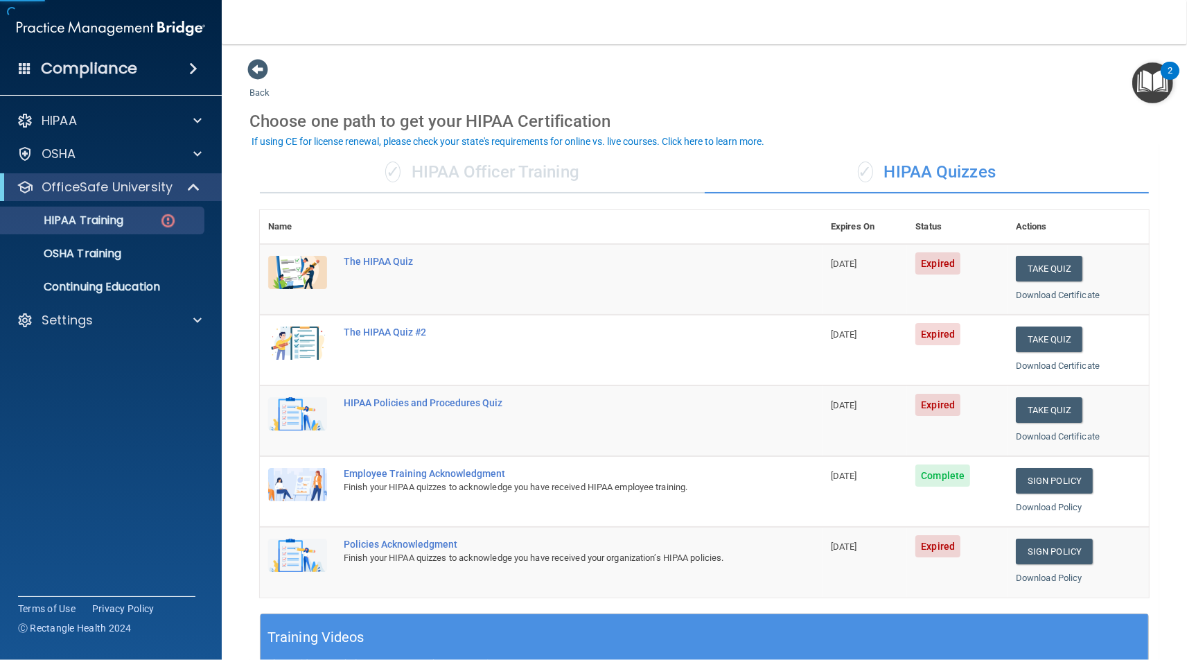
click at [587, 169] on div "✓ HIPAA Officer Training" at bounding box center [482, 173] width 445 height 42
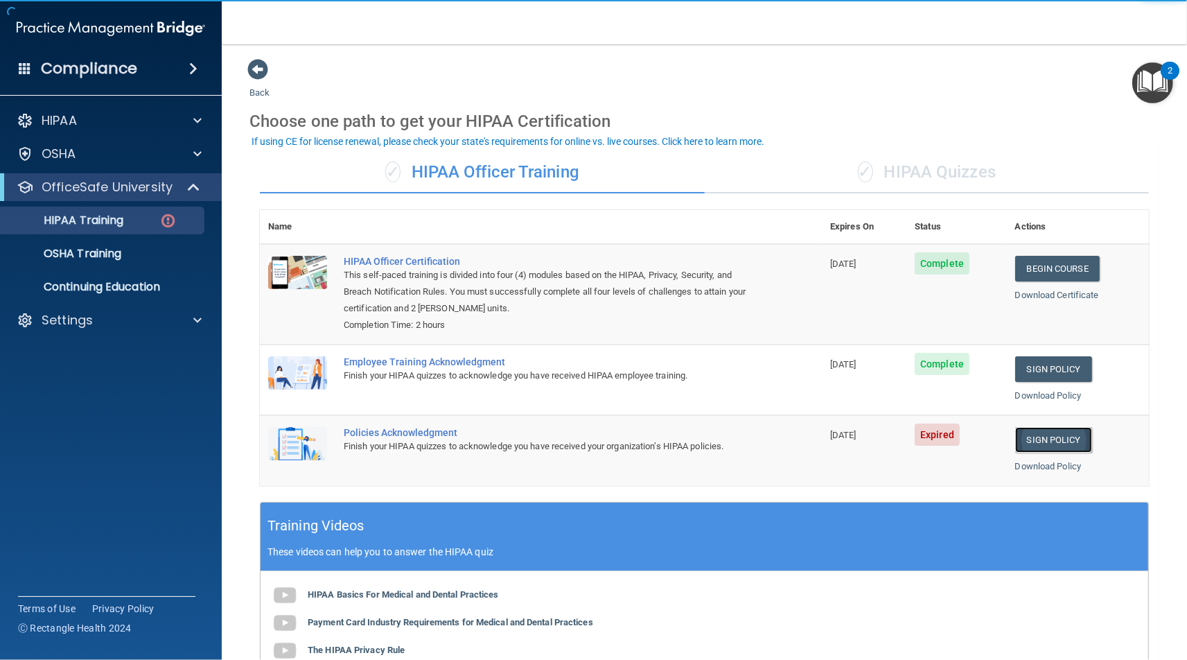
click at [1062, 443] on link "Sign Policy" at bounding box center [1053, 440] width 77 height 26
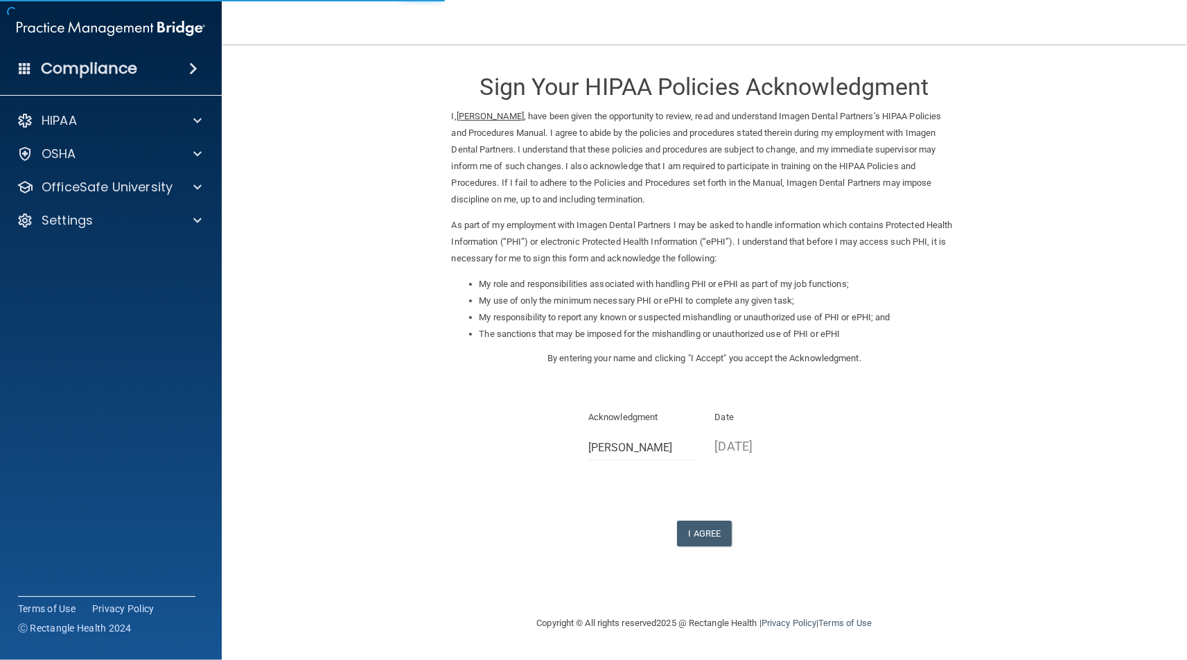
click at [708, 503] on div "Sign Your HIPAA Policies Acknowledgment I, [PERSON_NAME] , have been given the …" at bounding box center [705, 302] width 506 height 488
click at [701, 527] on button "I Agree" at bounding box center [704, 533] width 55 height 26
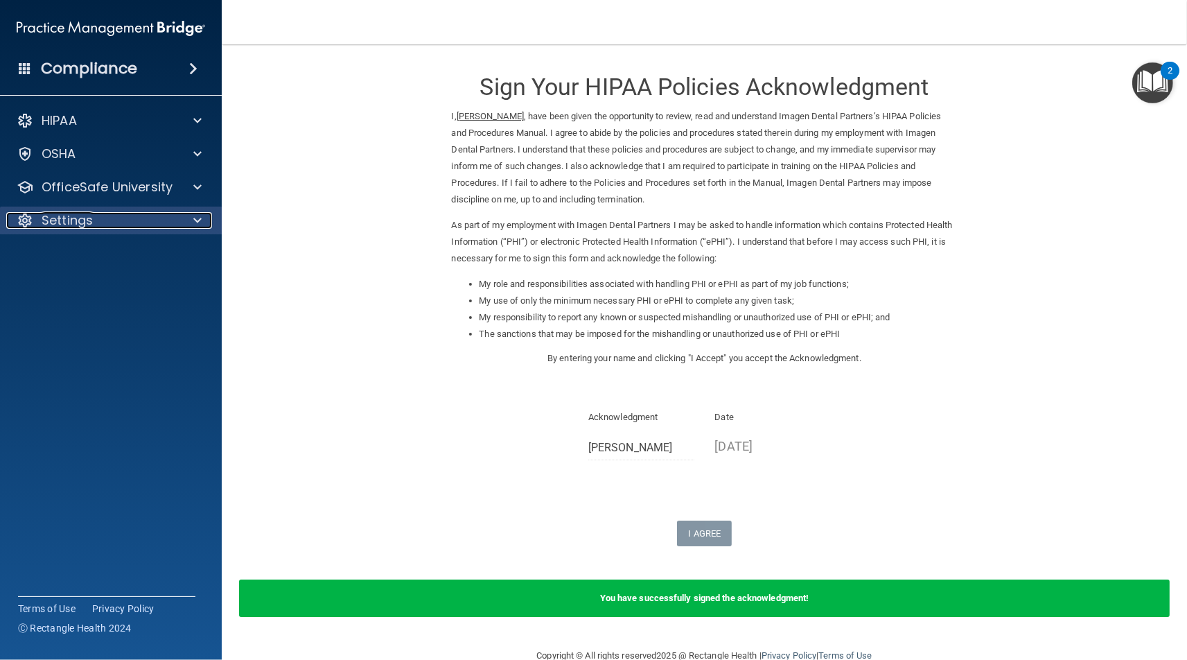
click at [141, 224] on div "Settings" at bounding box center [92, 220] width 172 height 17
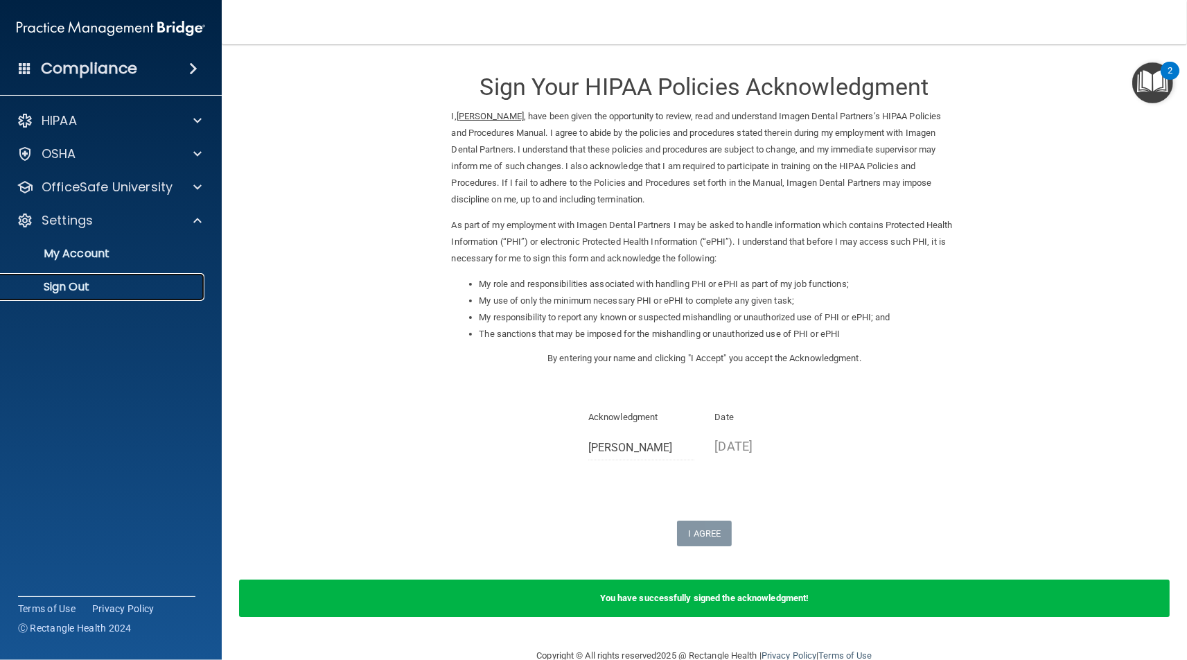
click at [135, 294] on p "Sign Out" at bounding box center [103, 287] width 189 height 14
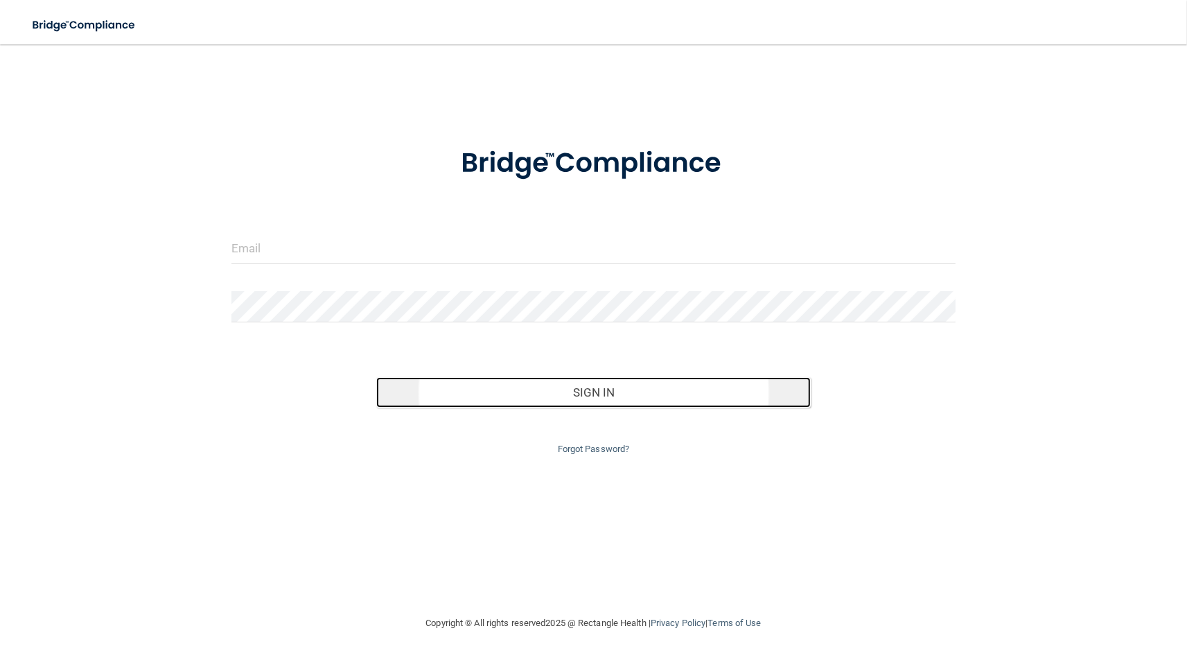
click at [624, 403] on button "Sign In" at bounding box center [593, 392] width 434 height 30
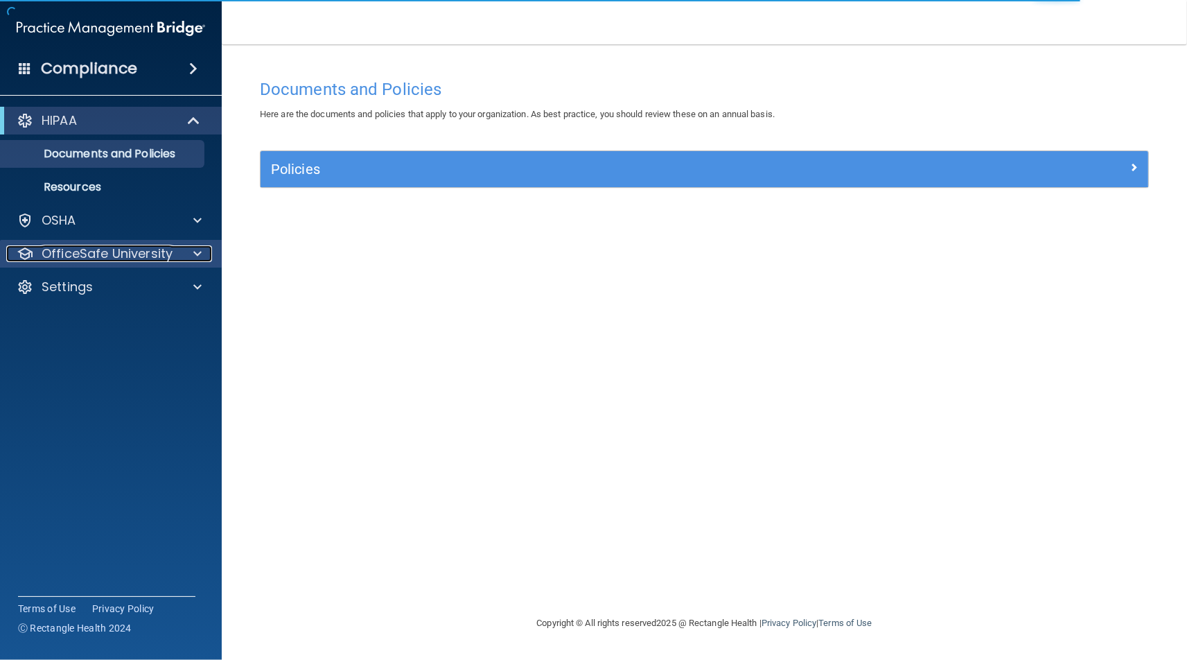
click at [94, 258] on p "OfficeSafe University" at bounding box center [107, 253] width 131 height 17
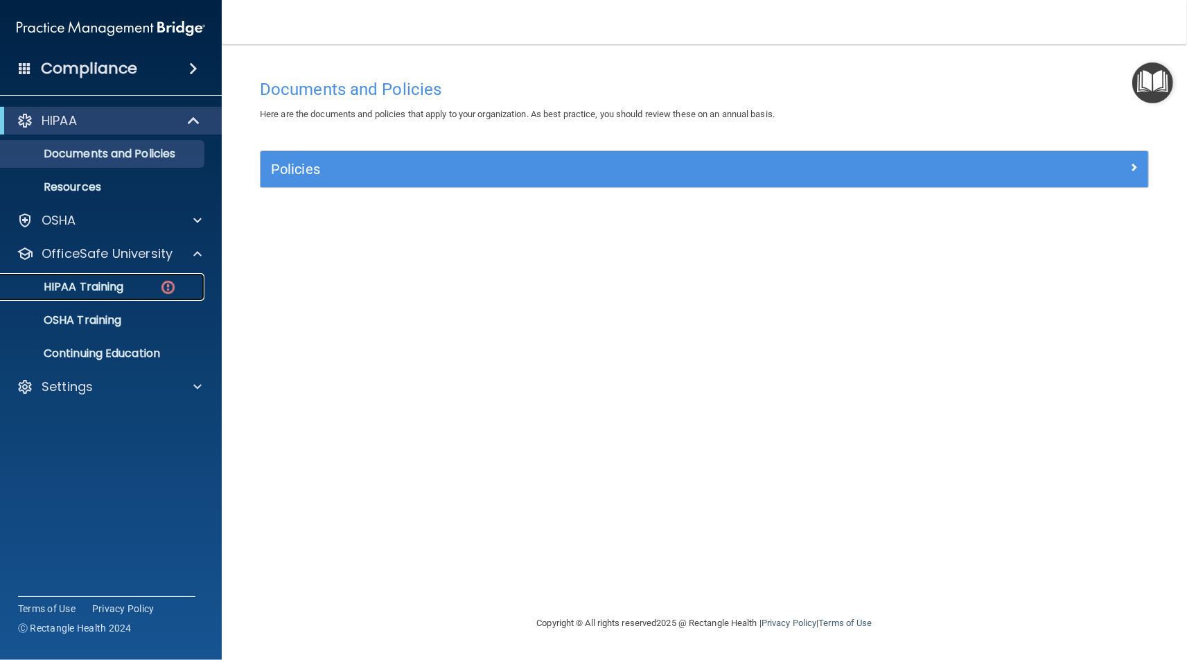
drag, startPoint x: 174, startPoint y: 286, endPoint x: 15, endPoint y: 278, distance: 158.9
click at [174, 288] on img at bounding box center [167, 287] width 17 height 17
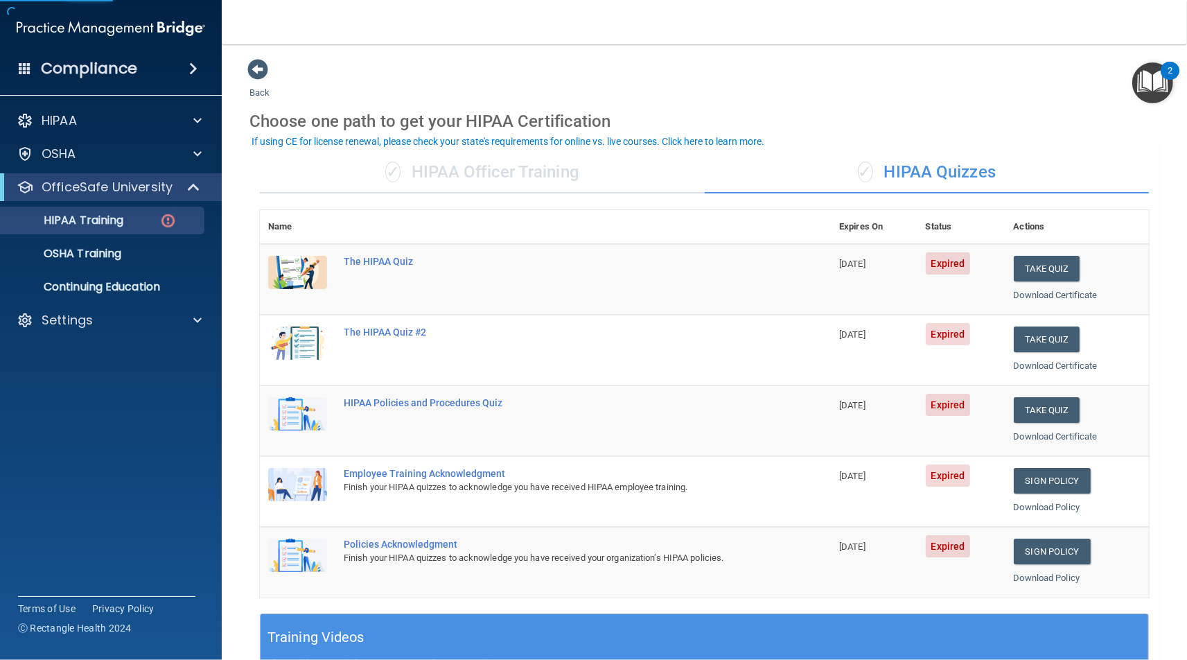
click at [576, 175] on div "✓ HIPAA Officer Training" at bounding box center [482, 173] width 445 height 42
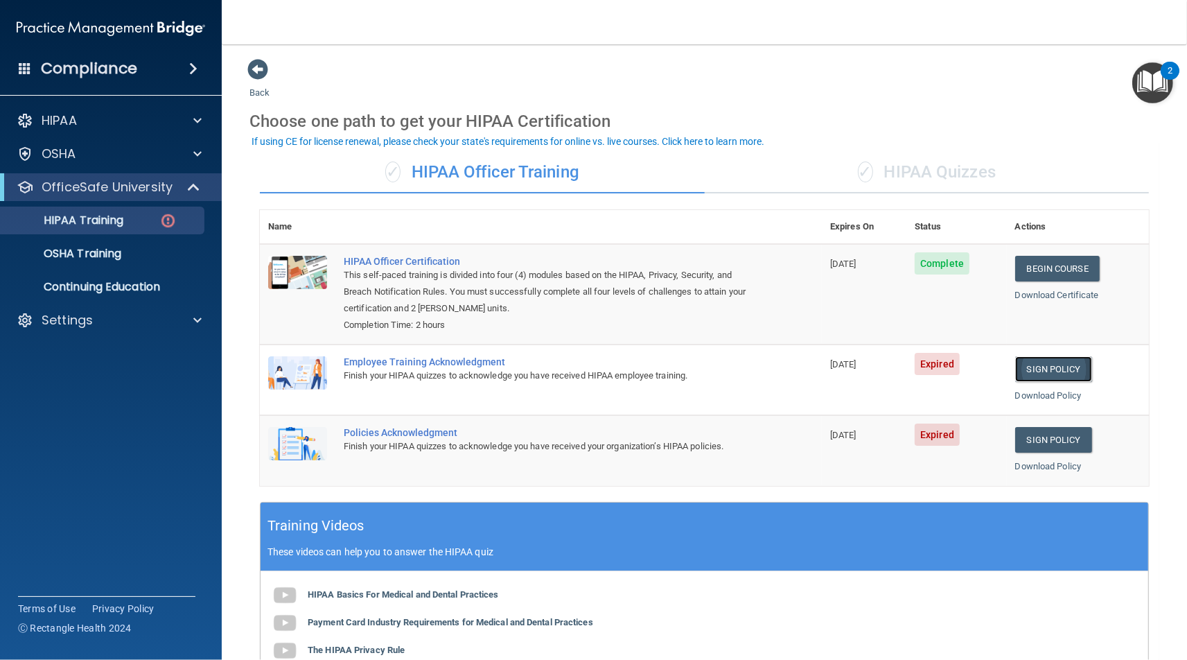
click at [1051, 374] on link "Sign Policy" at bounding box center [1053, 369] width 77 height 26
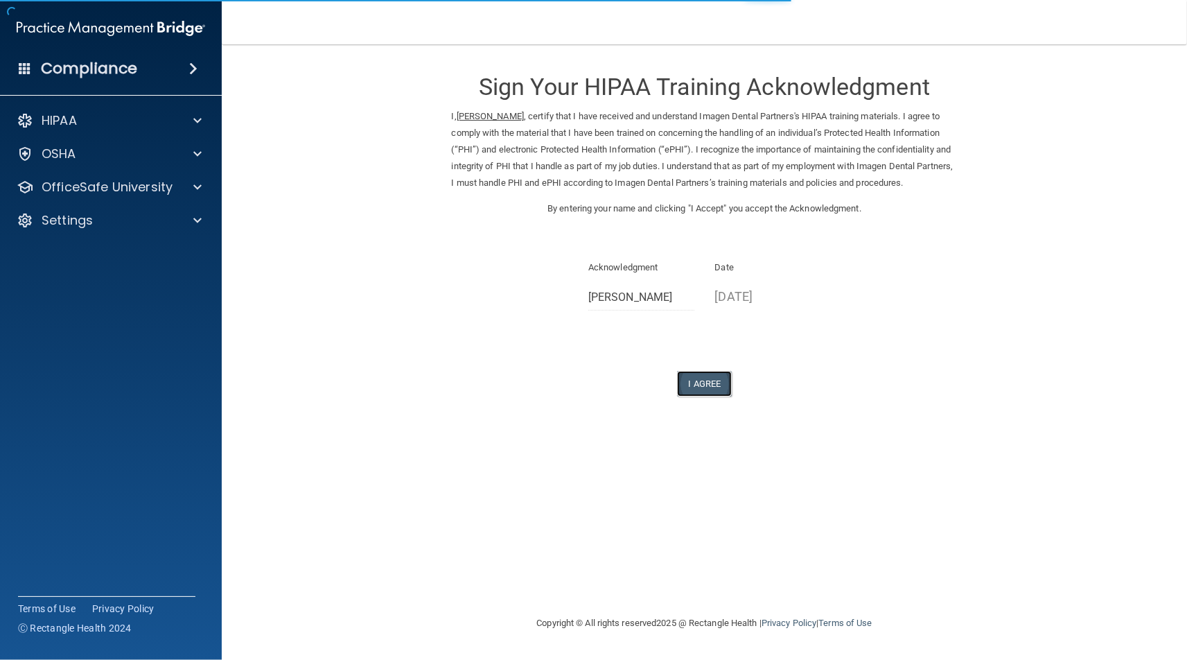
click at [705, 386] on button "I Agree" at bounding box center [704, 384] width 55 height 26
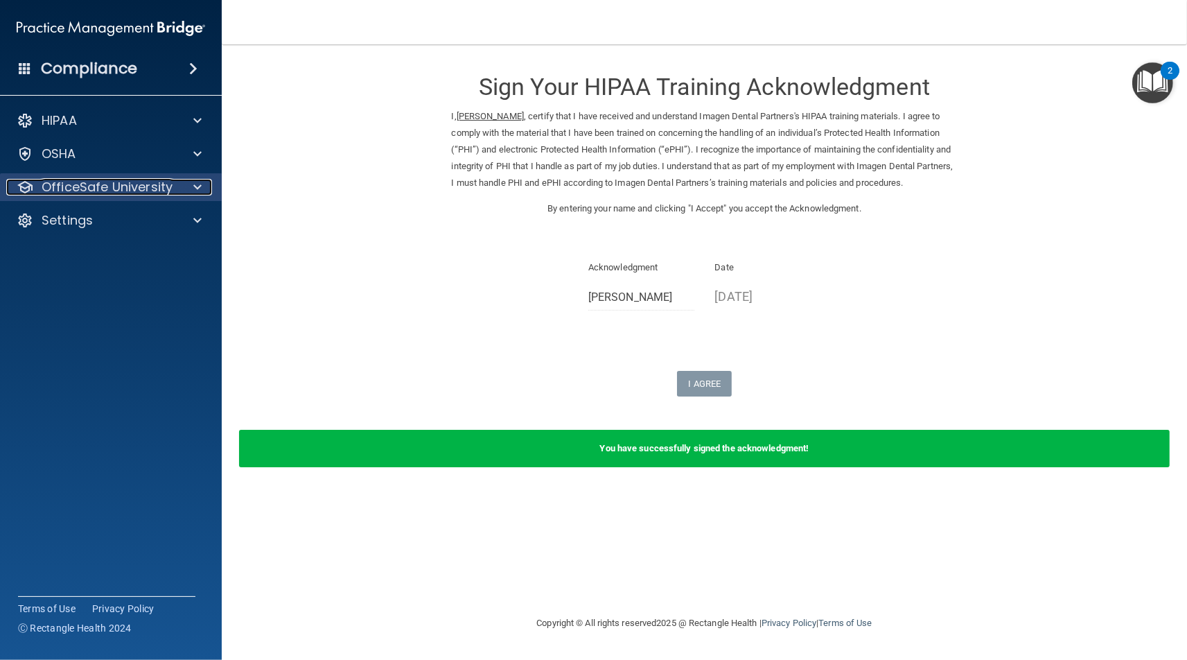
click at [145, 181] on p "OfficeSafe University" at bounding box center [107, 187] width 131 height 17
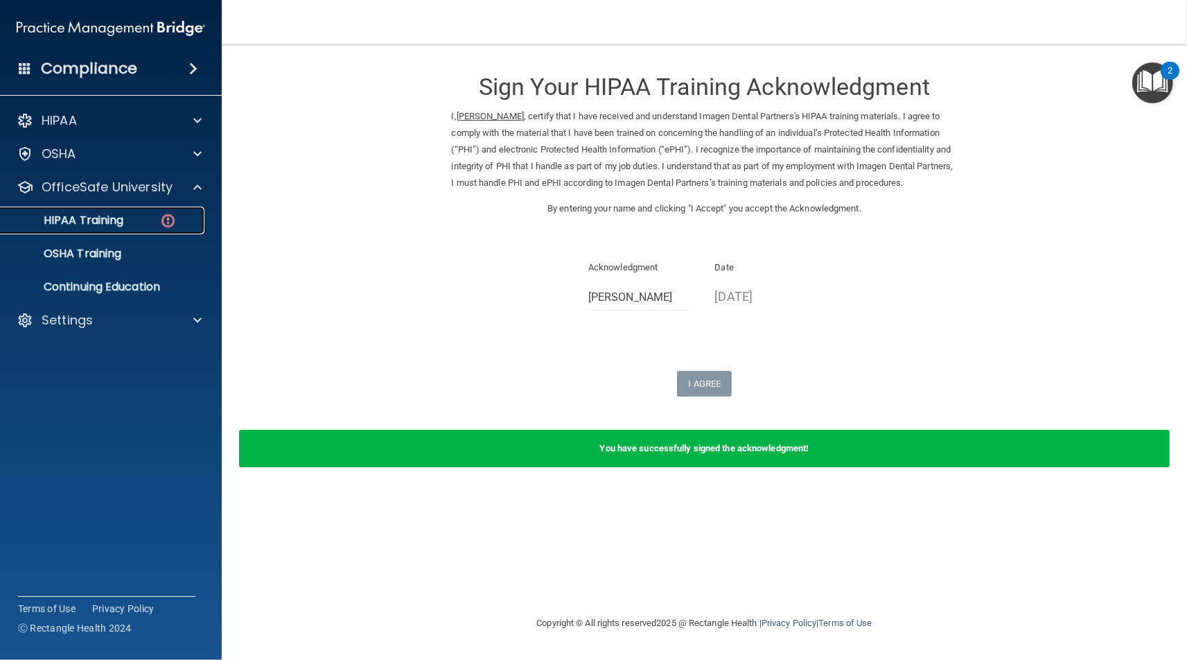
drag, startPoint x: 155, startPoint y: 220, endPoint x: 84, endPoint y: 223, distance: 70.7
click at [155, 221] on div "HIPAA Training" at bounding box center [103, 220] width 189 height 14
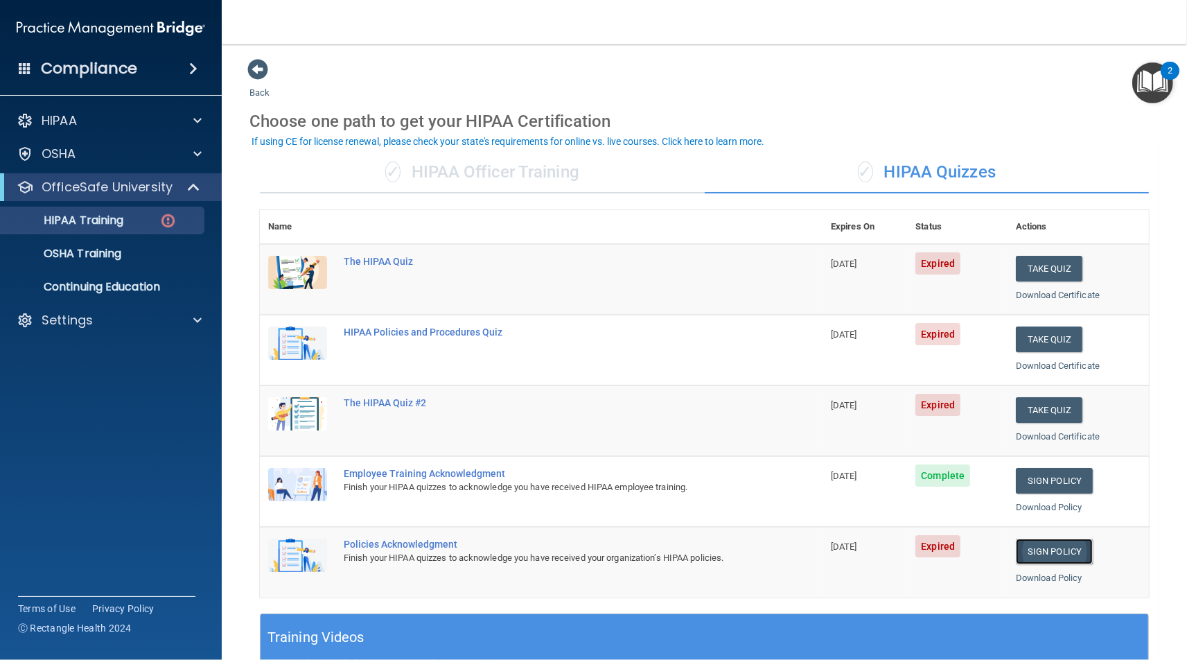
click at [1019, 549] on link "Sign Policy" at bounding box center [1054, 551] width 77 height 26
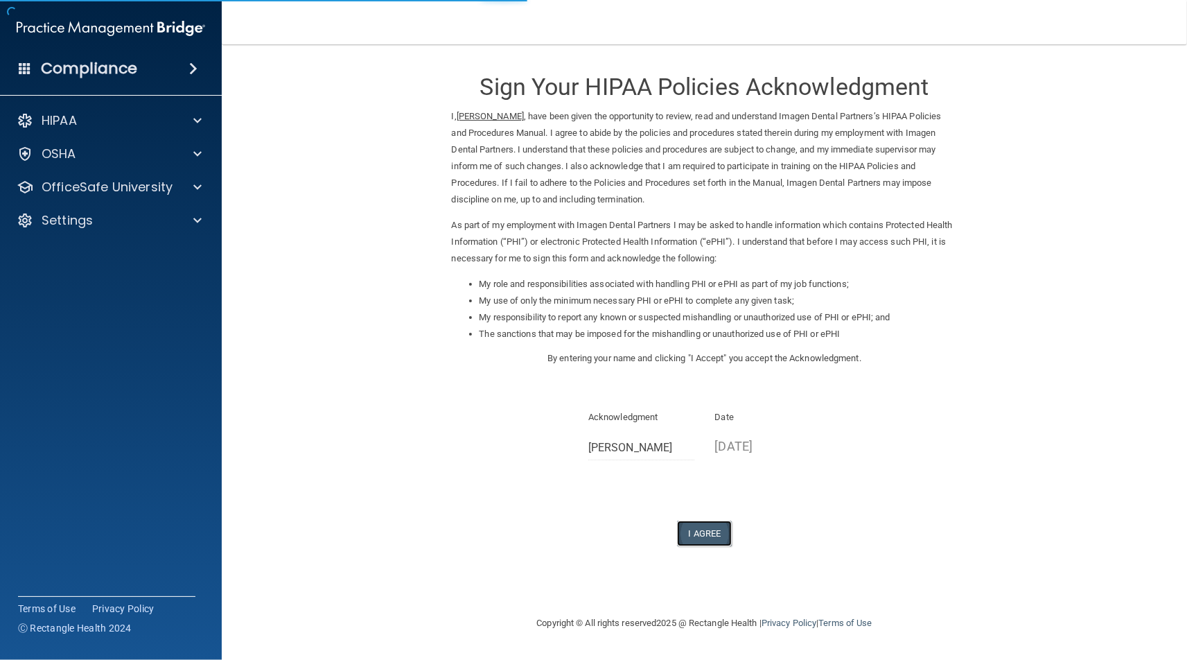
click at [720, 538] on button "I Agree" at bounding box center [704, 533] width 55 height 26
